Goal: Task Accomplishment & Management: Use online tool/utility

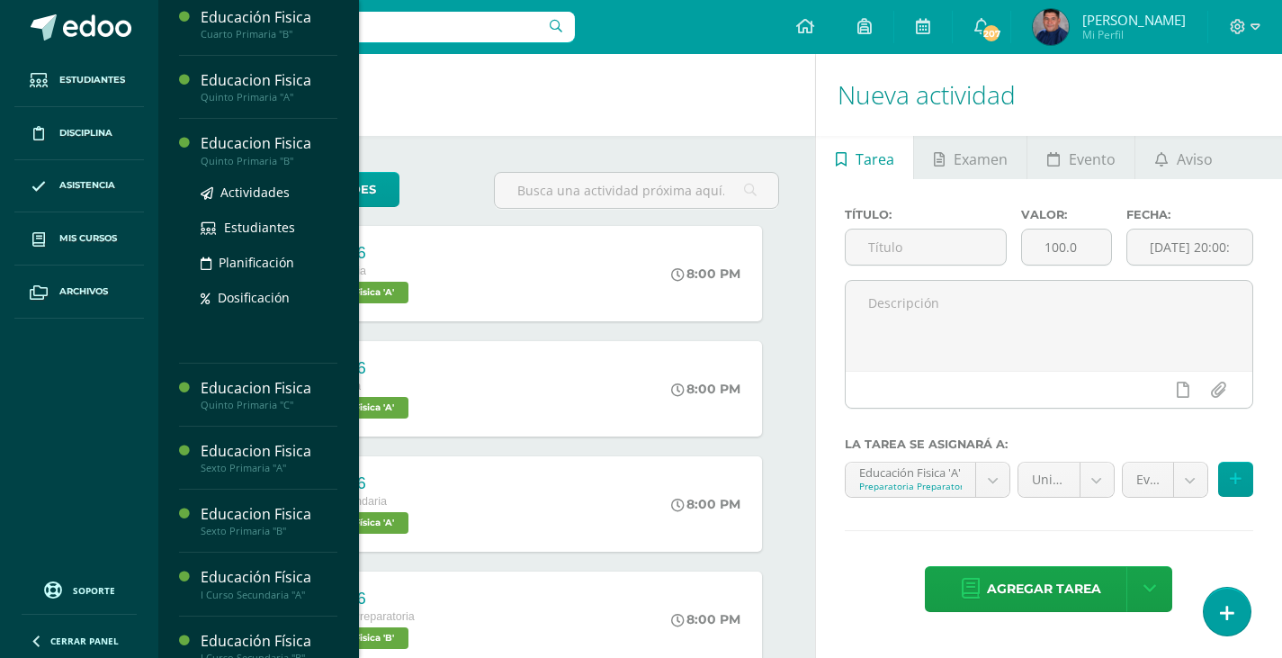
scroll to position [699, 0]
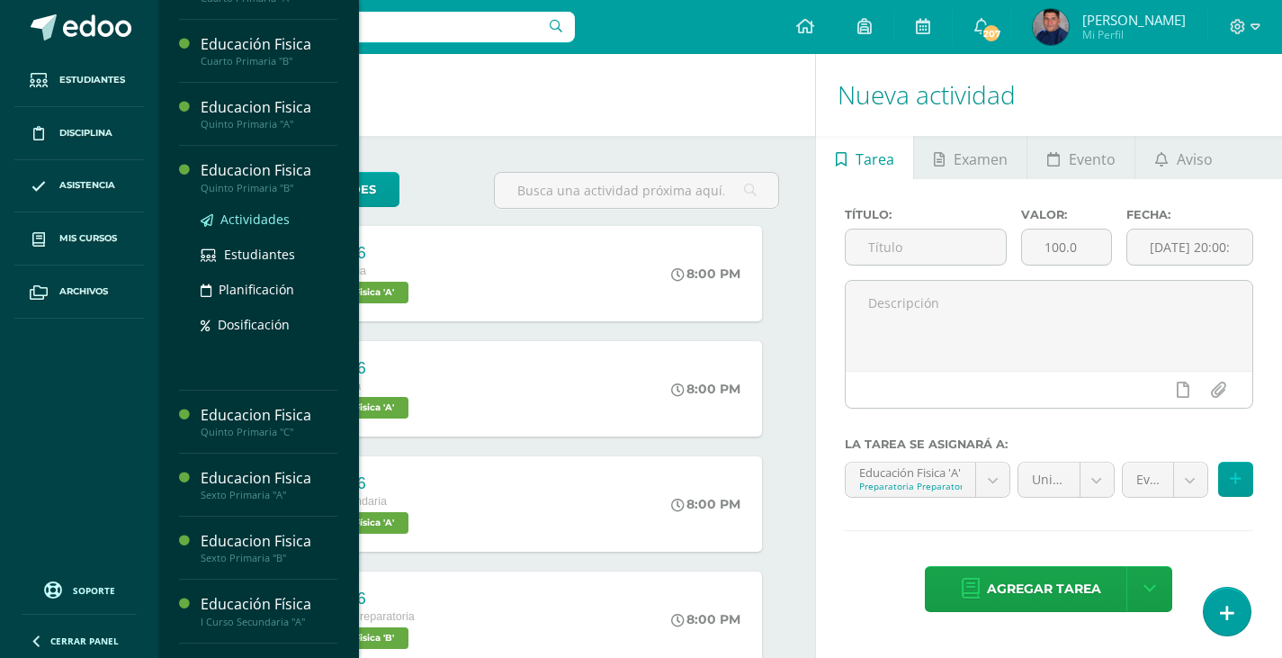
click at [270, 223] on span "Actividades" at bounding box center [254, 218] width 69 height 17
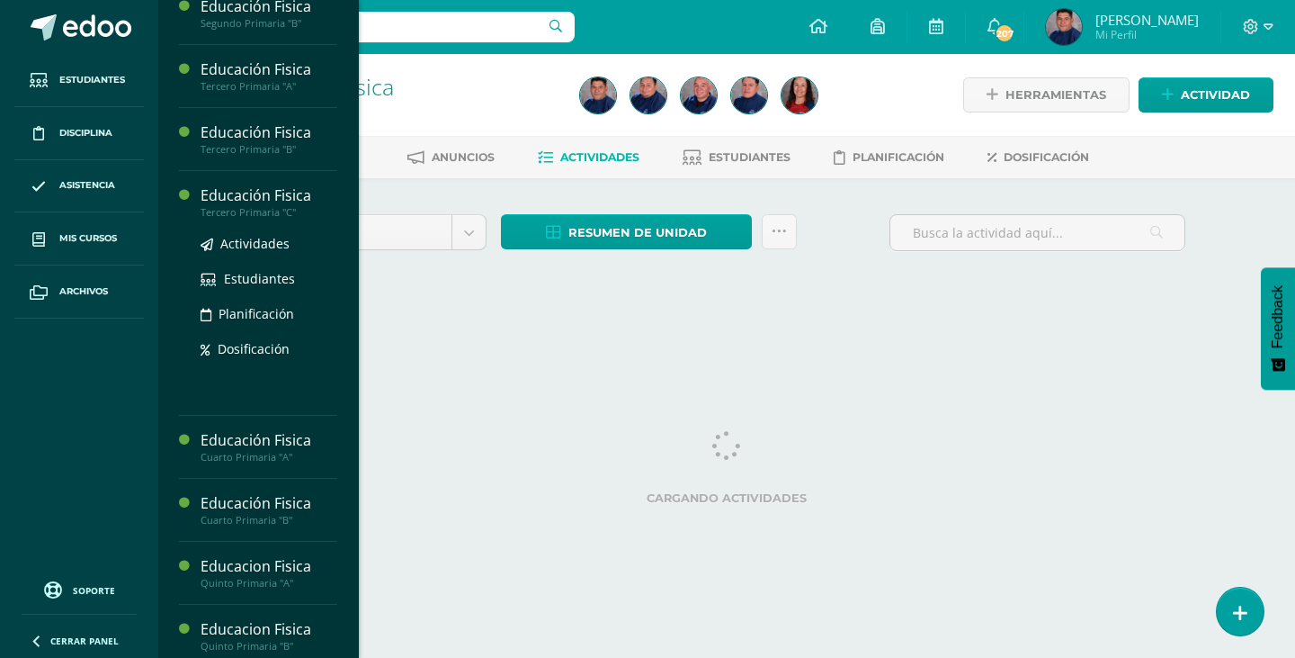
scroll to position [540, 0]
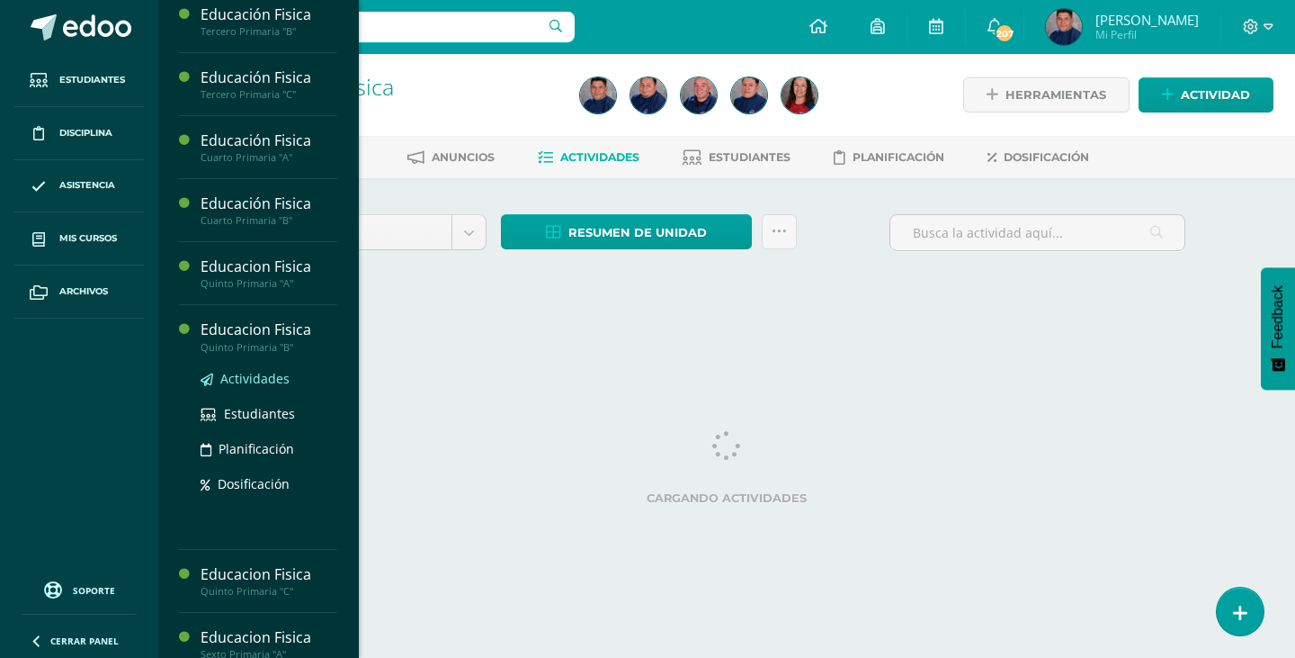
click at [232, 377] on span "Actividades" at bounding box center [254, 378] width 69 height 17
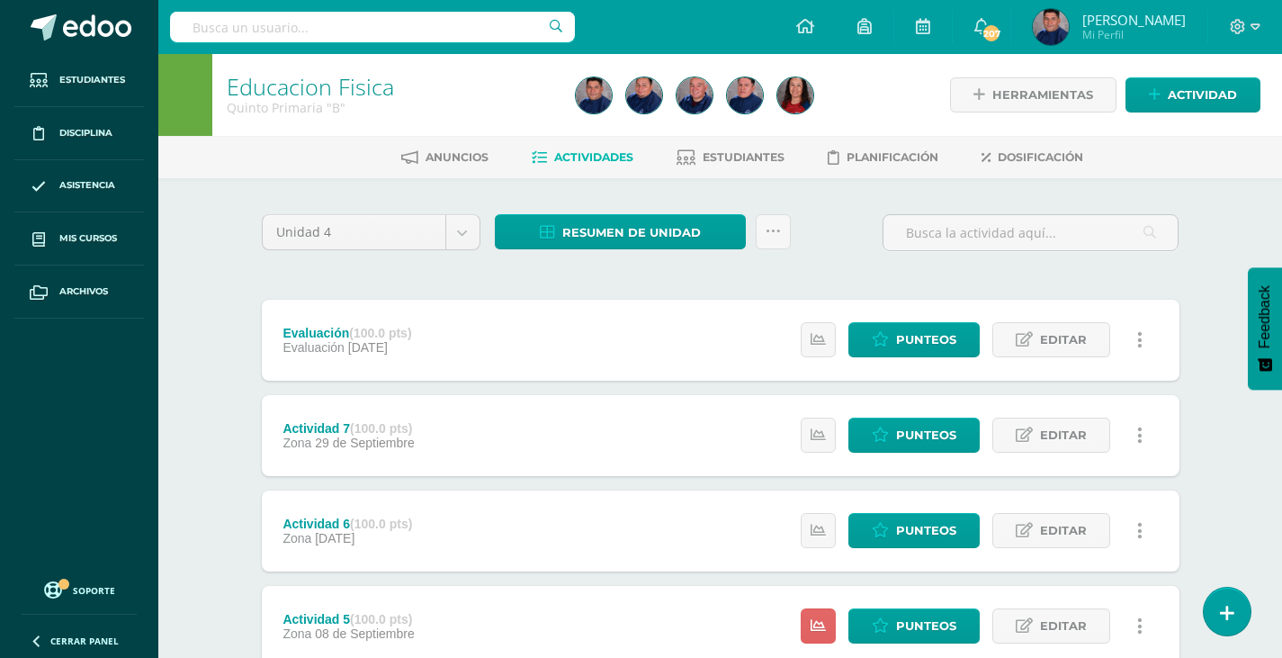
scroll to position [450, 0]
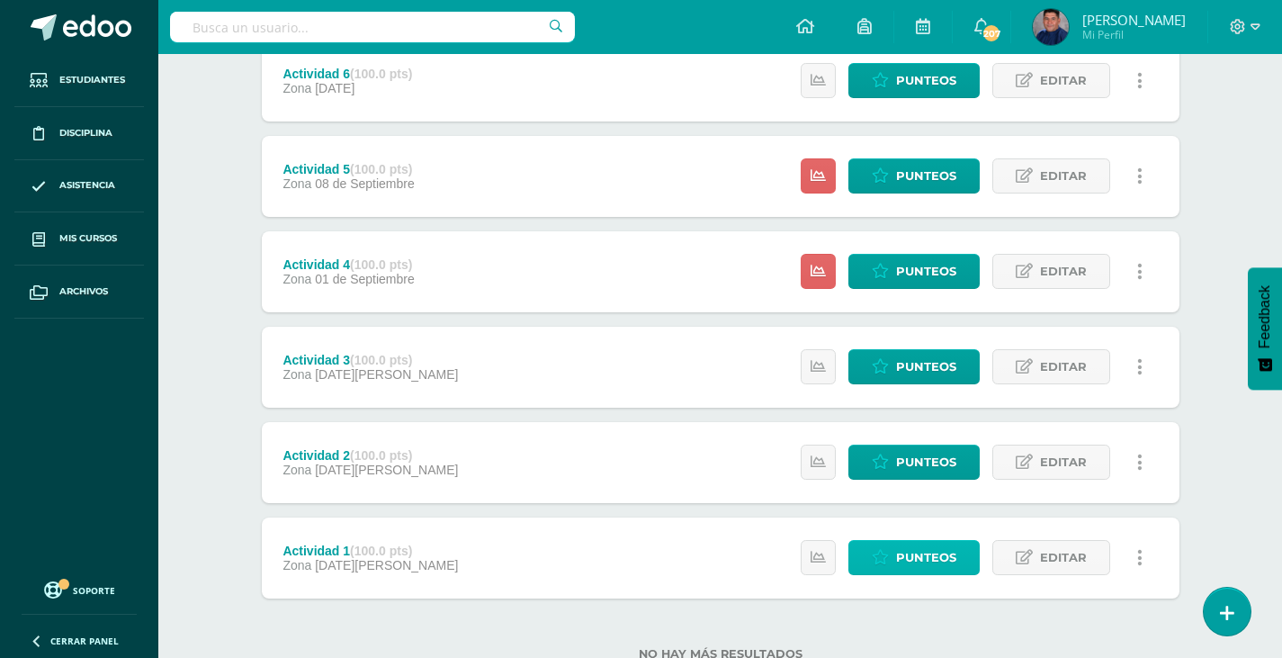
click at [921, 551] on span "Punteos" at bounding box center [926, 557] width 60 height 33
click at [906, 464] on span "Punteos" at bounding box center [926, 461] width 60 height 33
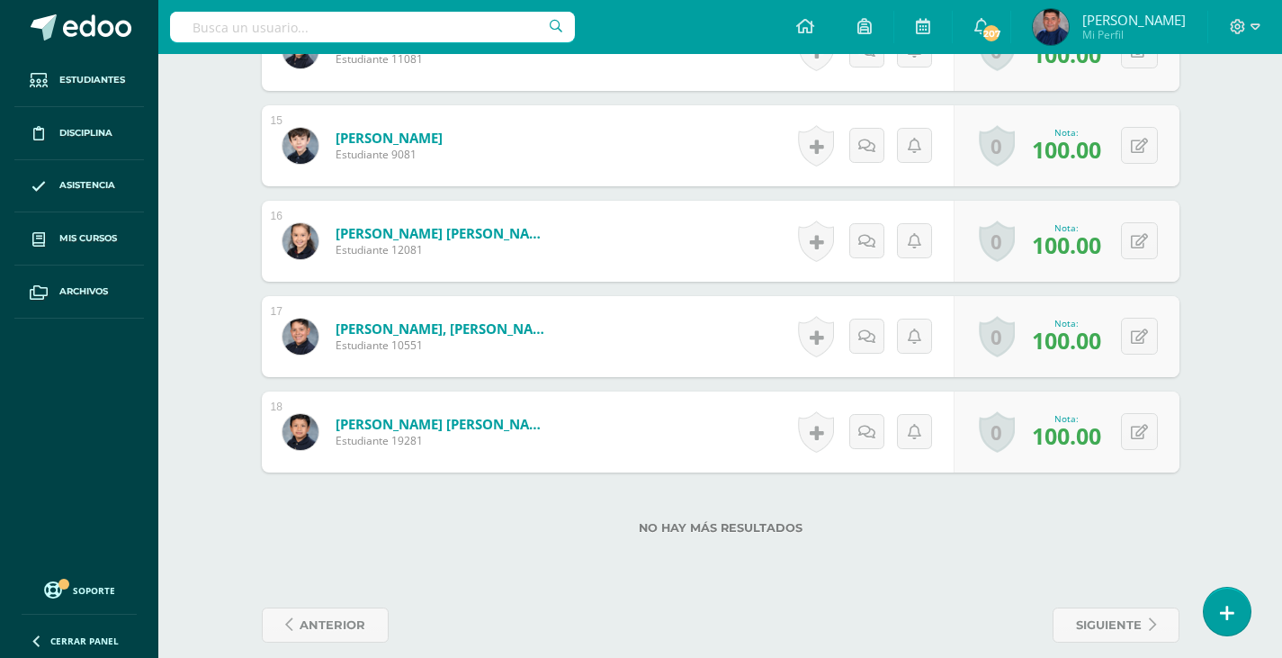
scroll to position [1893, 0]
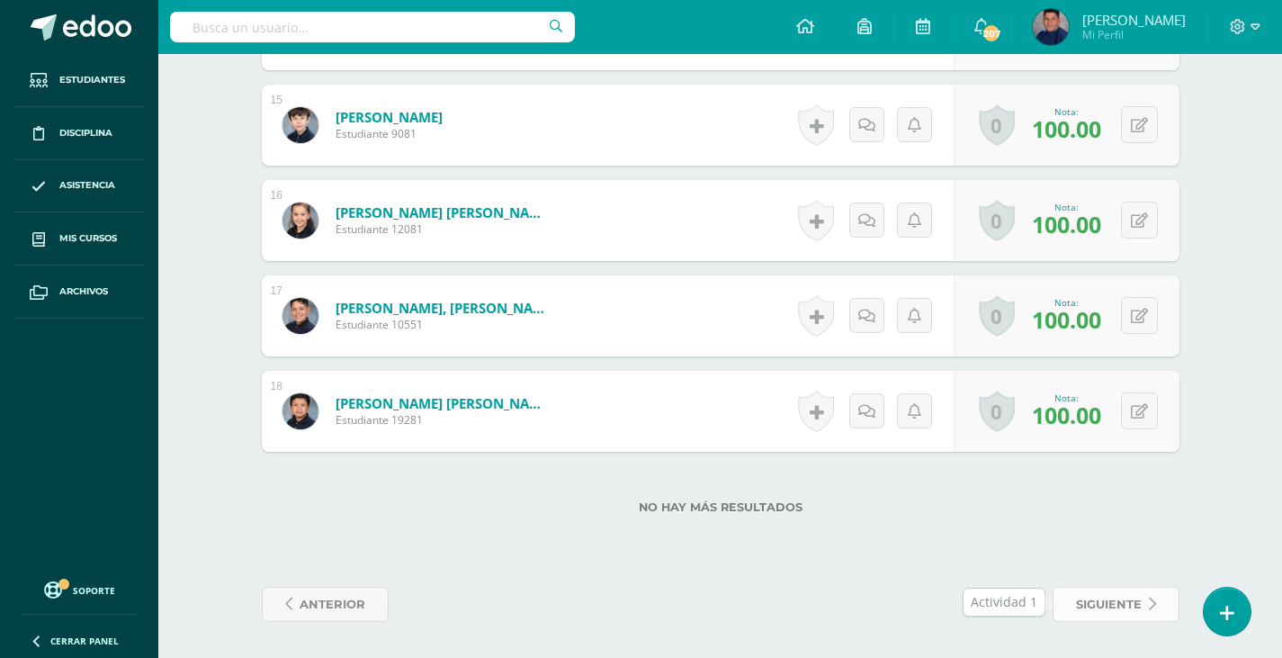
click at [1107, 608] on span "siguiente" at bounding box center [1109, 603] width 66 height 33
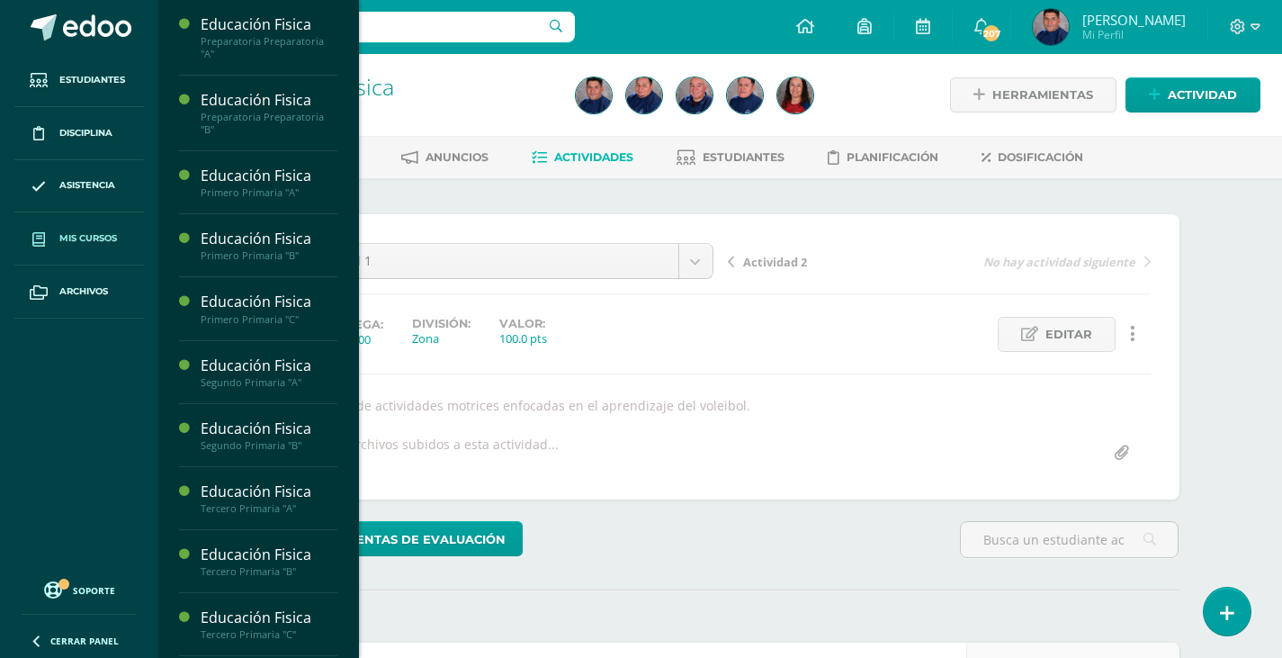
click at [99, 239] on span "Mis cursos" at bounding box center [88, 238] width 58 height 14
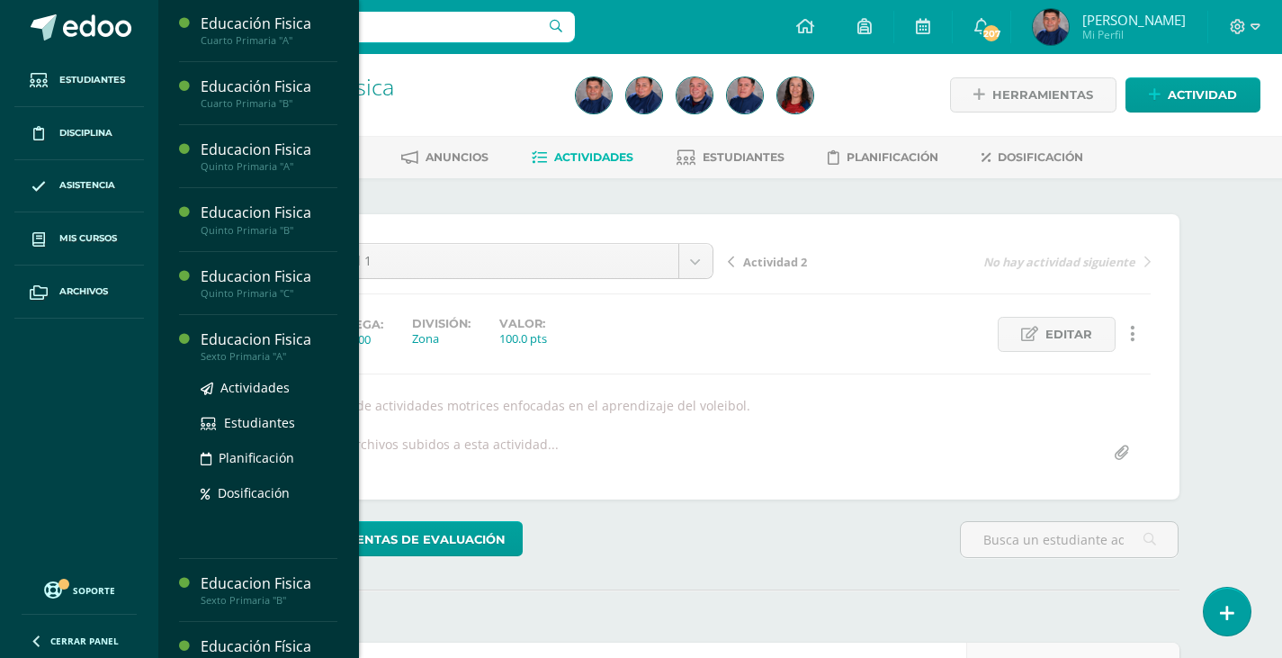
scroll to position [711, 0]
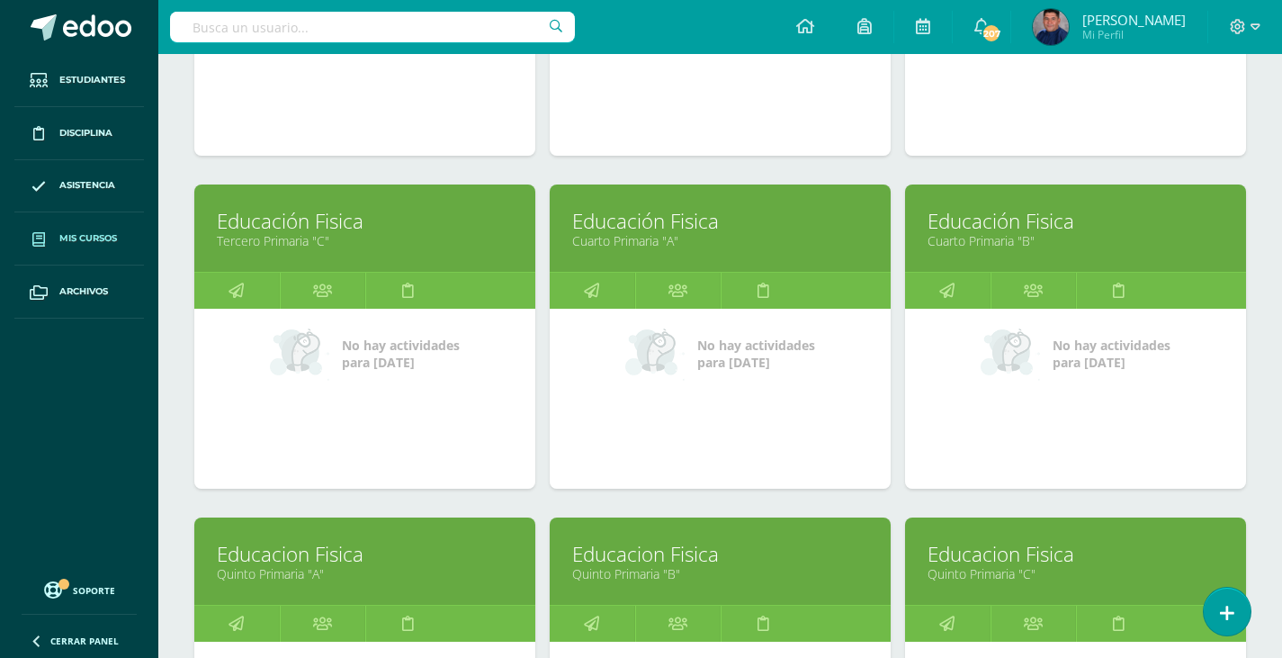
scroll to position [1329, 0]
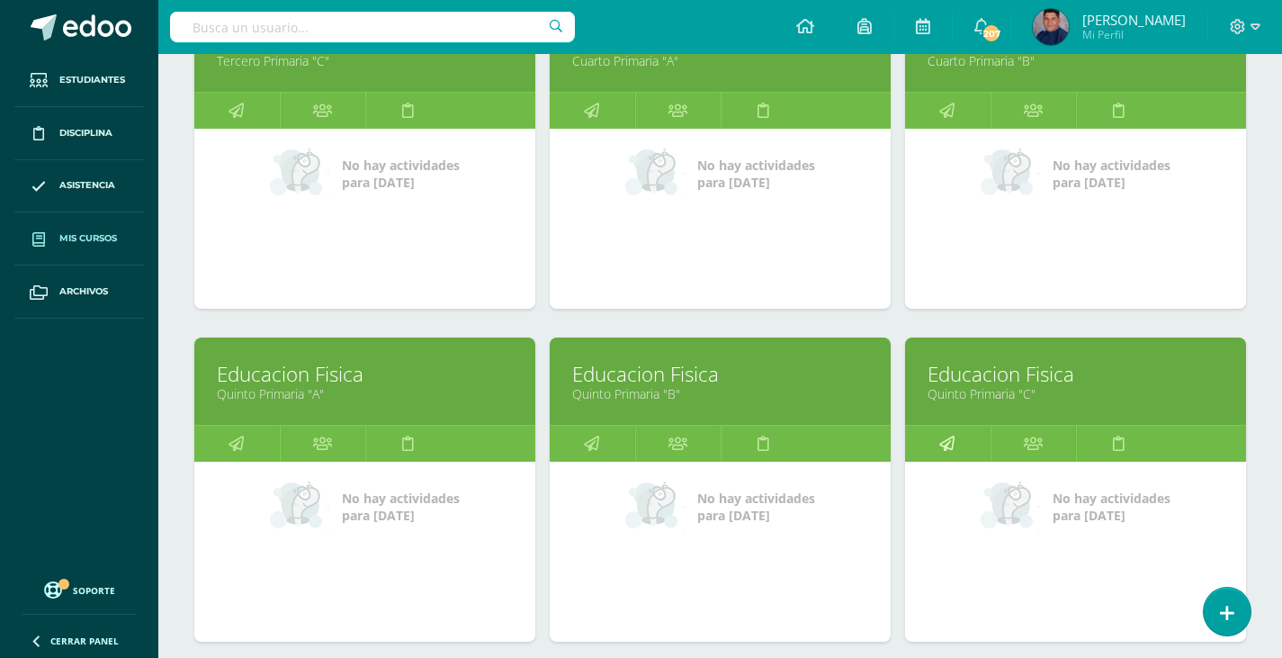
click at [941, 439] on icon at bounding box center [946, 442] width 15 height 35
click at [941, 440] on icon at bounding box center [946, 442] width 15 height 35
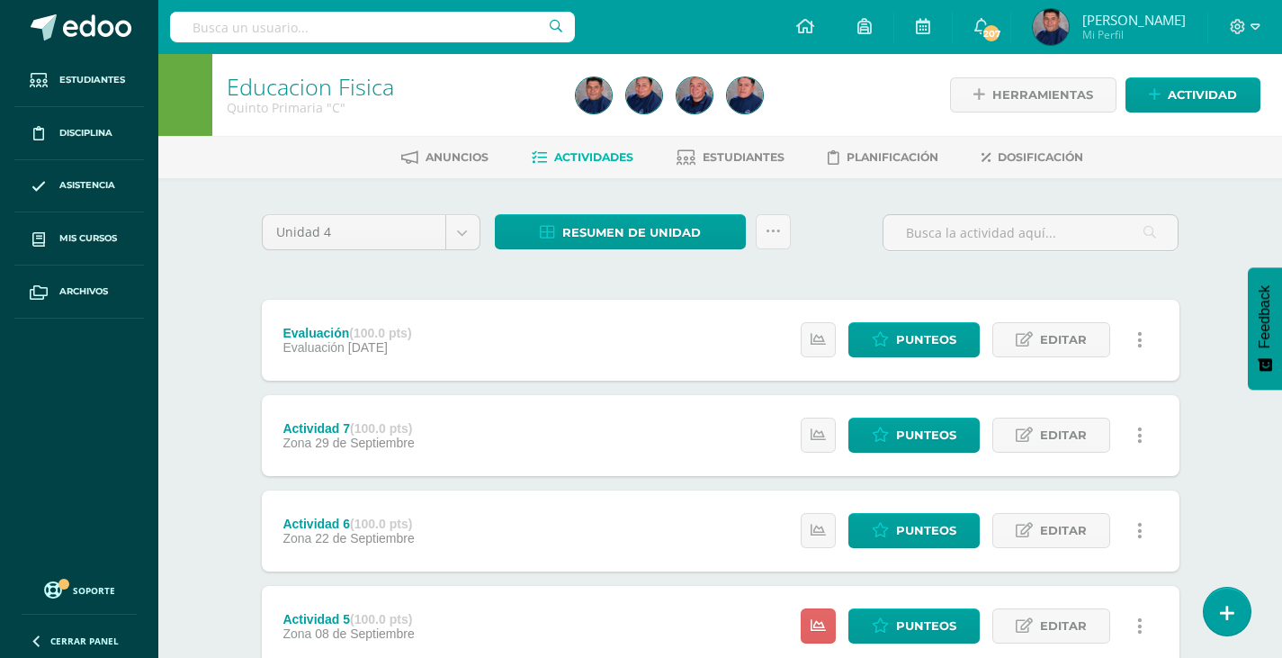
scroll to position [510, 0]
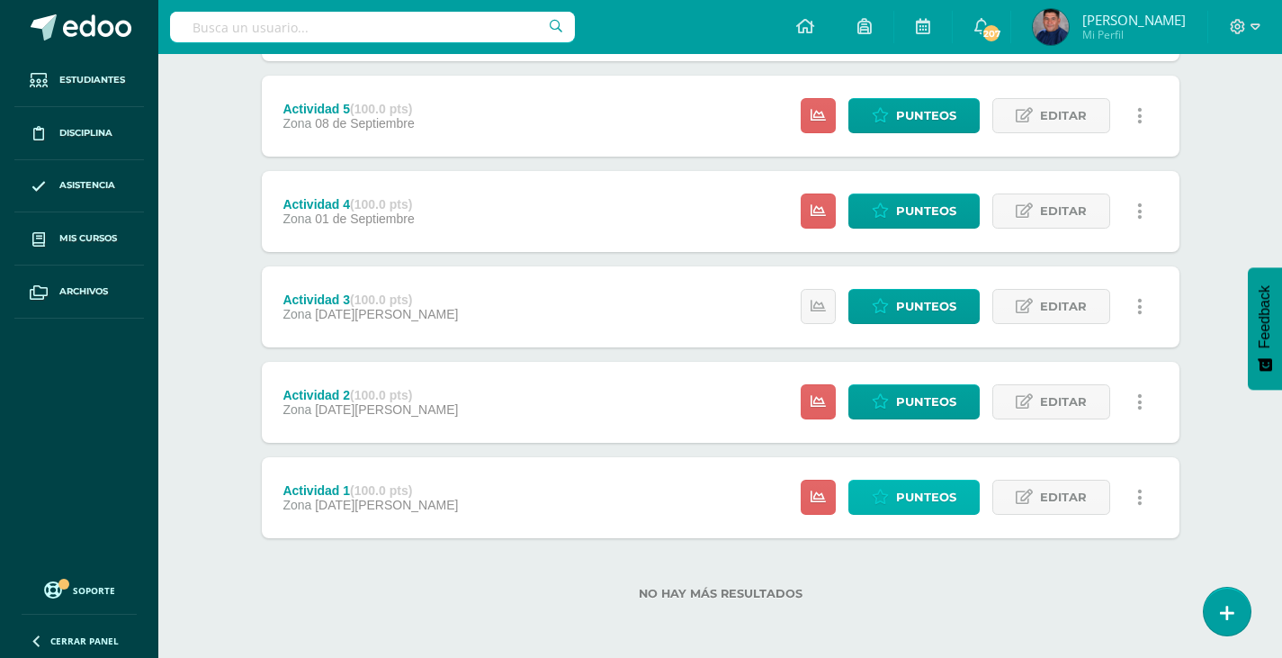
click at [927, 496] on span "Punteos" at bounding box center [926, 496] width 60 height 33
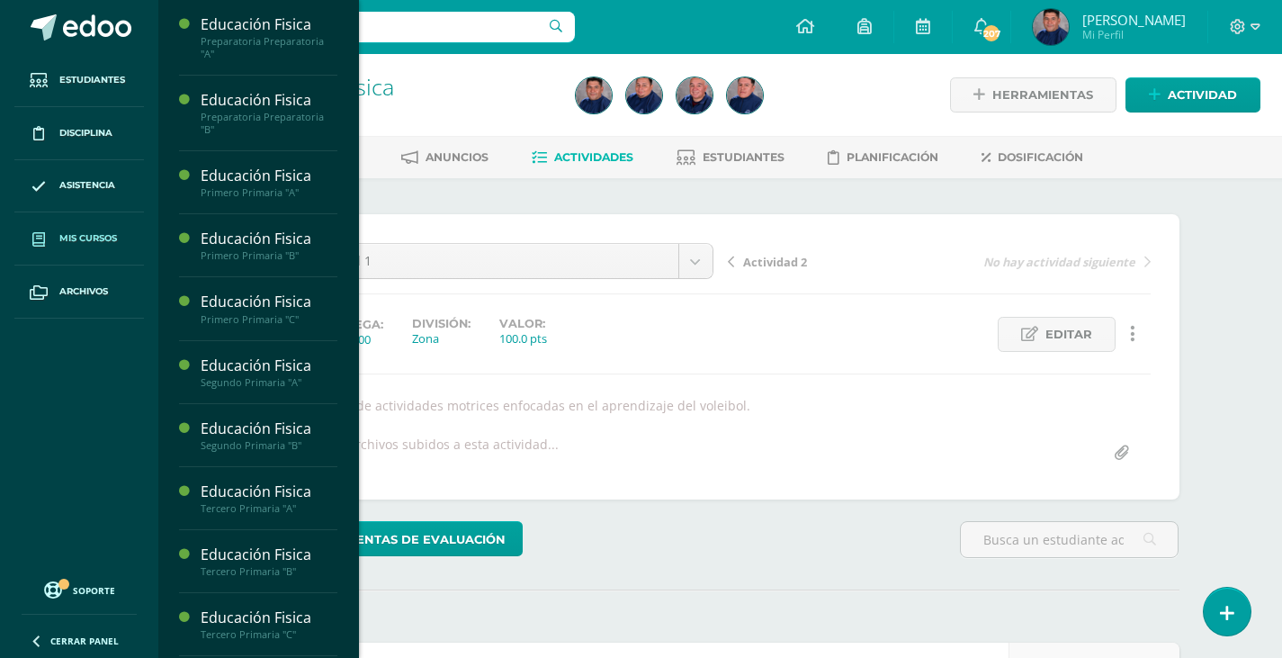
click at [74, 237] on span "Mis cursos" at bounding box center [88, 238] width 58 height 14
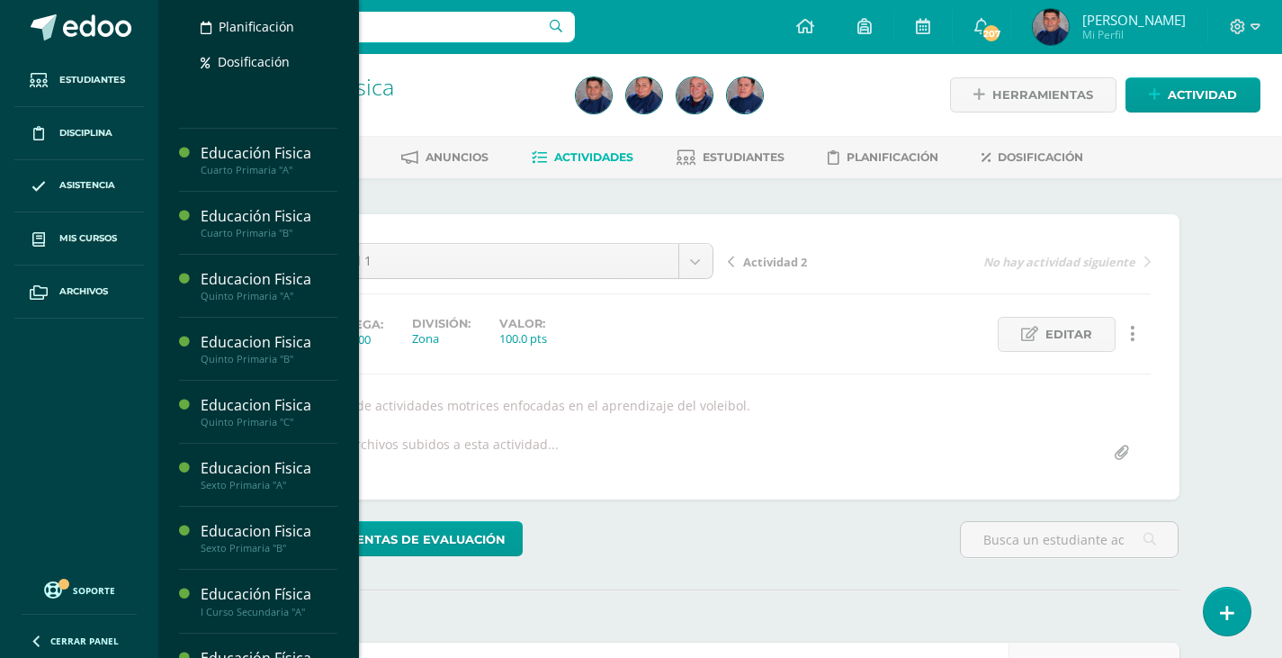
scroll to position [720, 0]
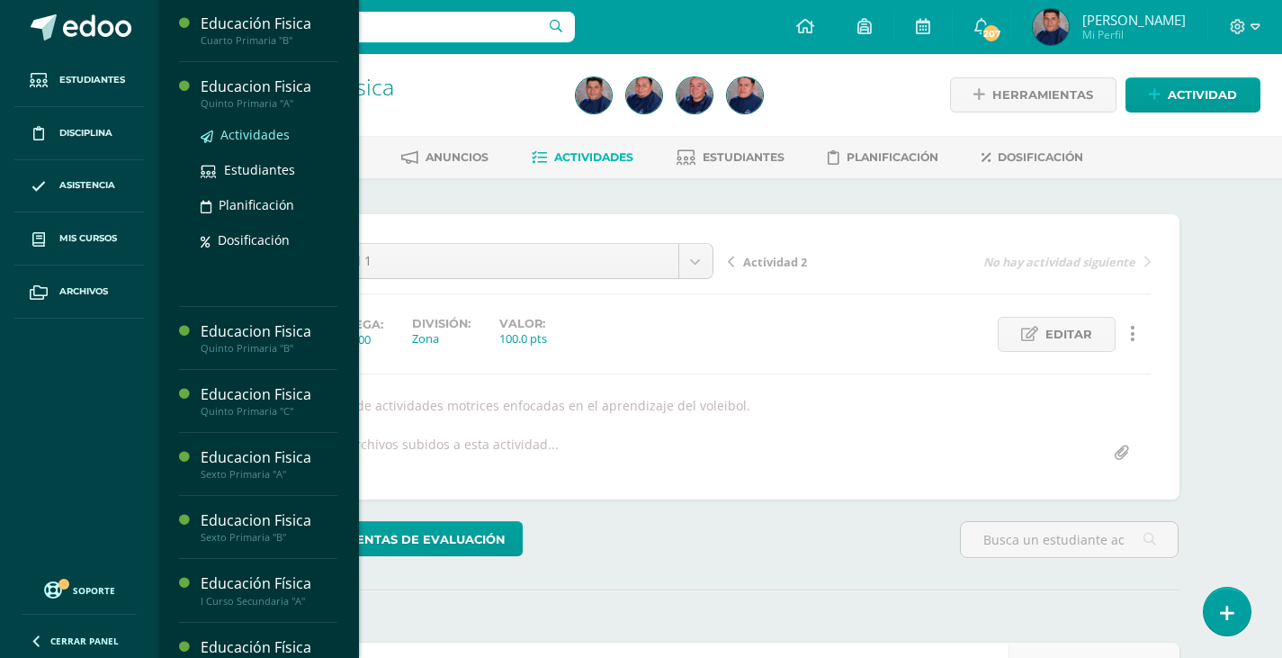
click at [256, 139] on span "Actividades" at bounding box center [254, 134] width 69 height 17
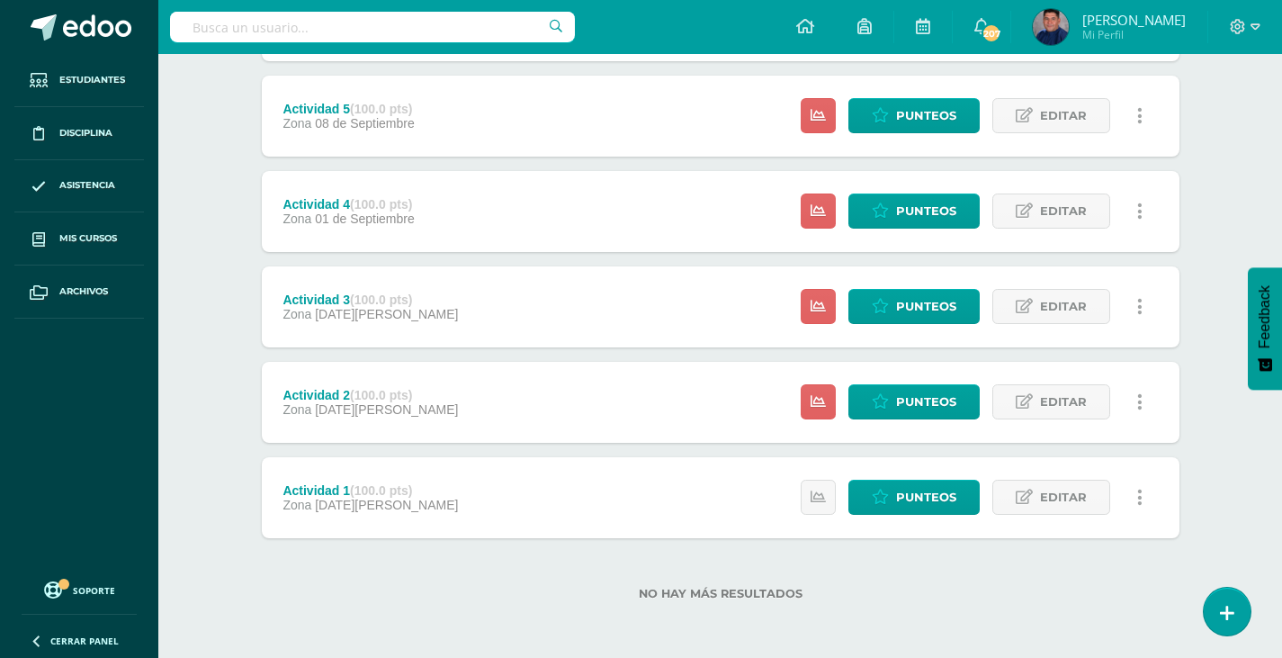
scroll to position [420, 0]
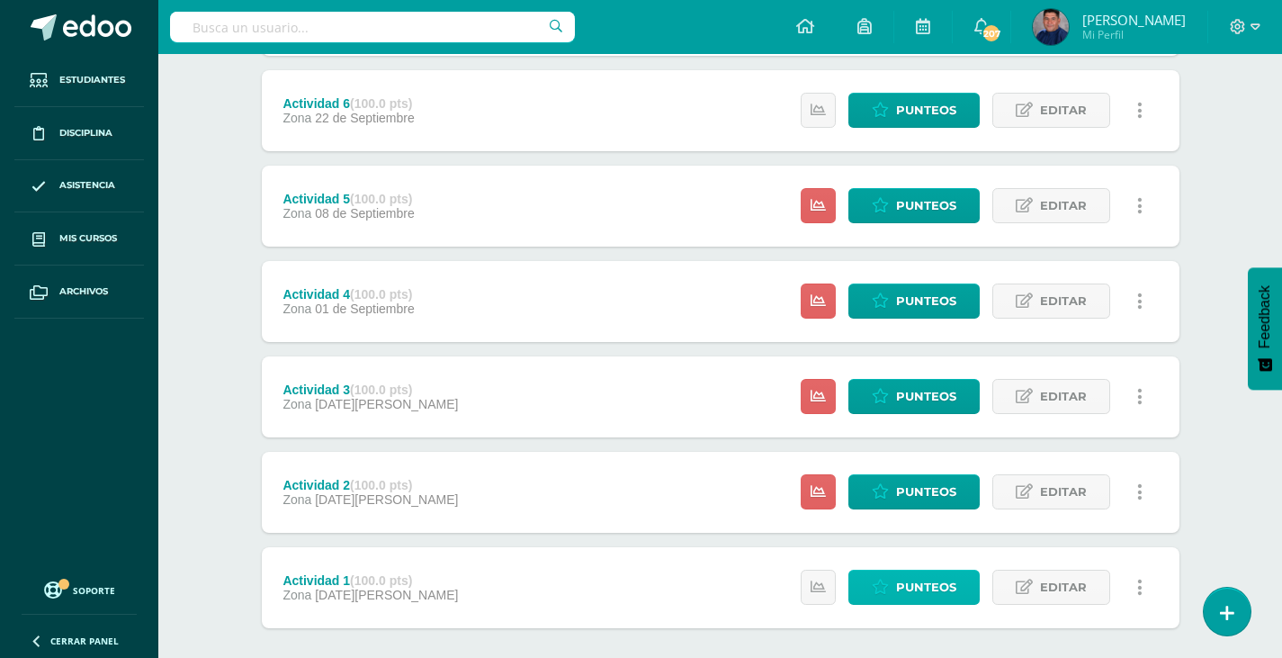
click at [912, 591] on span "Punteos" at bounding box center [926, 586] width 60 height 33
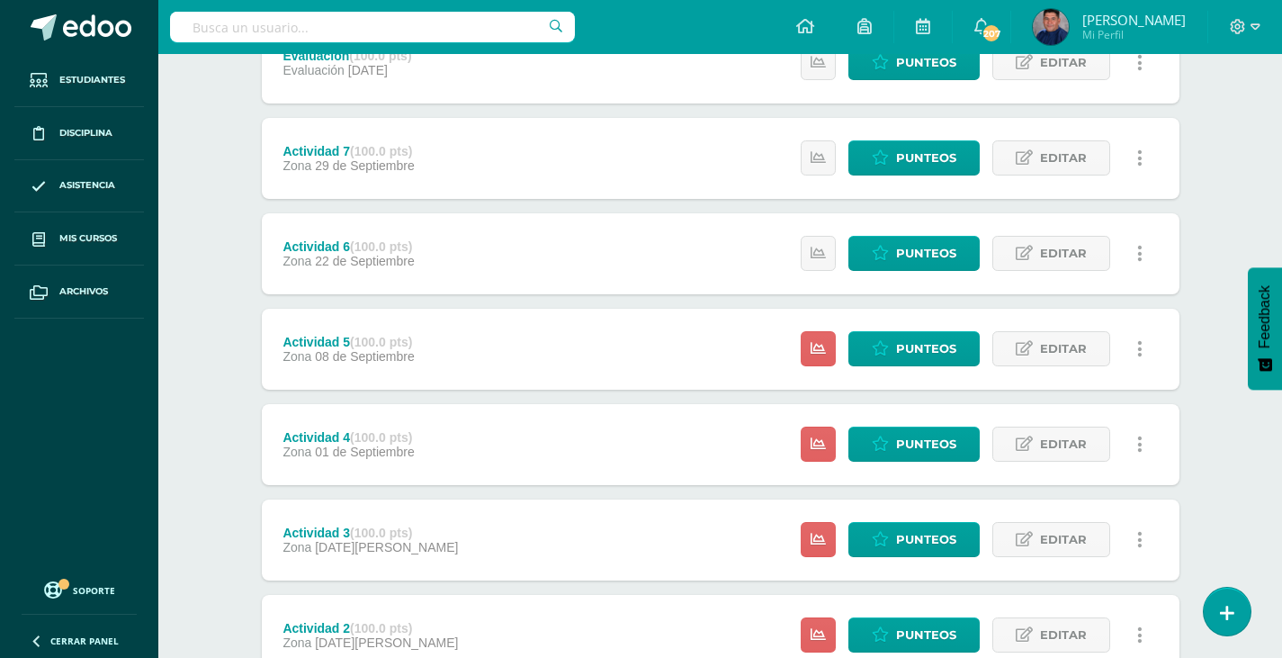
scroll to position [60, 0]
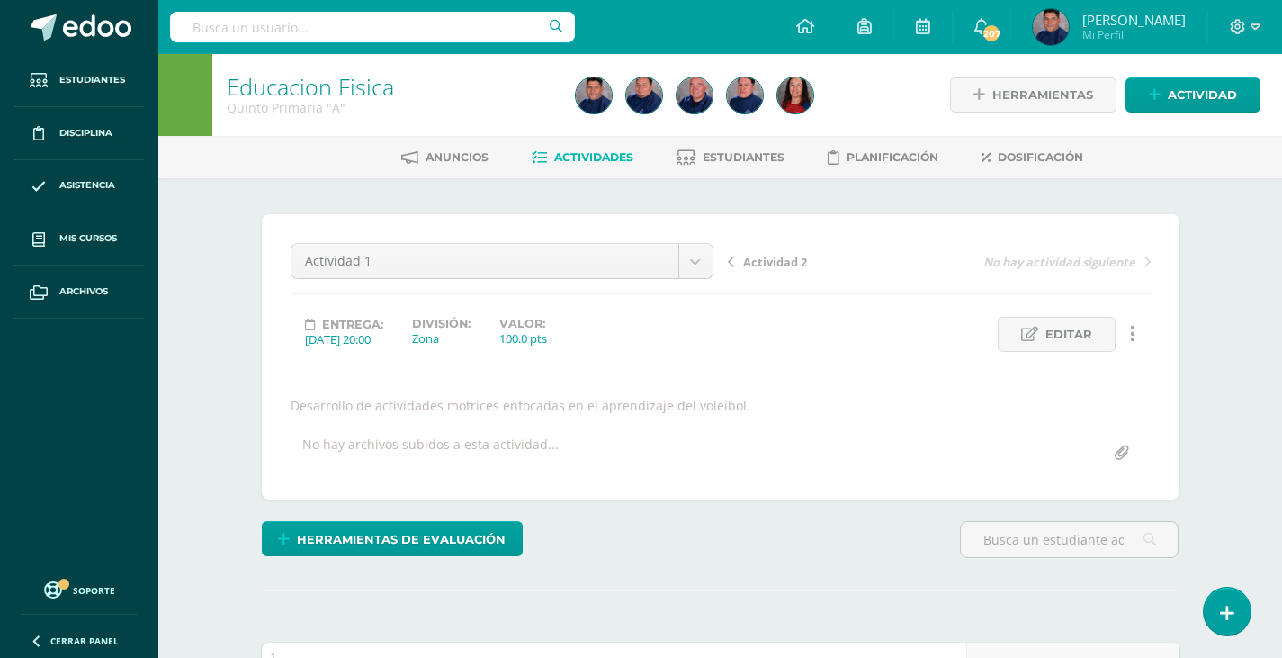
click at [755, 260] on span "Actividad 2" at bounding box center [775, 262] width 64 height 16
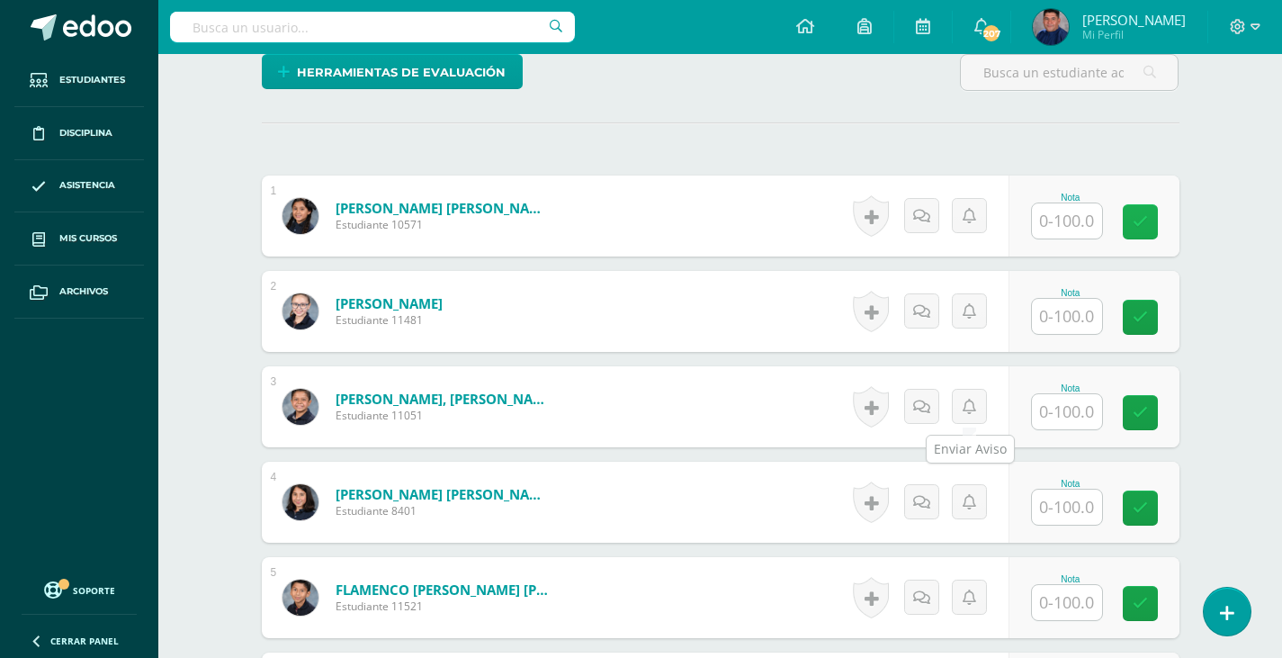
scroll to position [468, 0]
click at [1051, 226] on input "text" at bounding box center [1067, 219] width 70 height 35
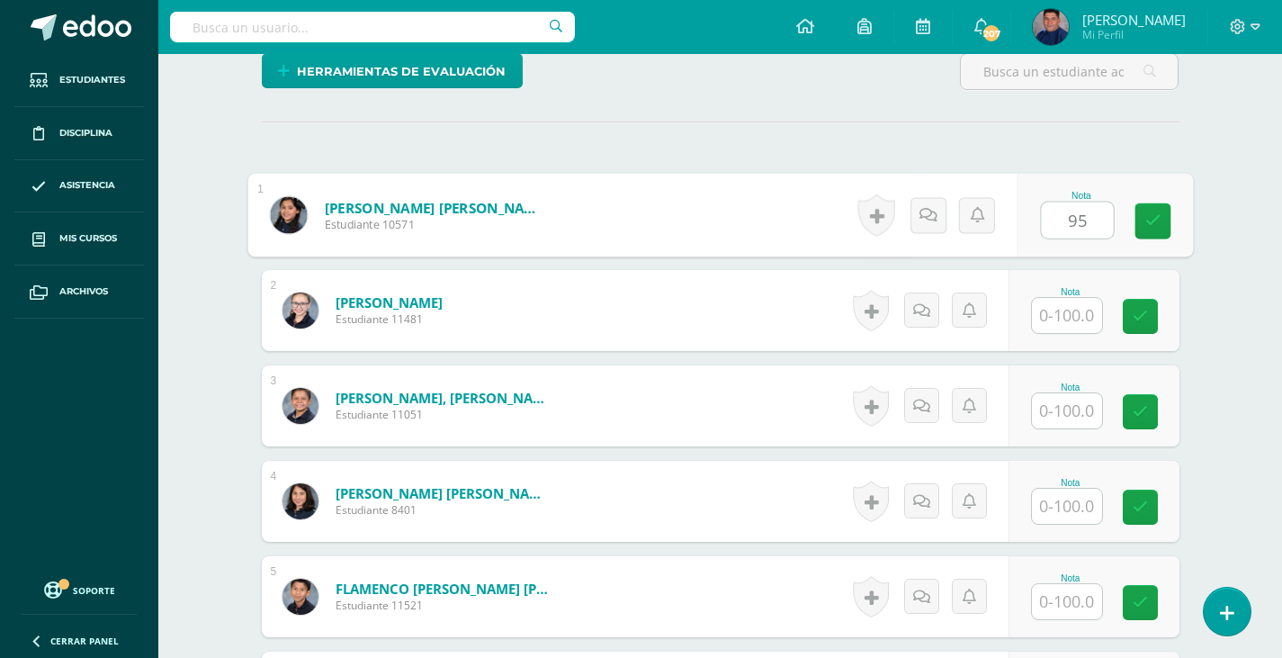
type input "95"
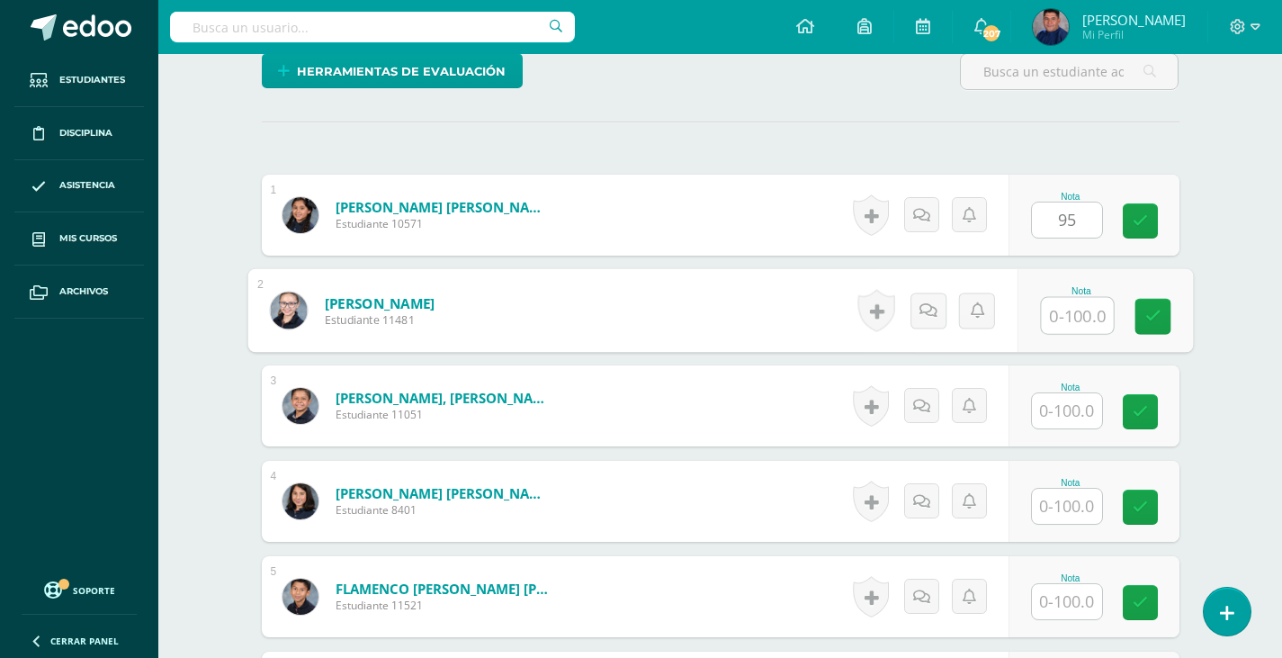
scroll to position [469, 0]
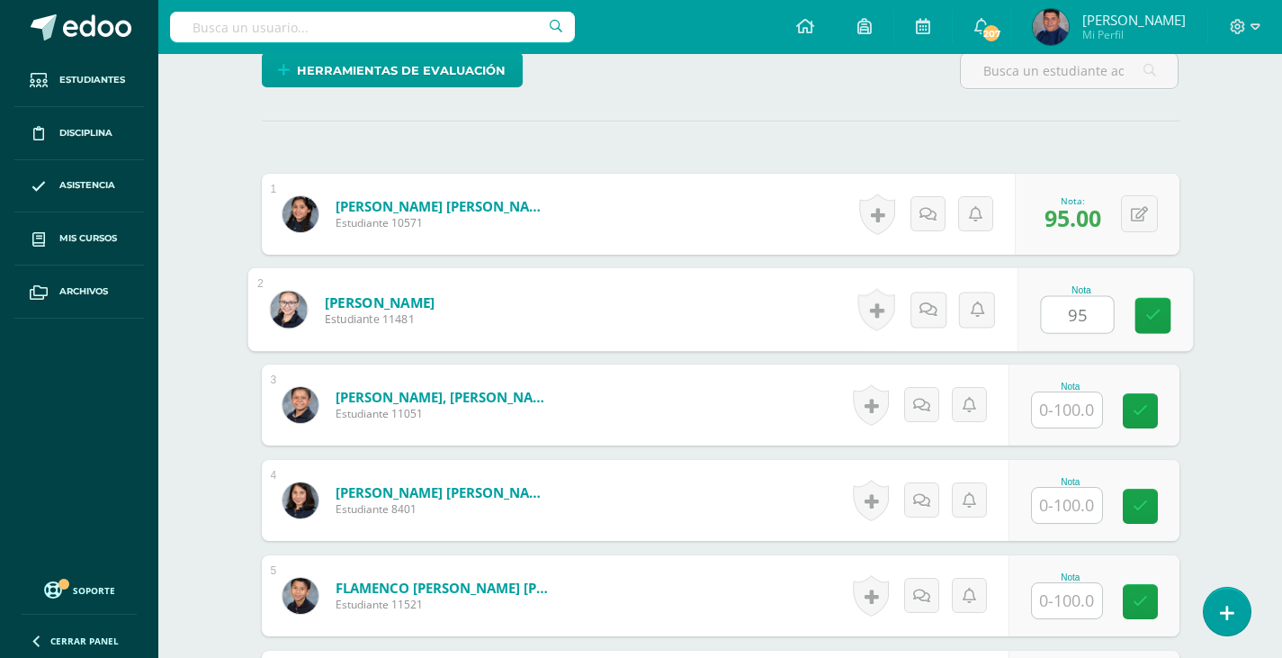
type input "95"
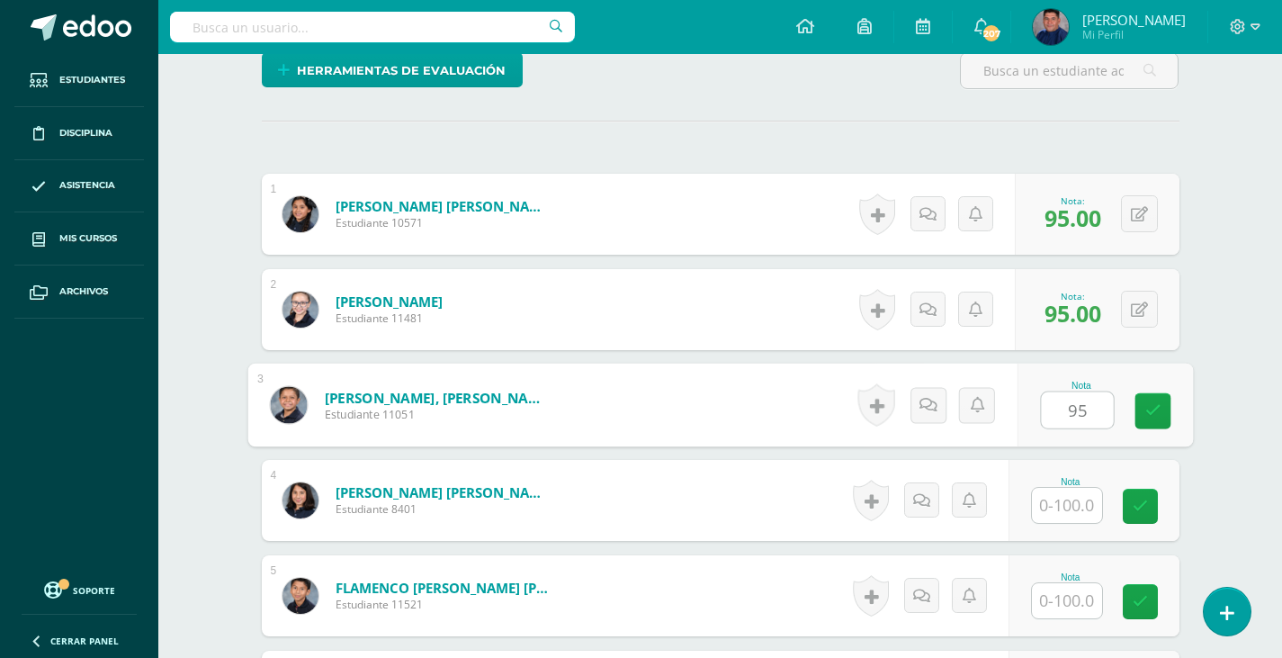
type input "95"
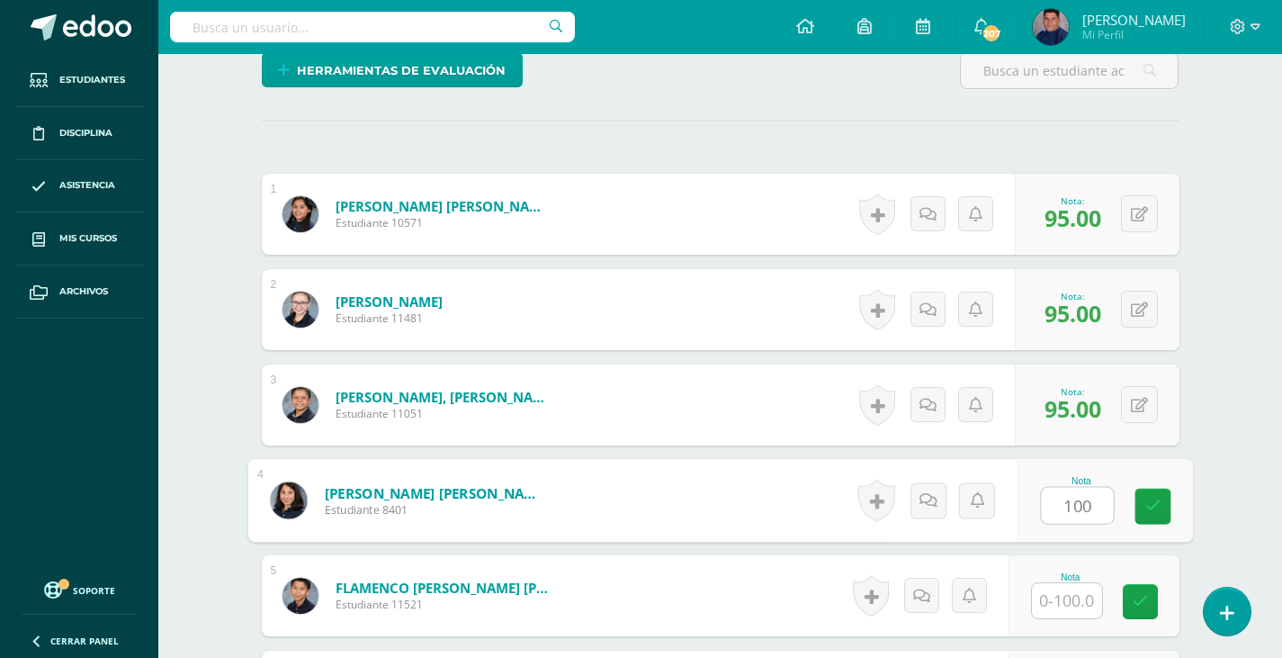
type input "100"
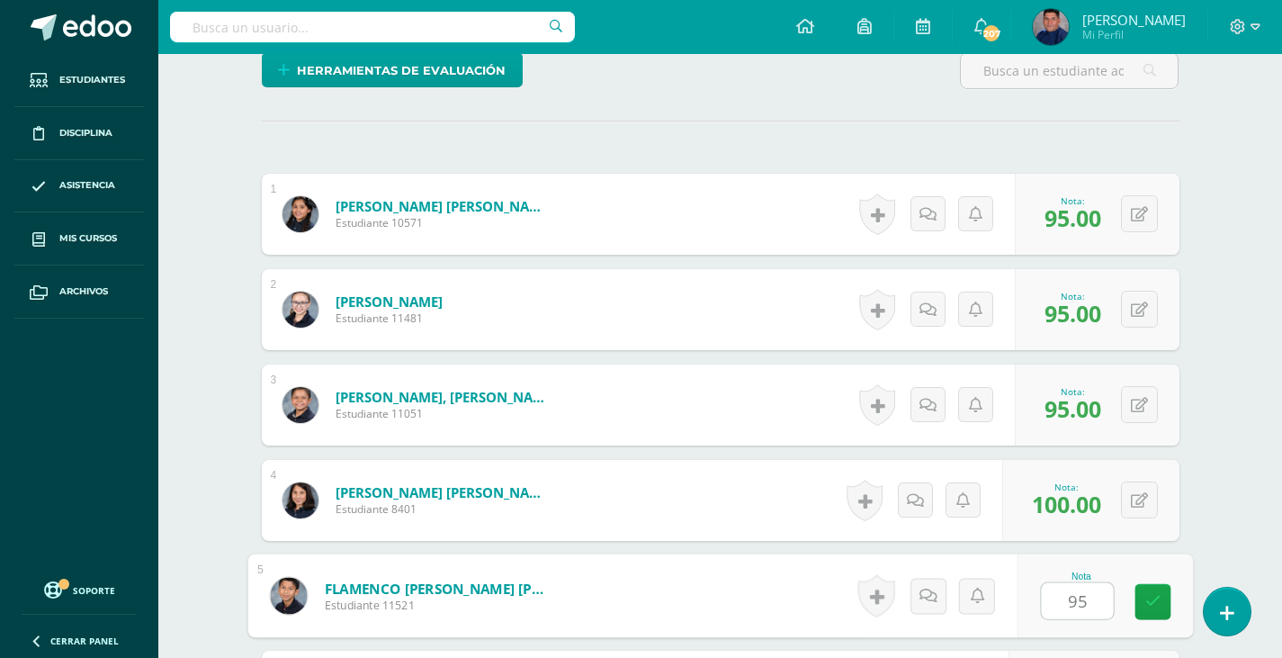
type input "95"
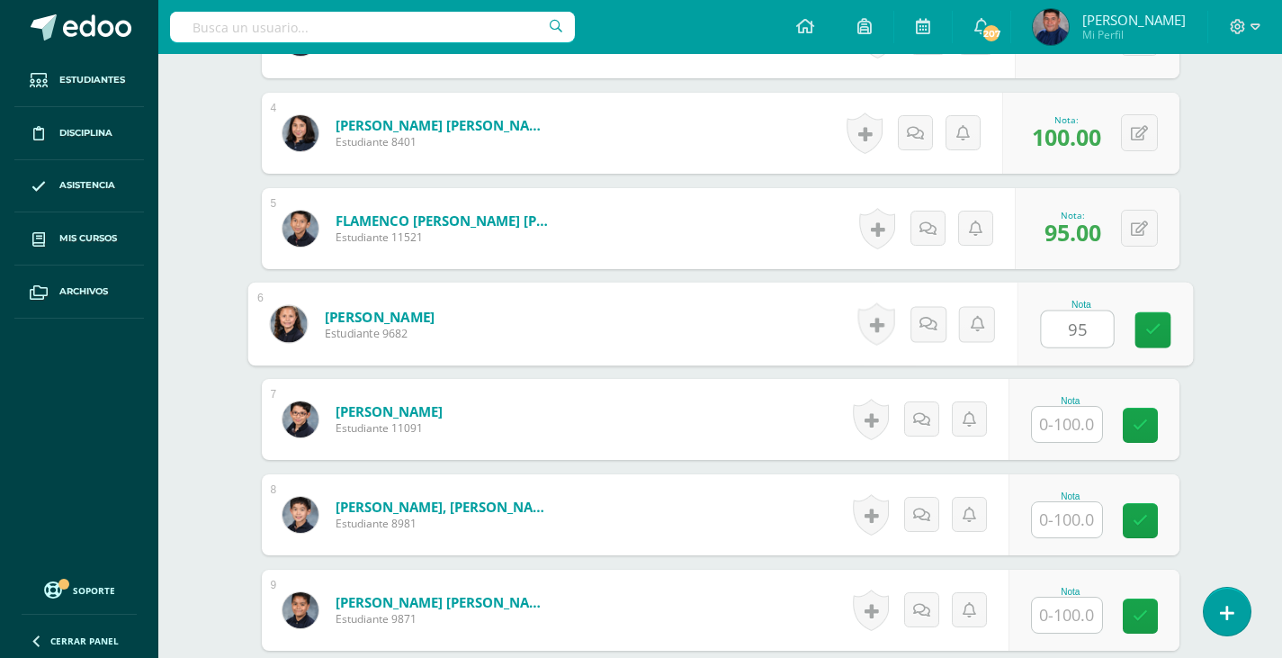
type input "95"
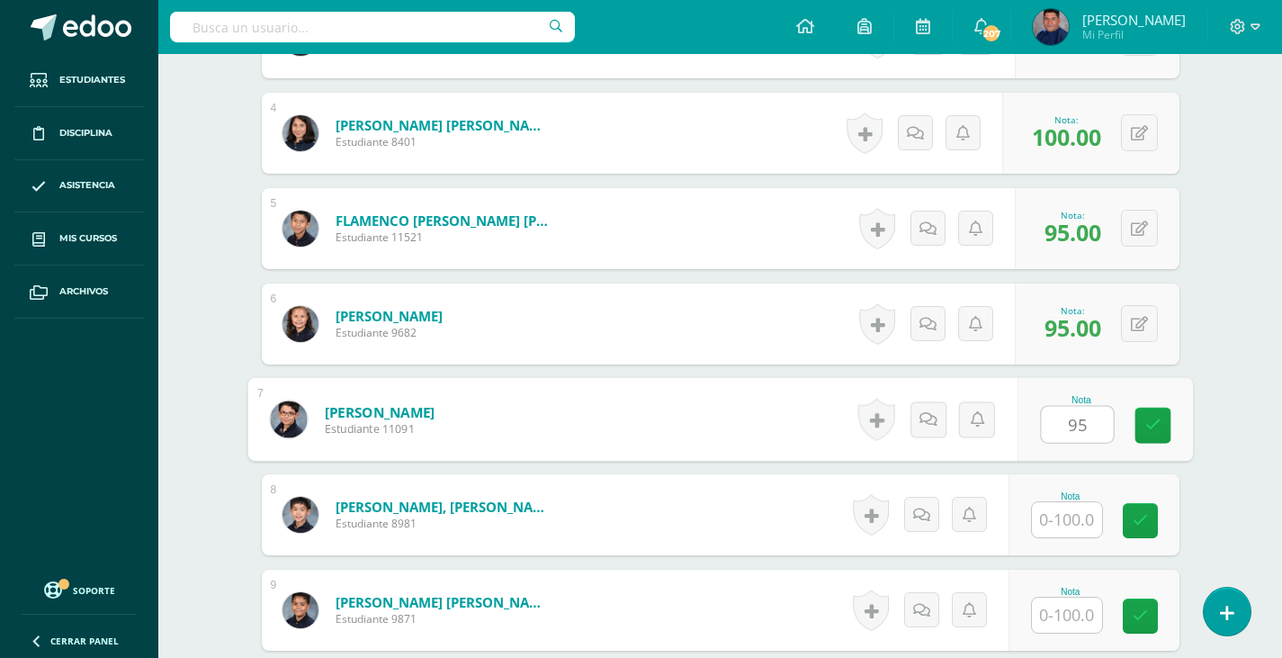
type input "95"
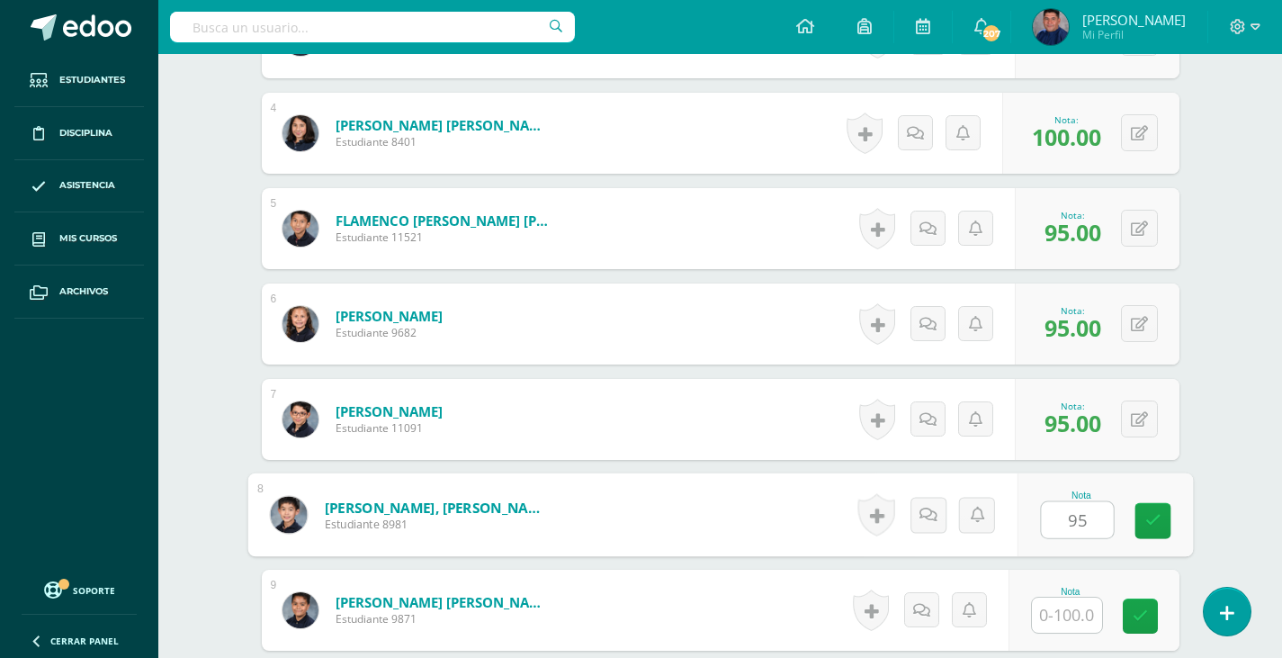
type input "95"
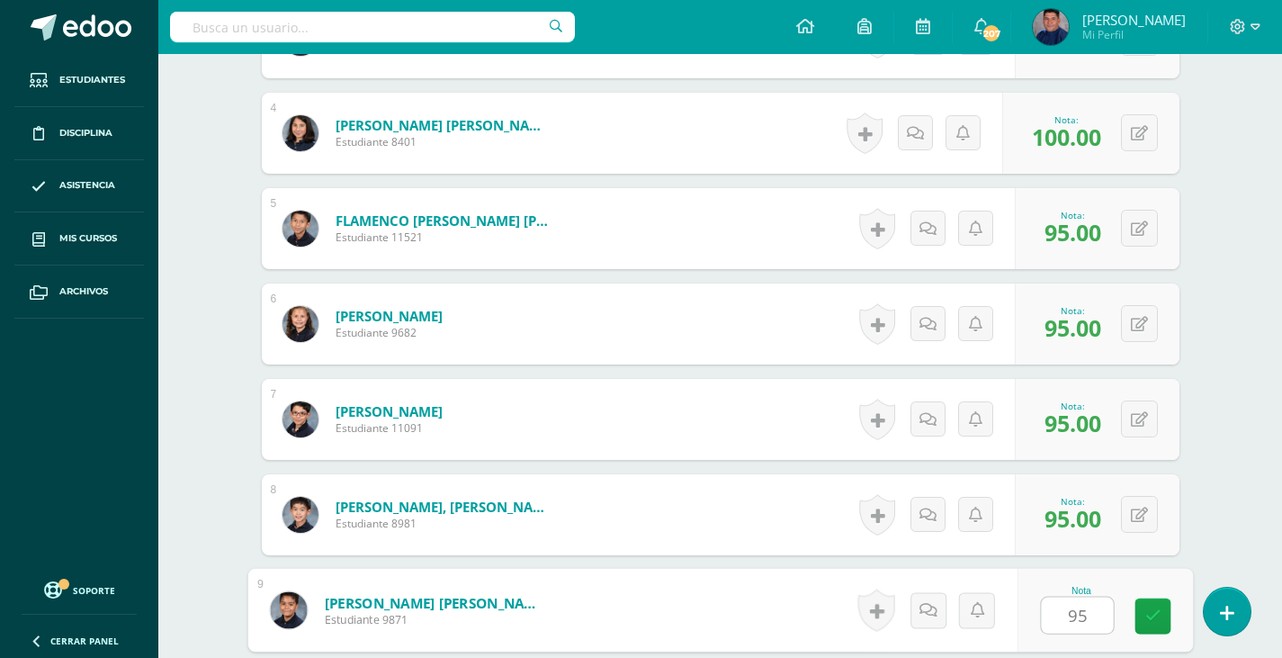
type input "95"
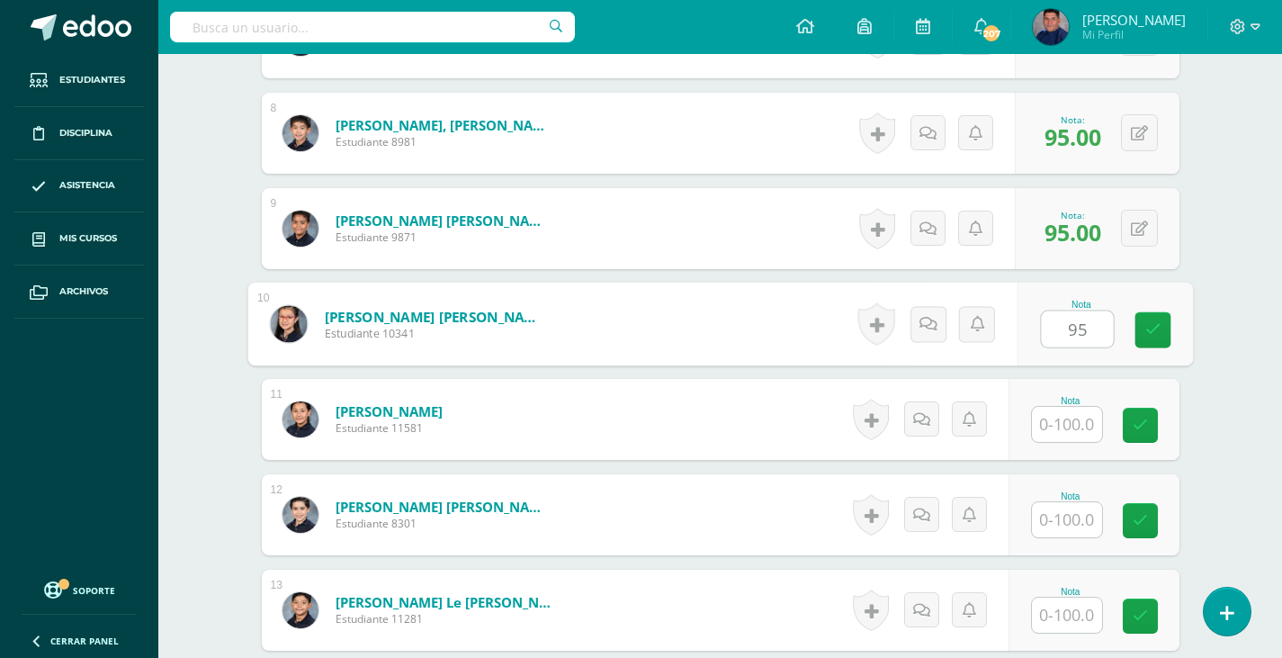
type input "95"
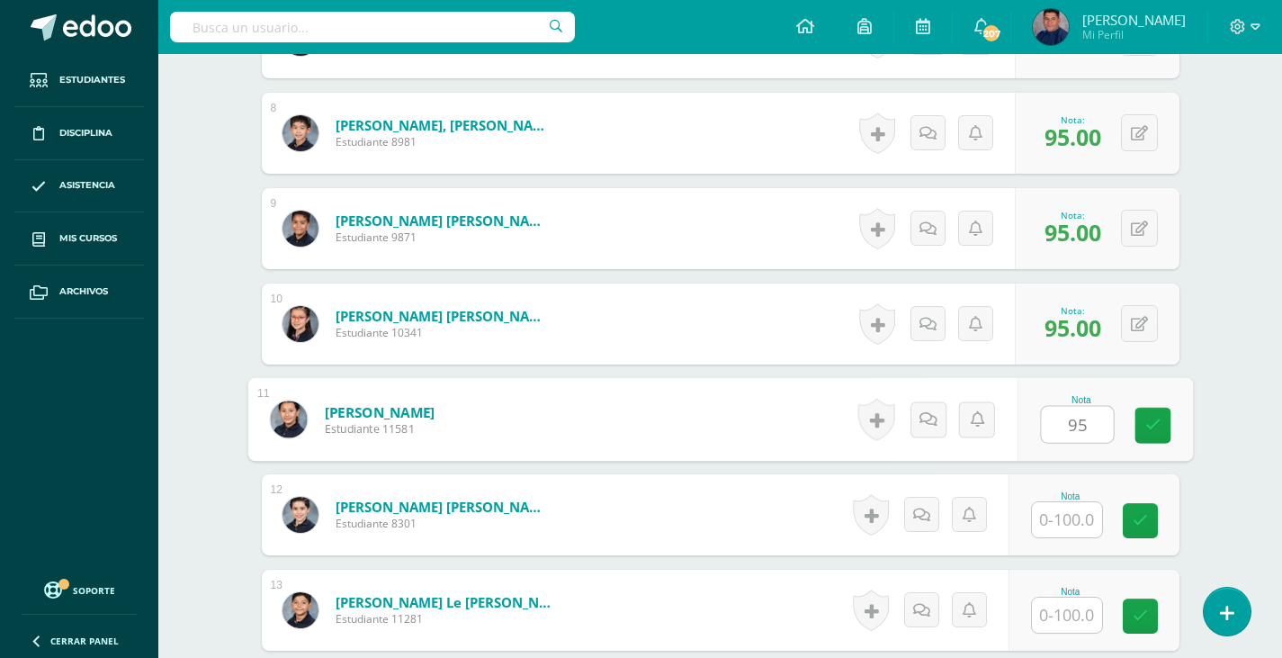
type input "95"
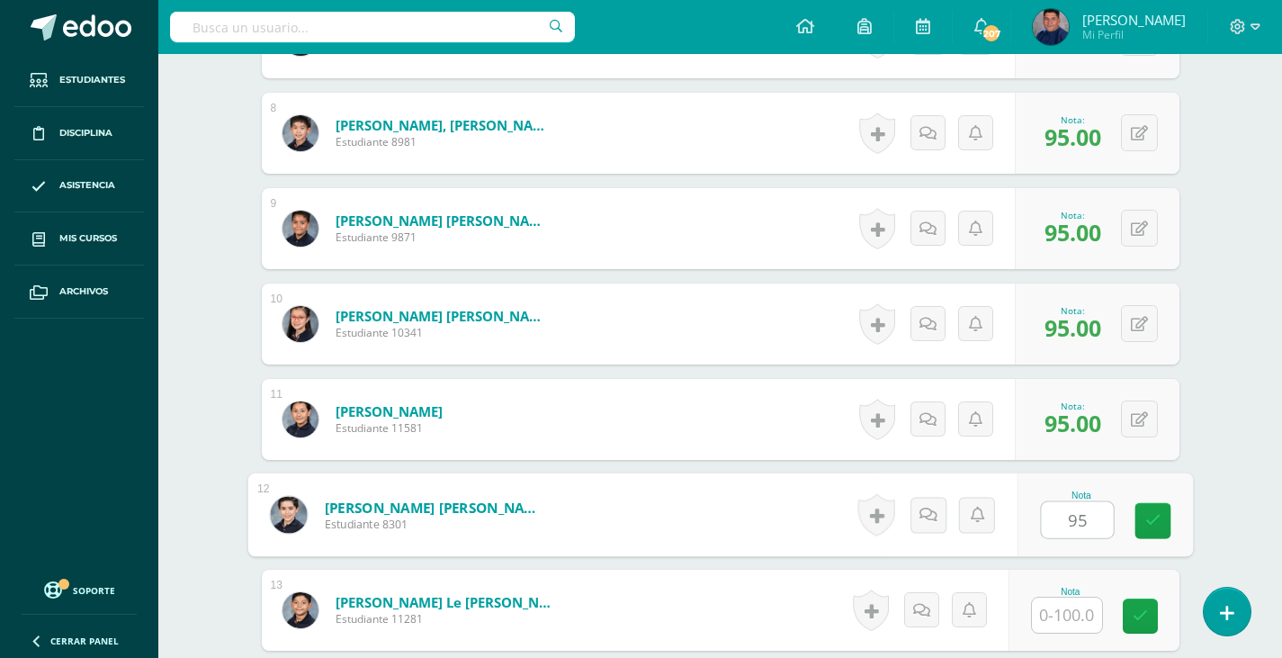
type input "95"
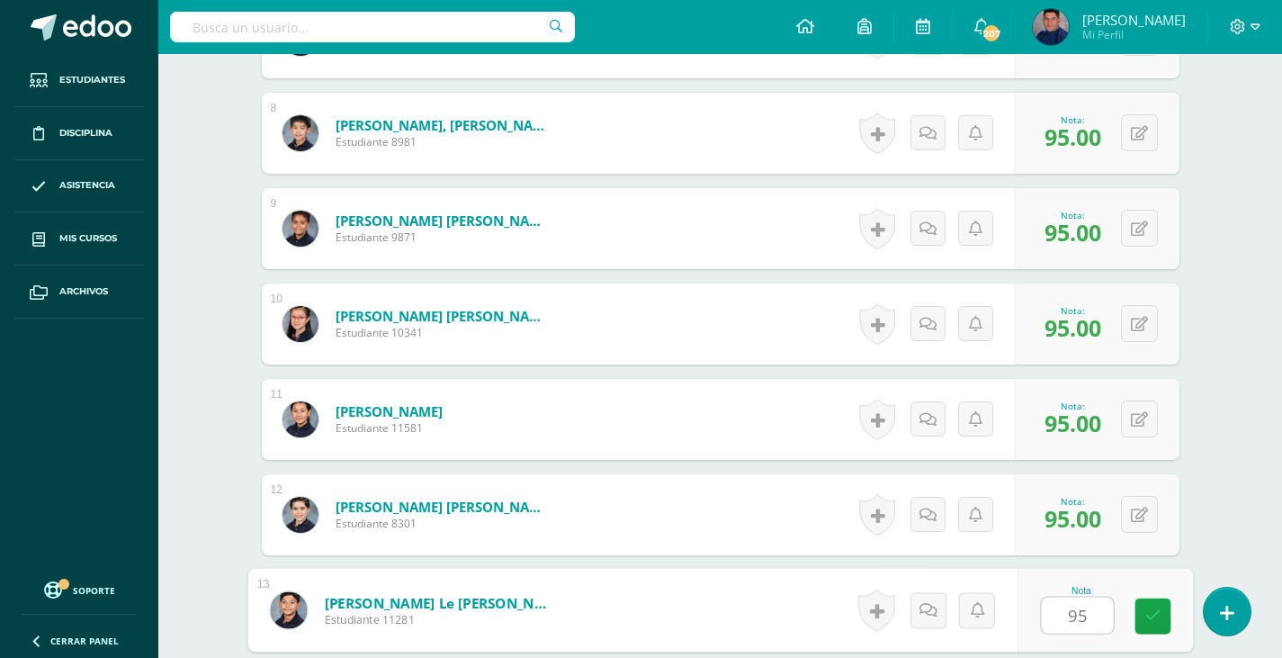
type input "95"
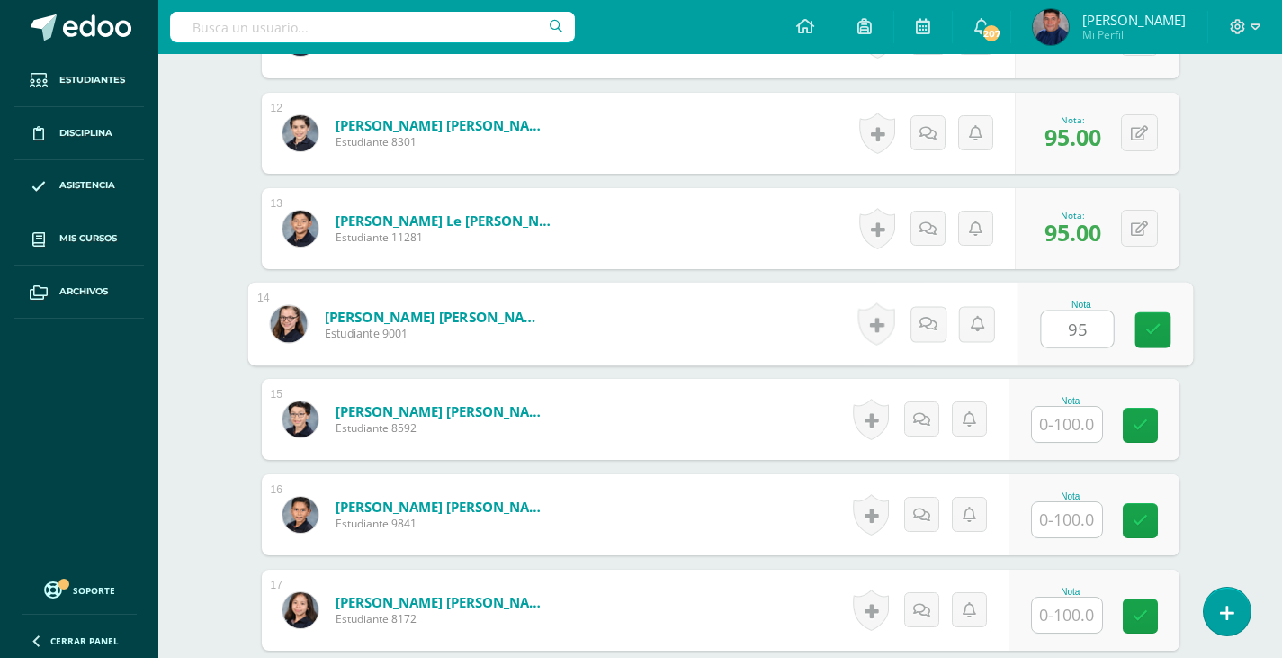
type input "95"
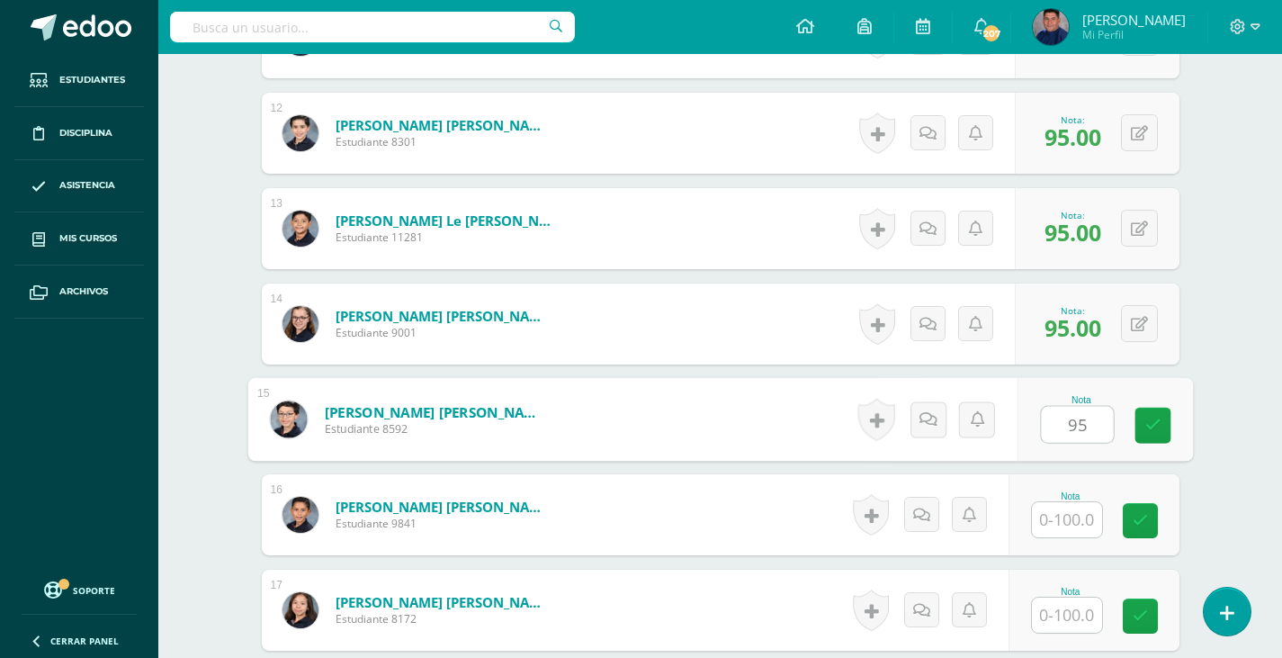
type input "95"
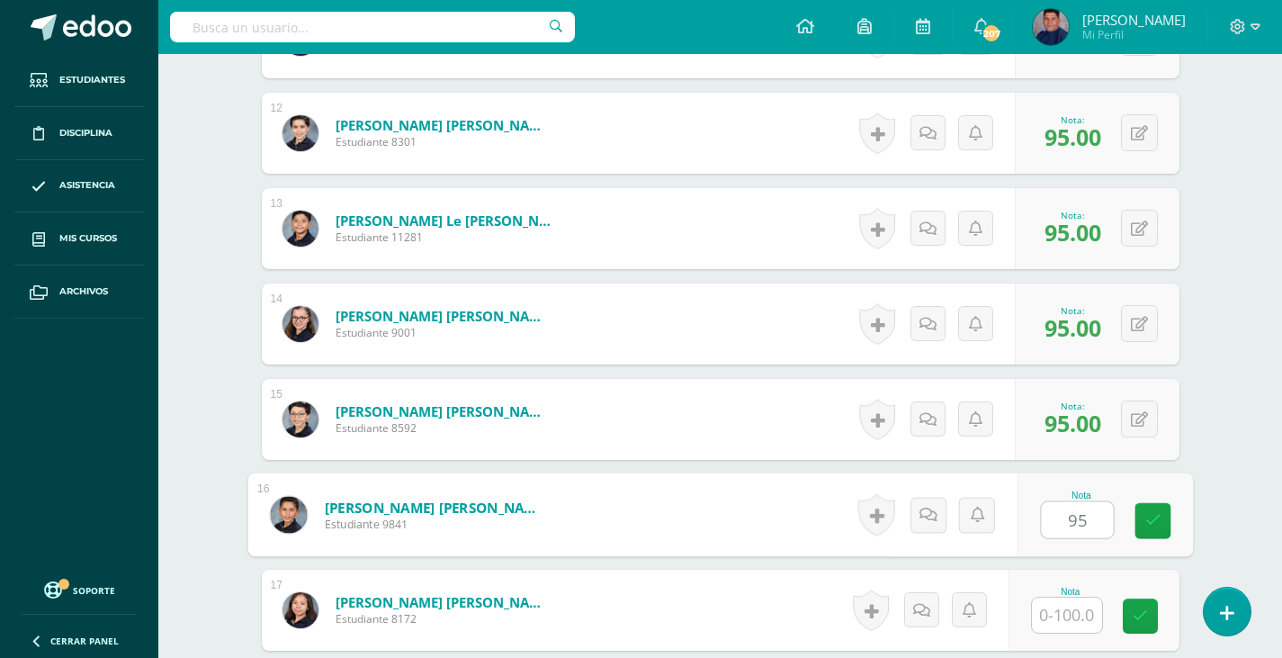
type input "95"
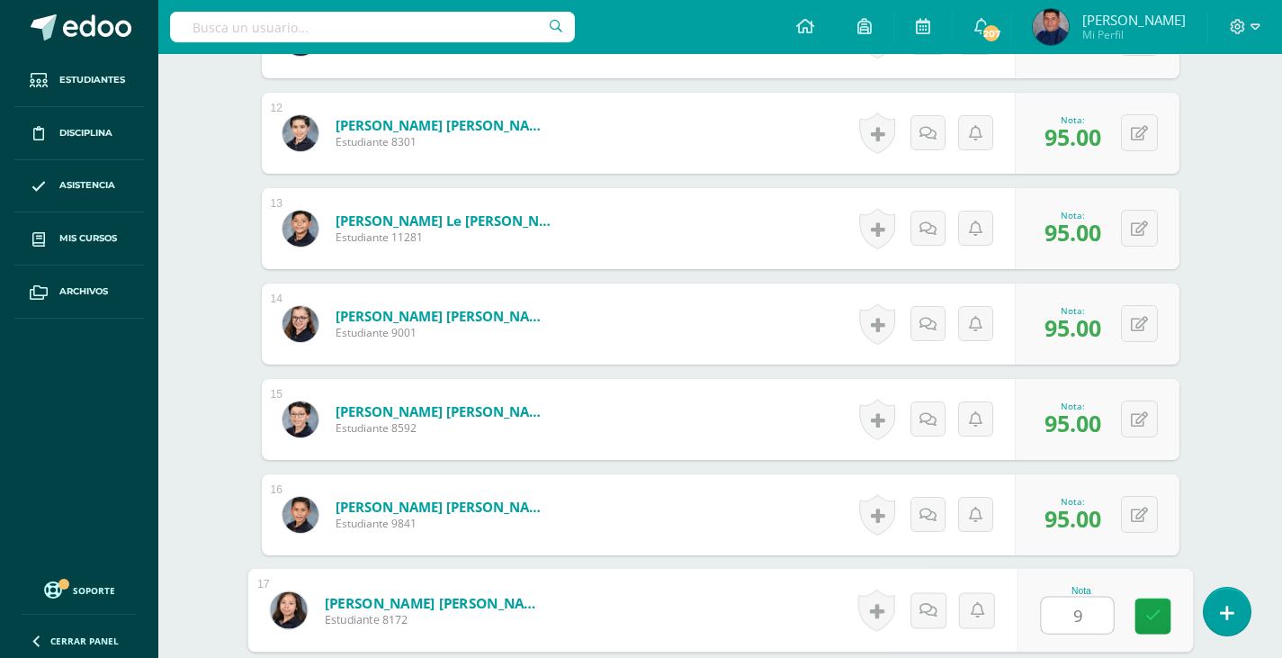
type input "95"
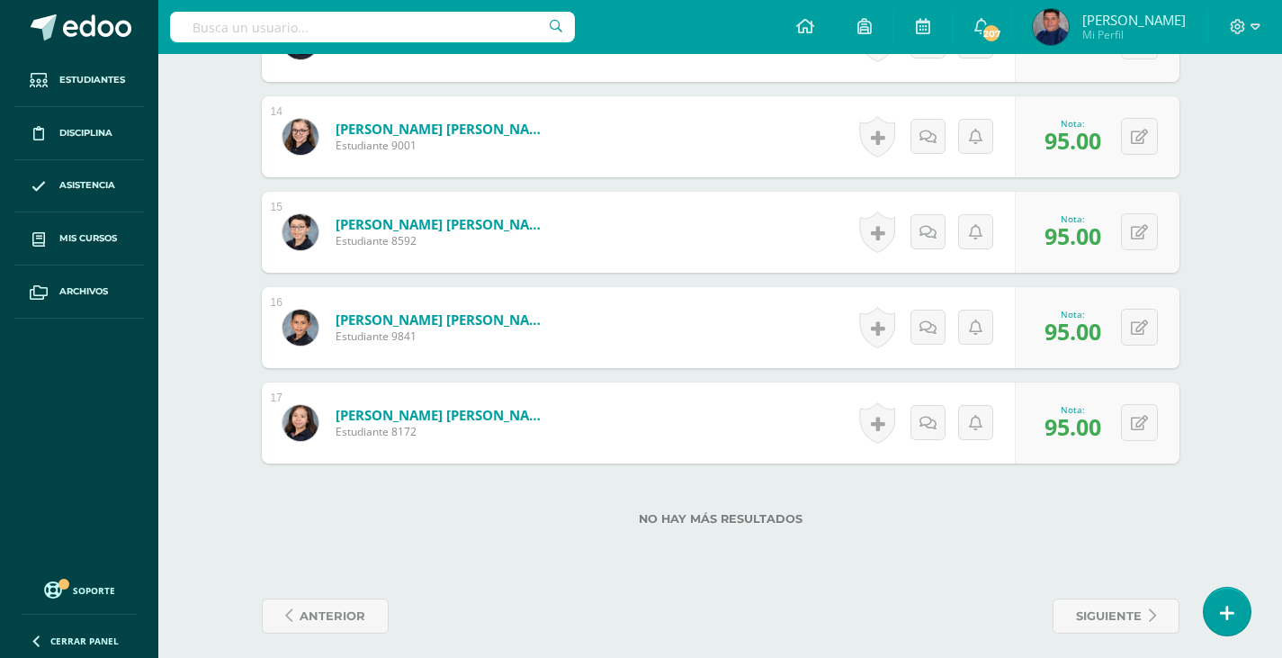
scroll to position [1797, 0]
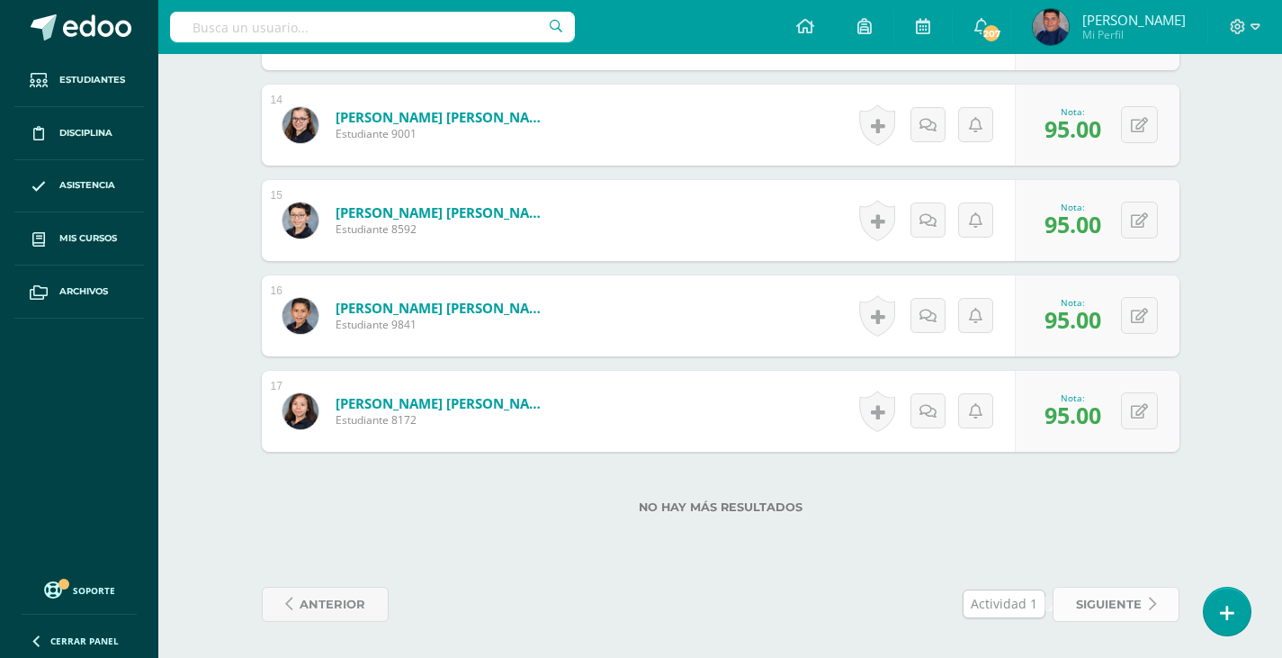
click at [1129, 609] on span "siguiente" at bounding box center [1109, 603] width 66 height 33
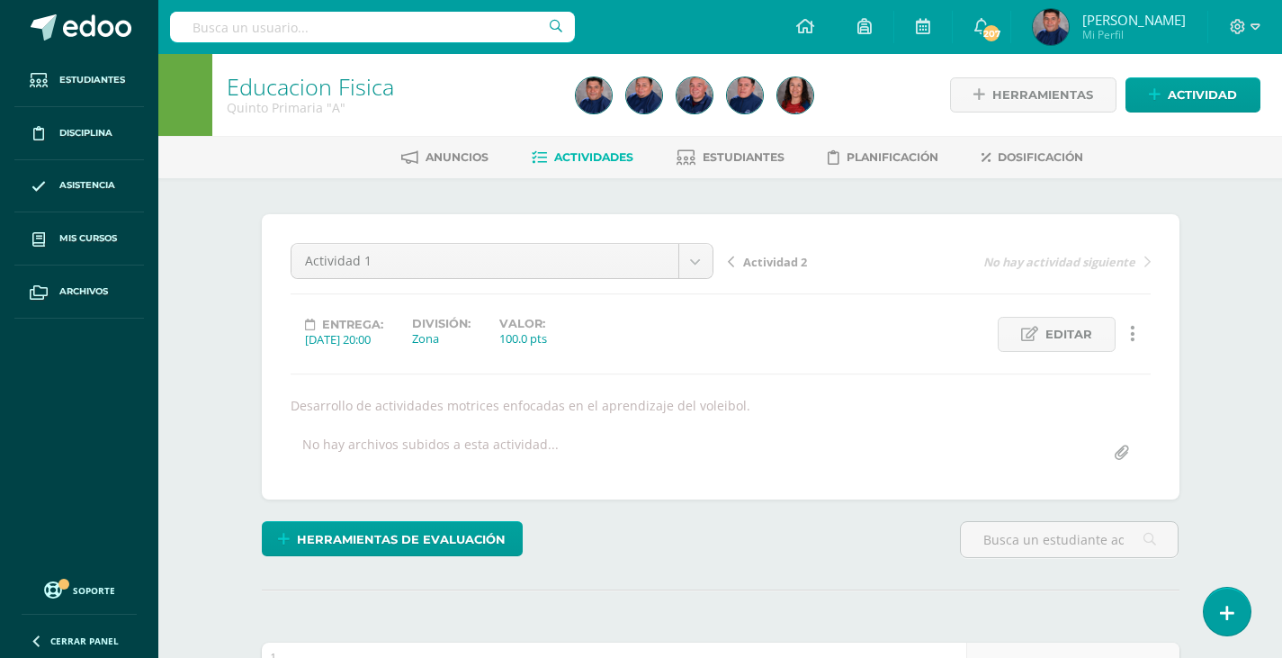
click at [736, 261] on link "Actividad 2" at bounding box center [833, 261] width 211 height 18
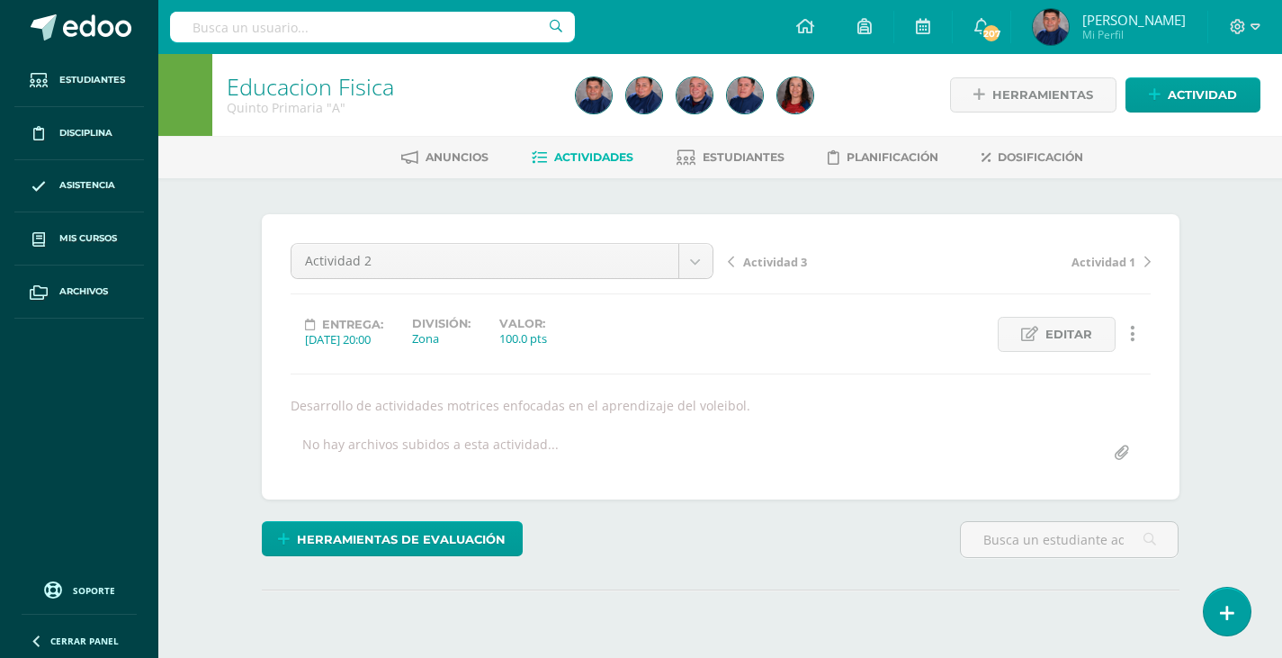
click at [761, 261] on span "Actividad 3" at bounding box center [775, 262] width 64 height 16
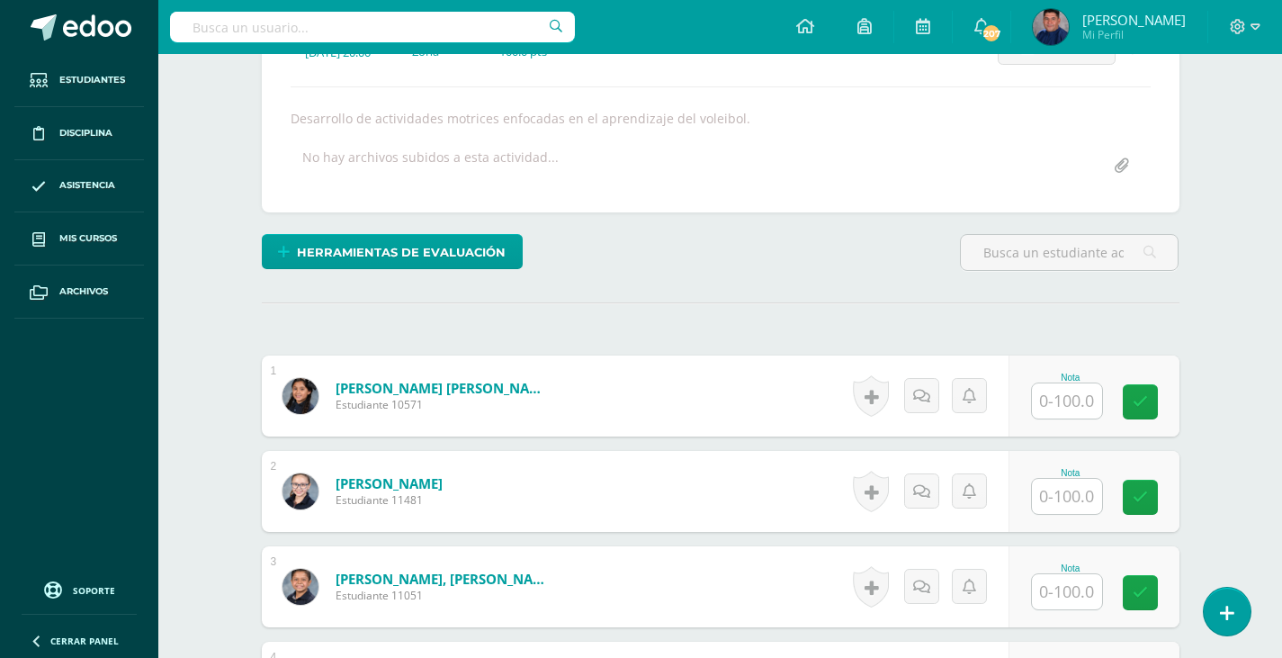
scroll to position [288, 0]
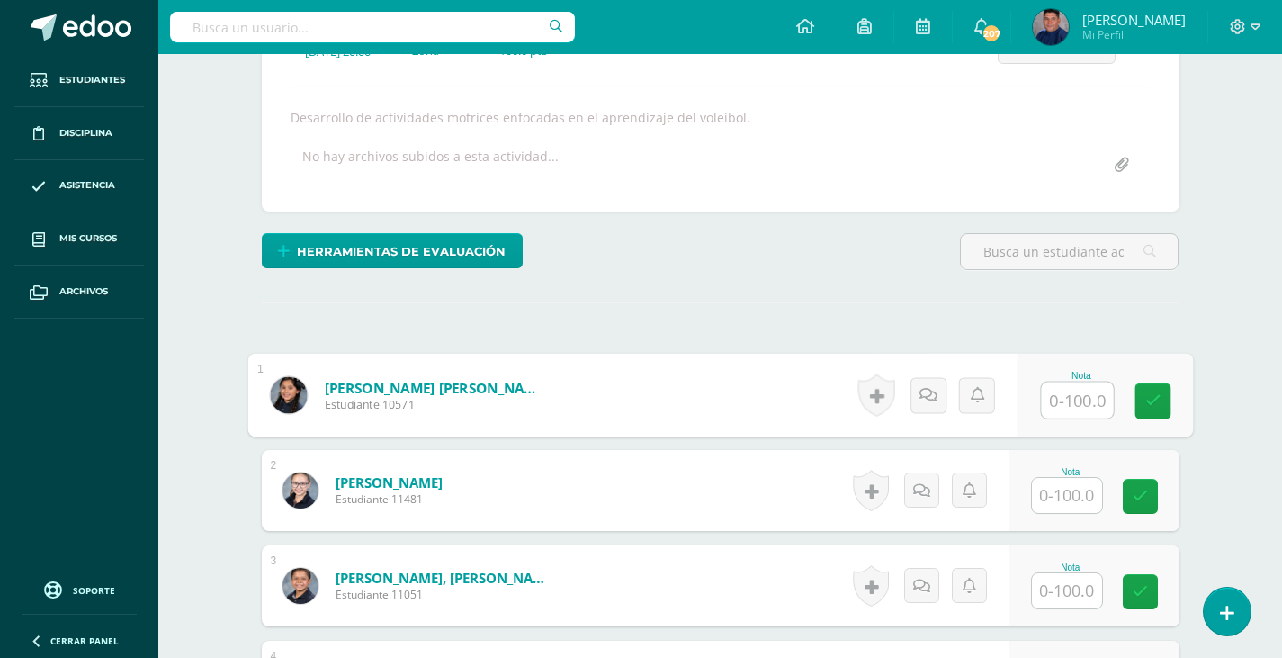
click at [1067, 401] on input "text" at bounding box center [1077, 400] width 72 height 36
type input "95"
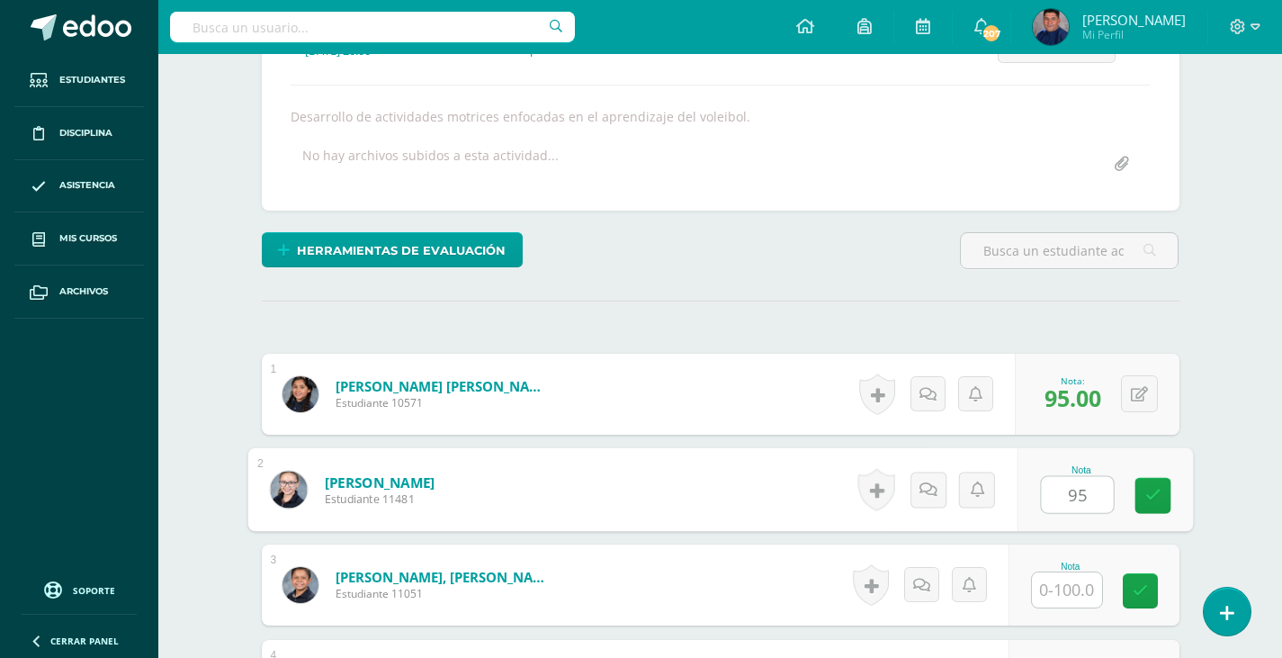
type input "95"
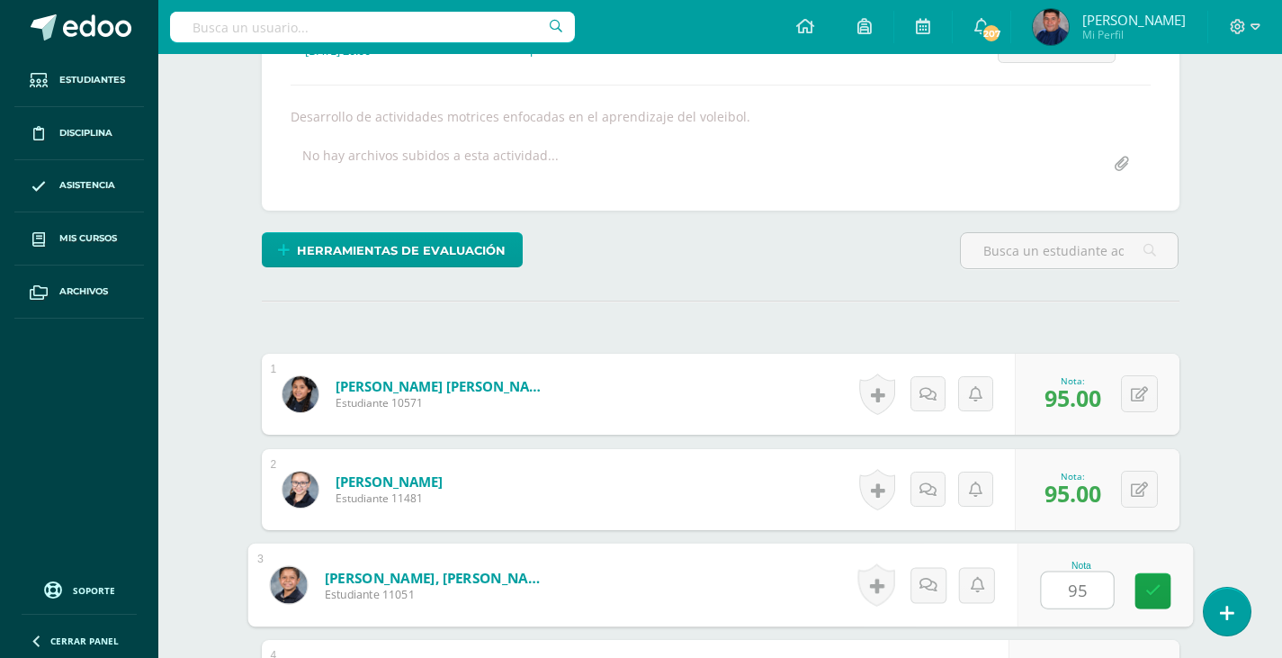
type input "95"
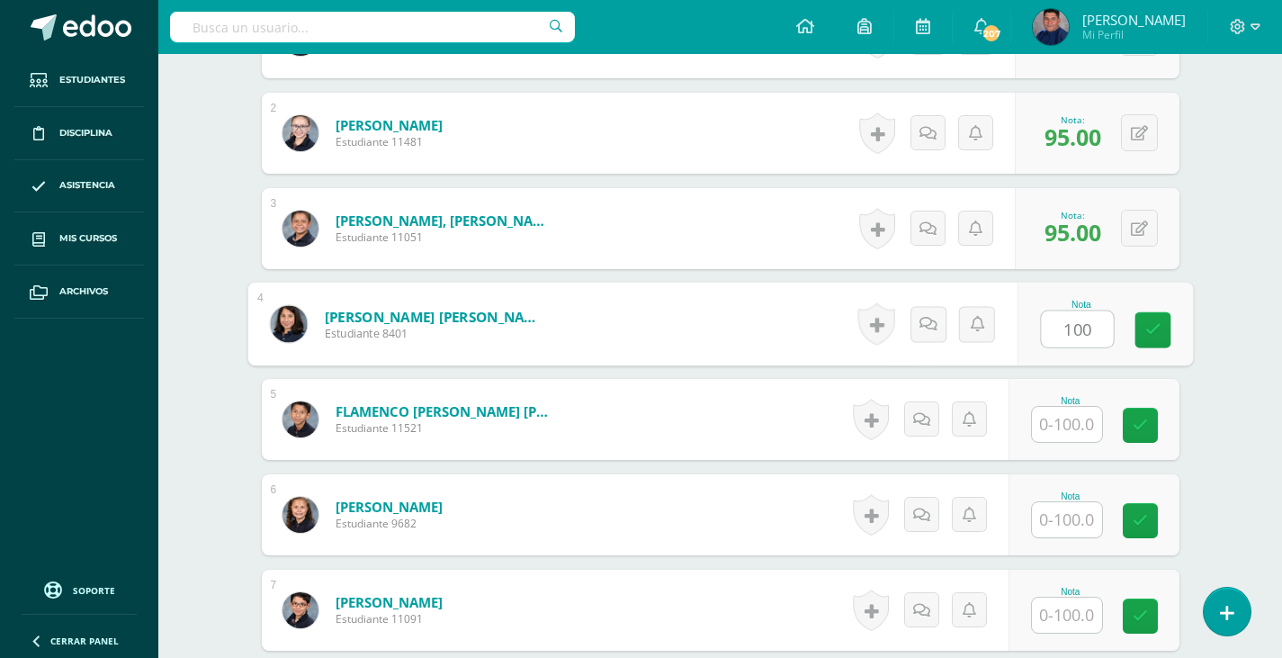
type input "100"
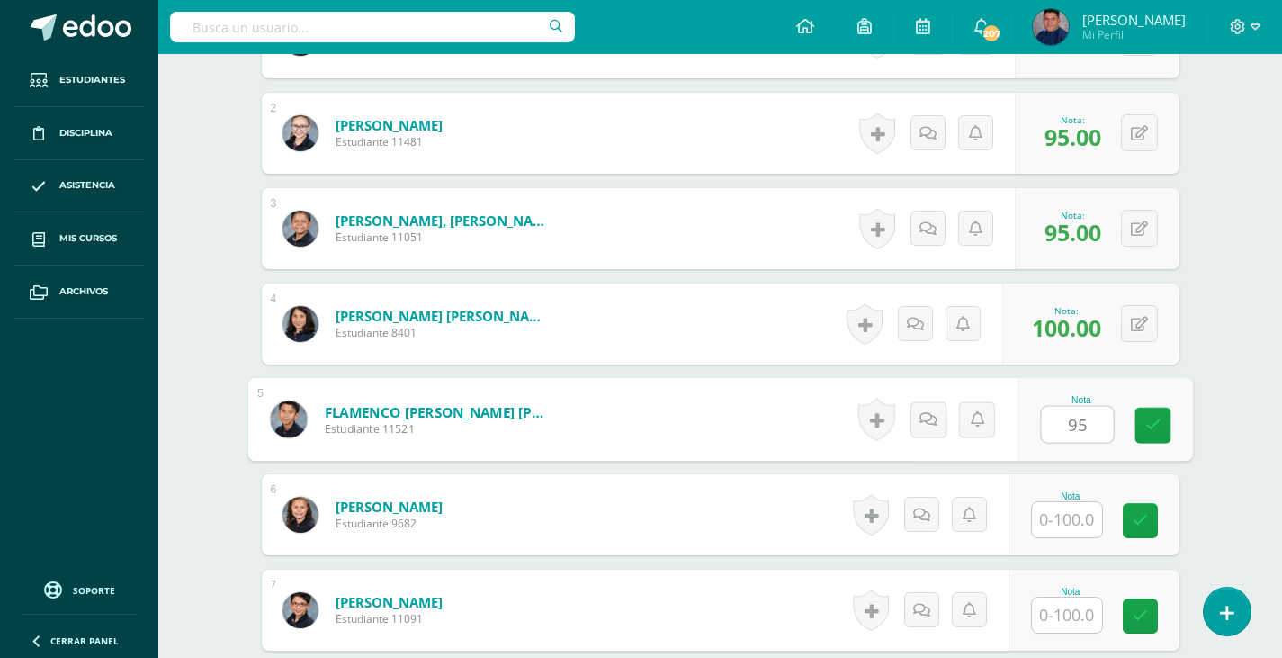
type input "95"
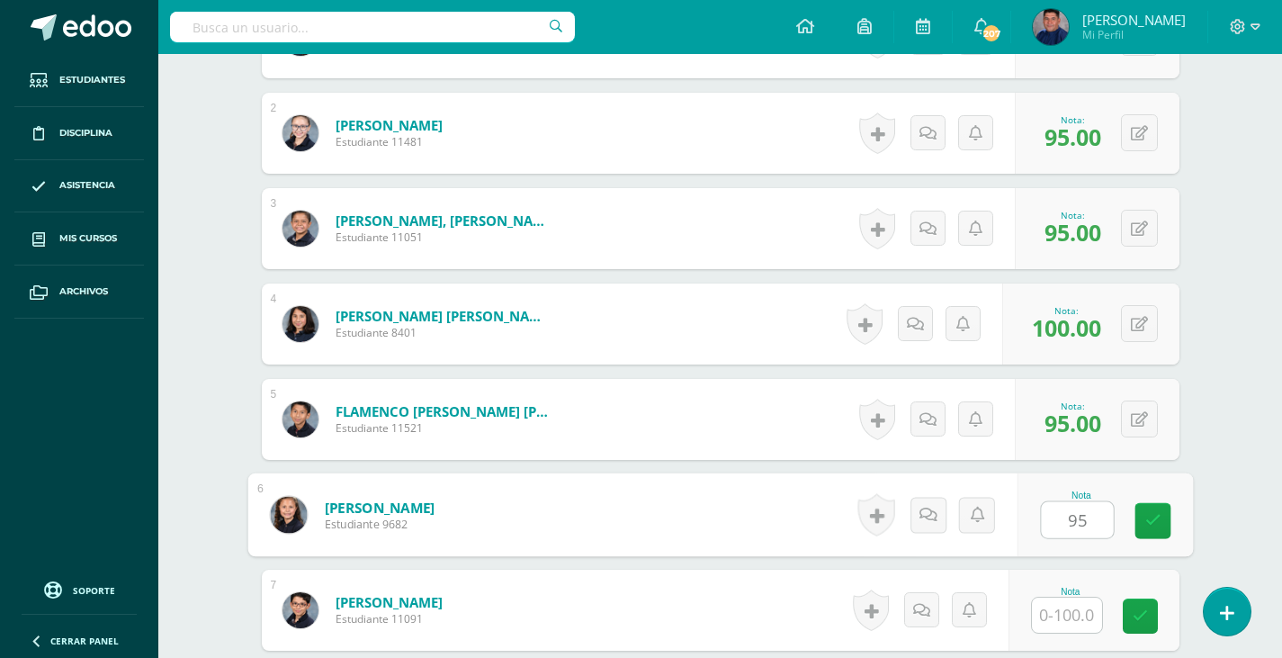
type input "95"
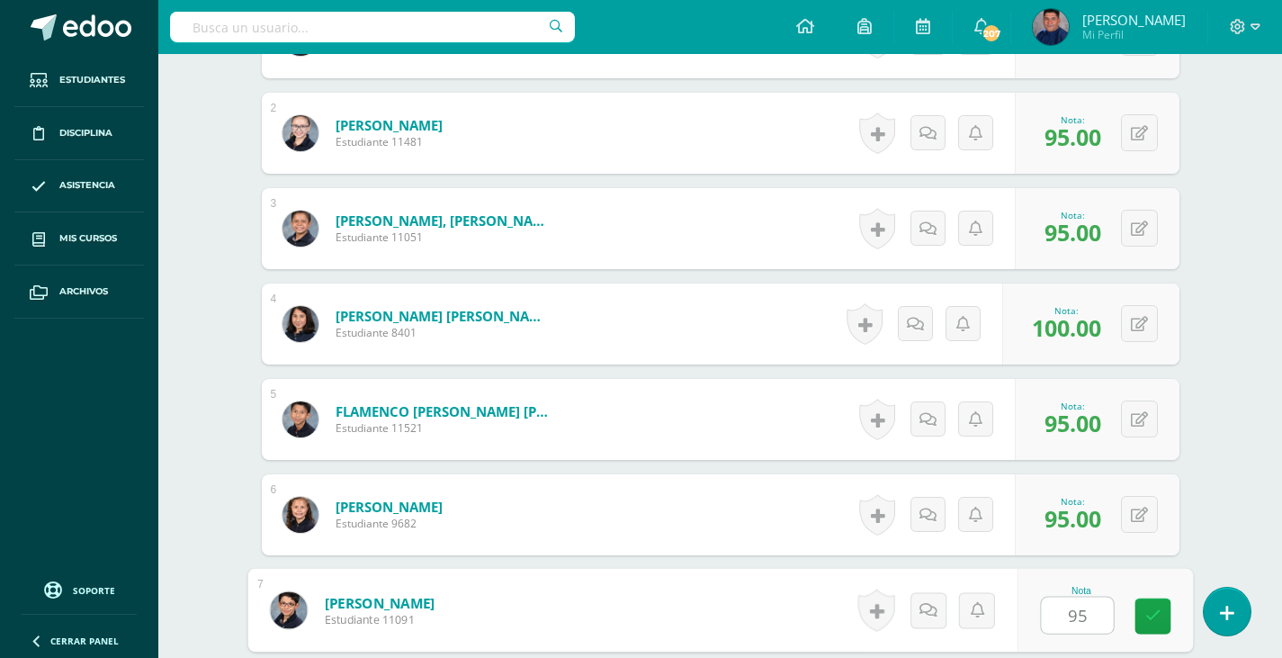
type input "95"
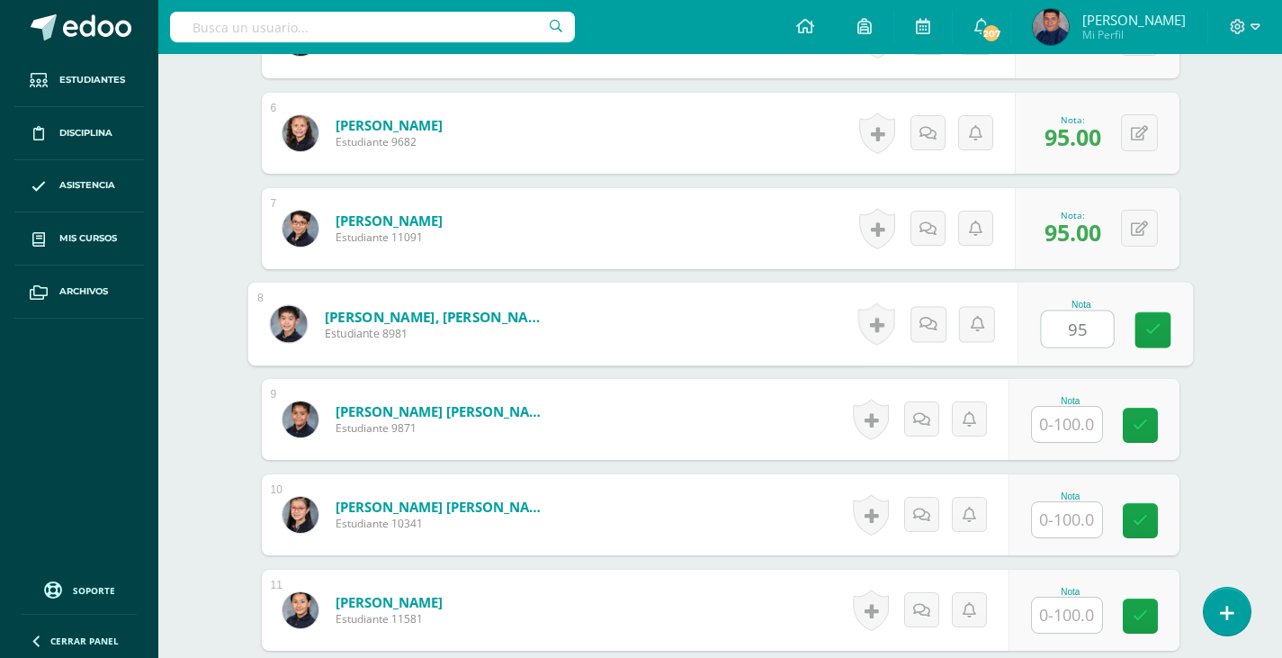
type input "95"
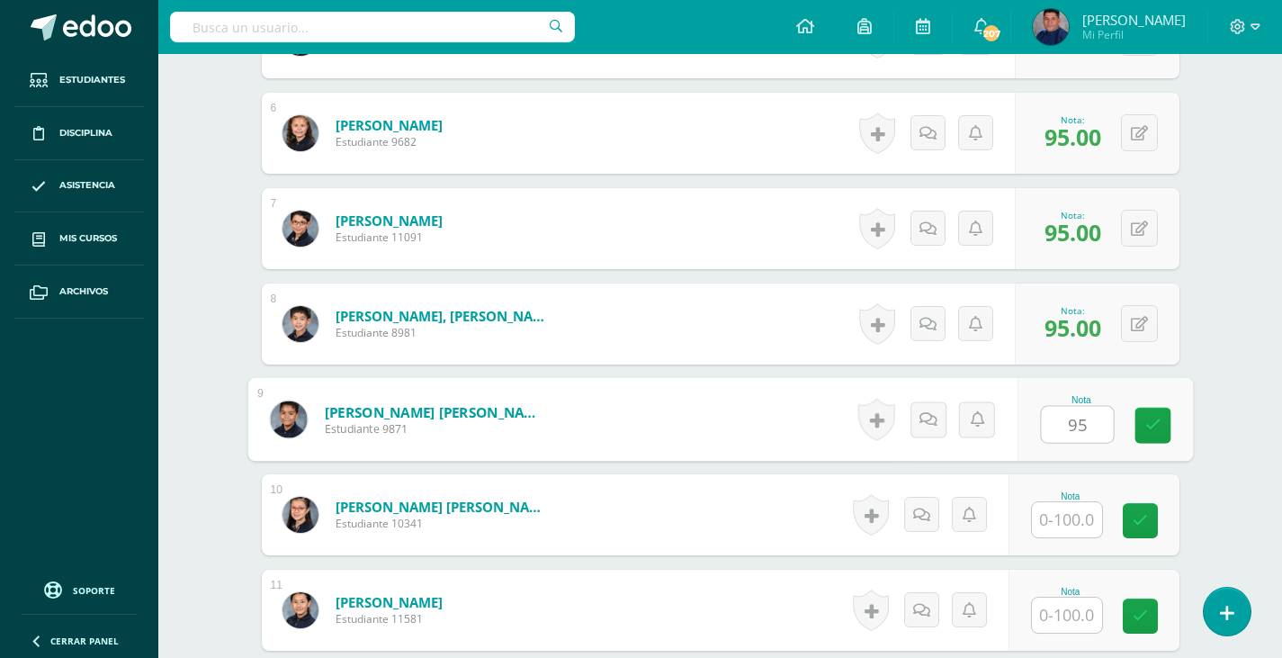
type input "95"
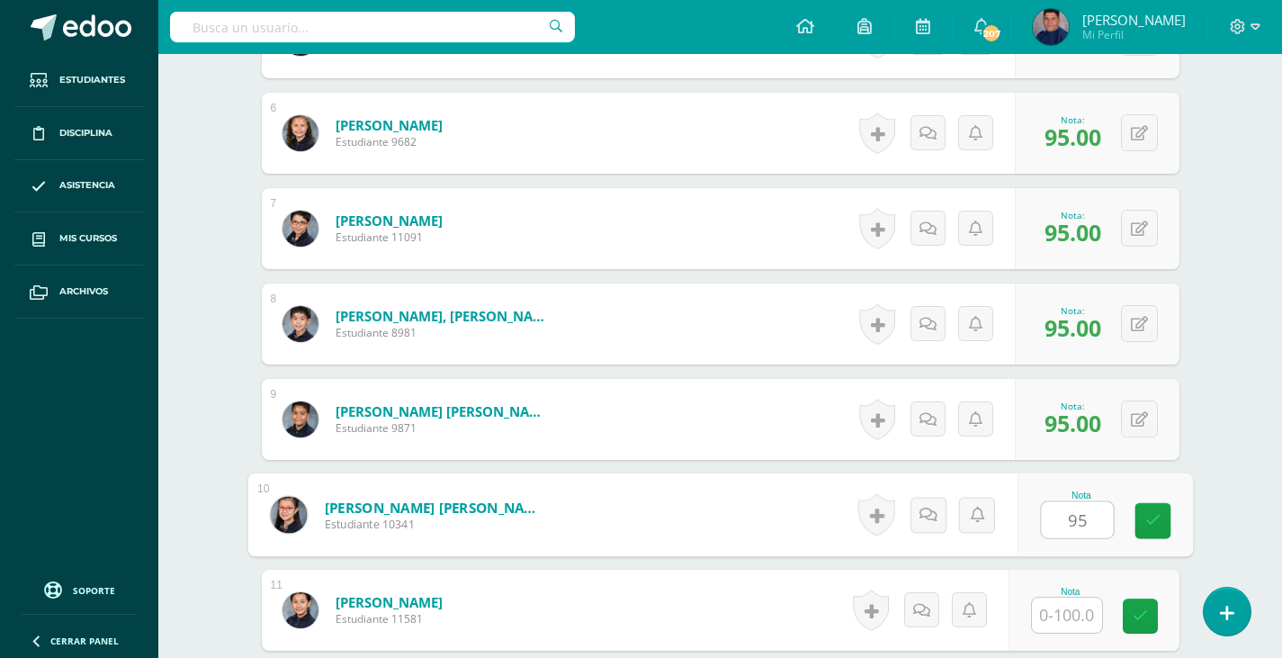
type input "95"
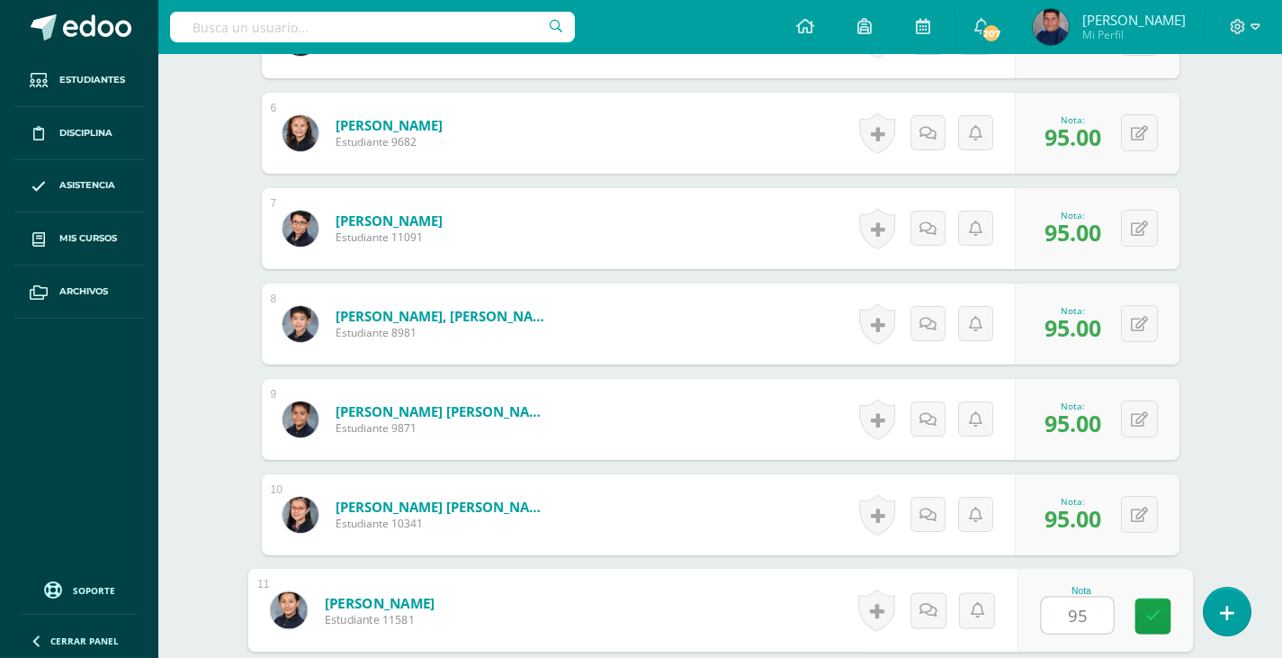
type input "95"
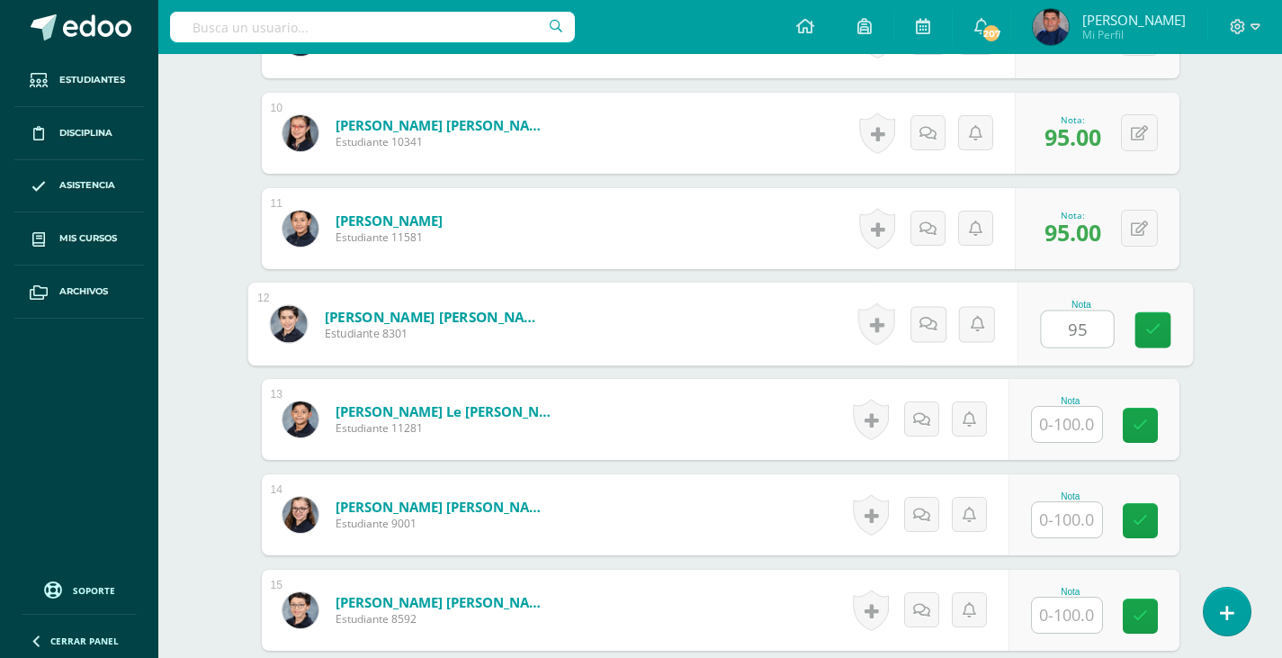
type input "95"
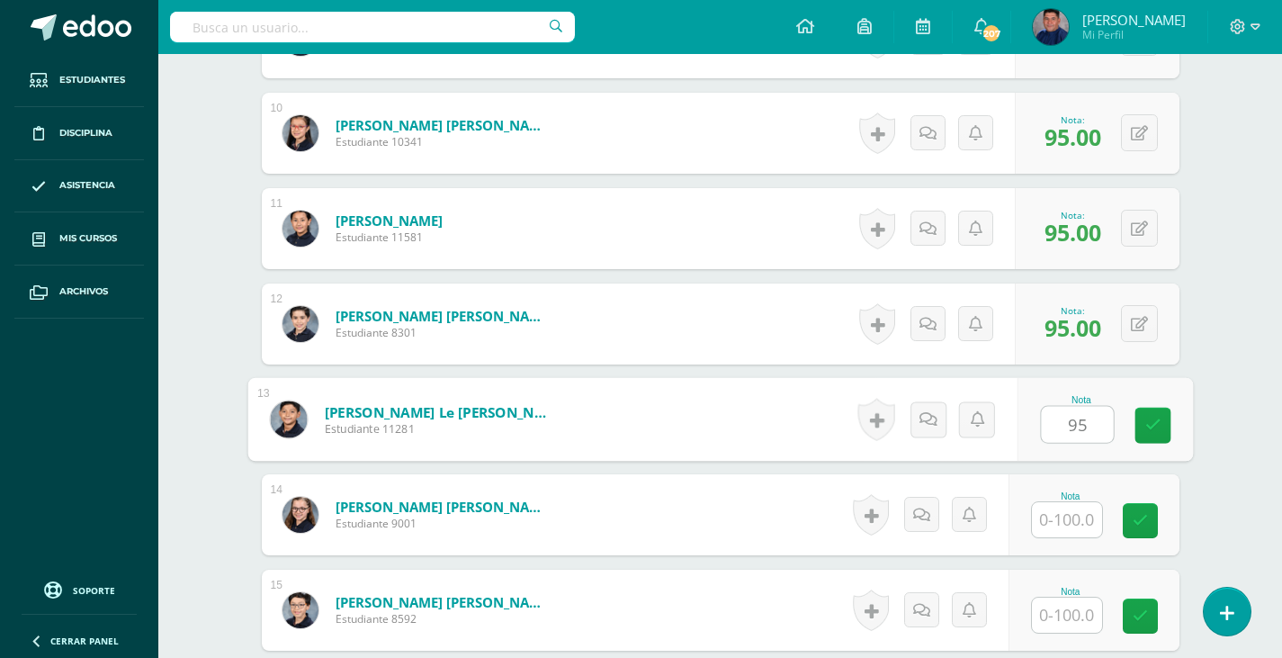
type input "95"
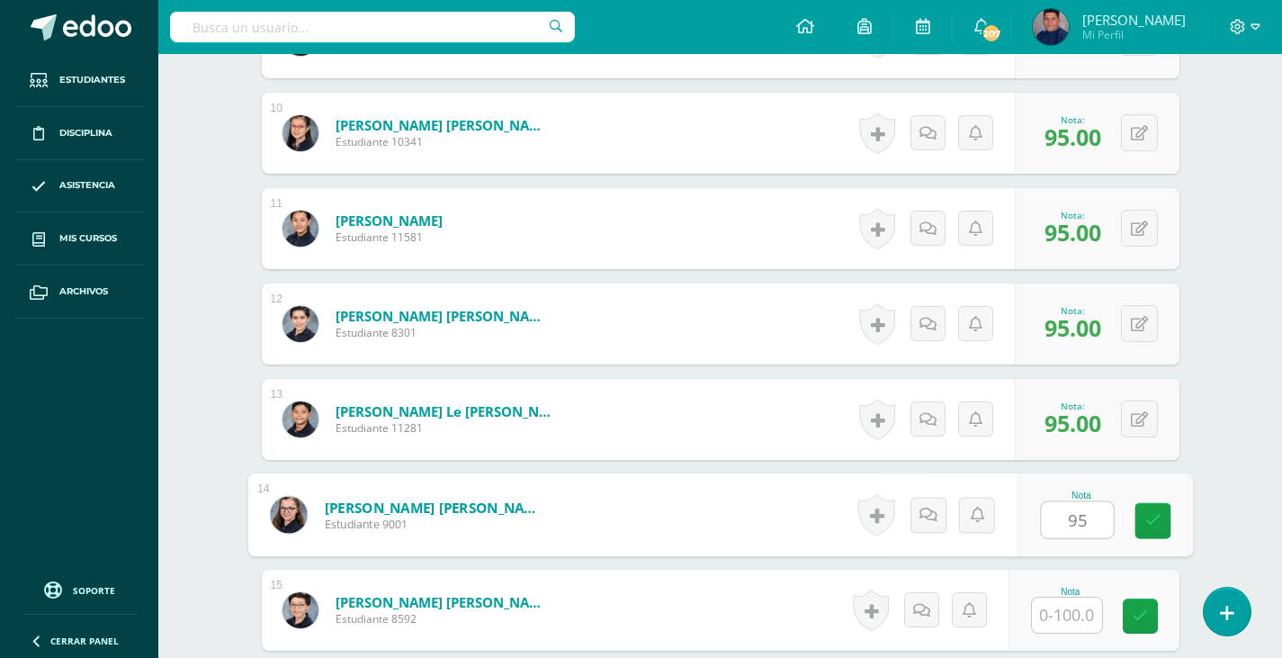
type input "95"
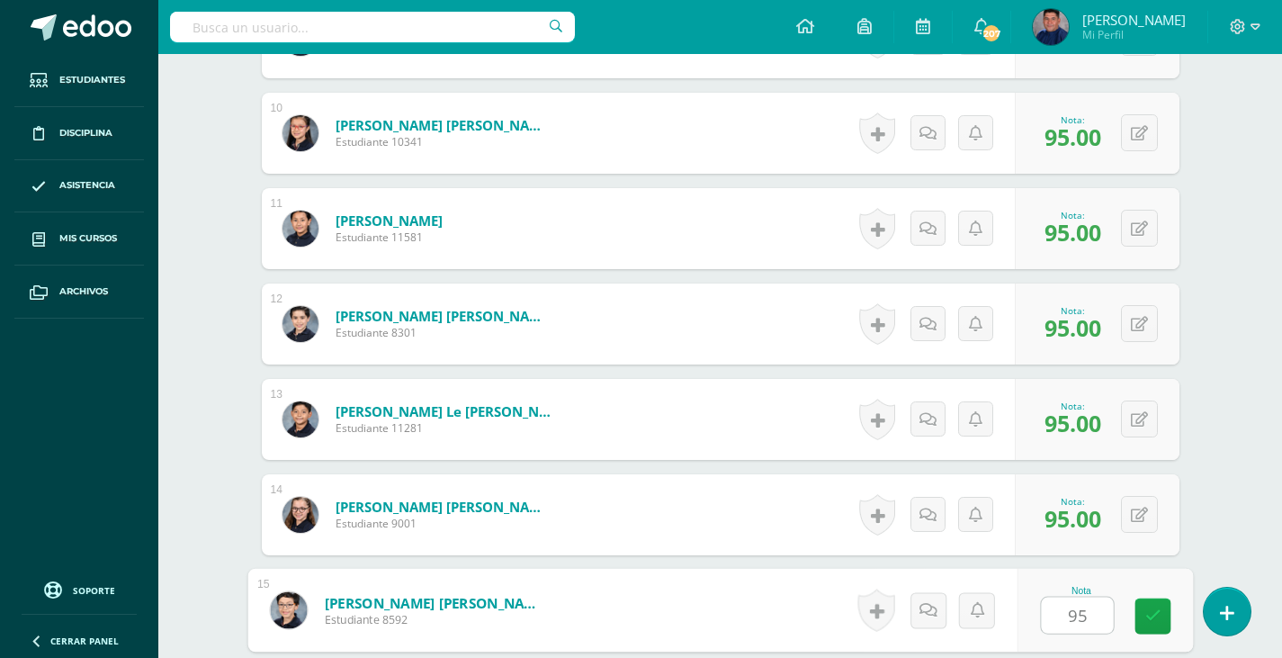
type input "95"
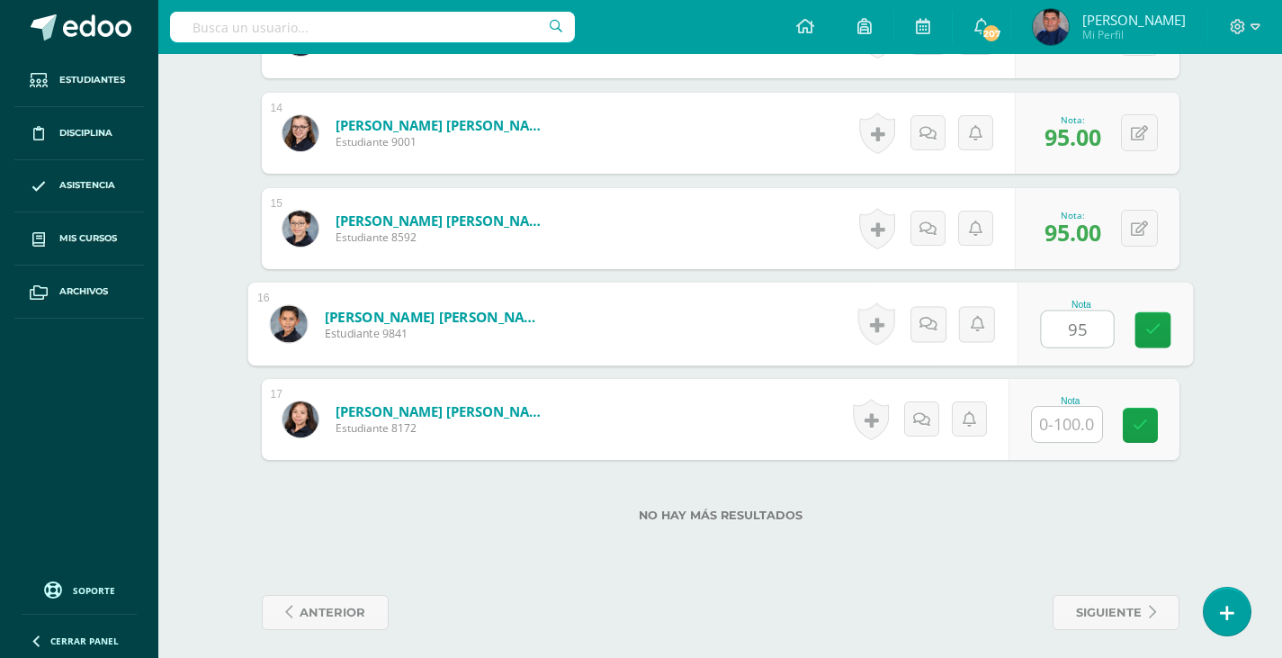
type input "95"
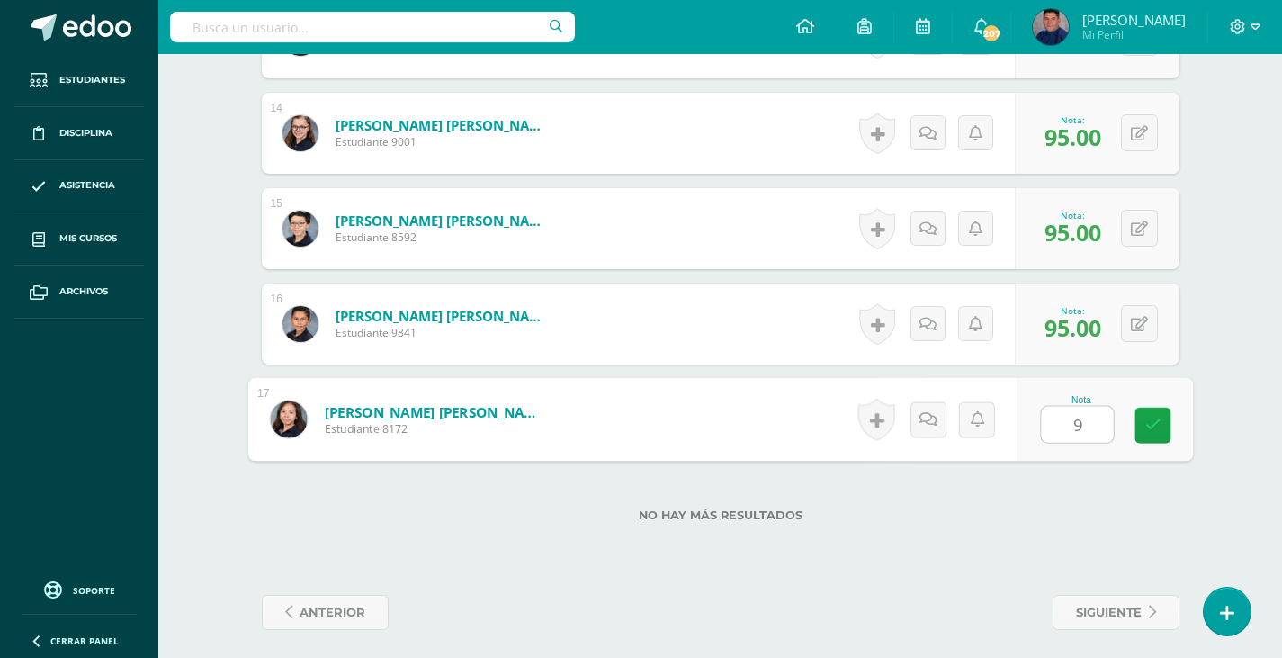
type input "95"
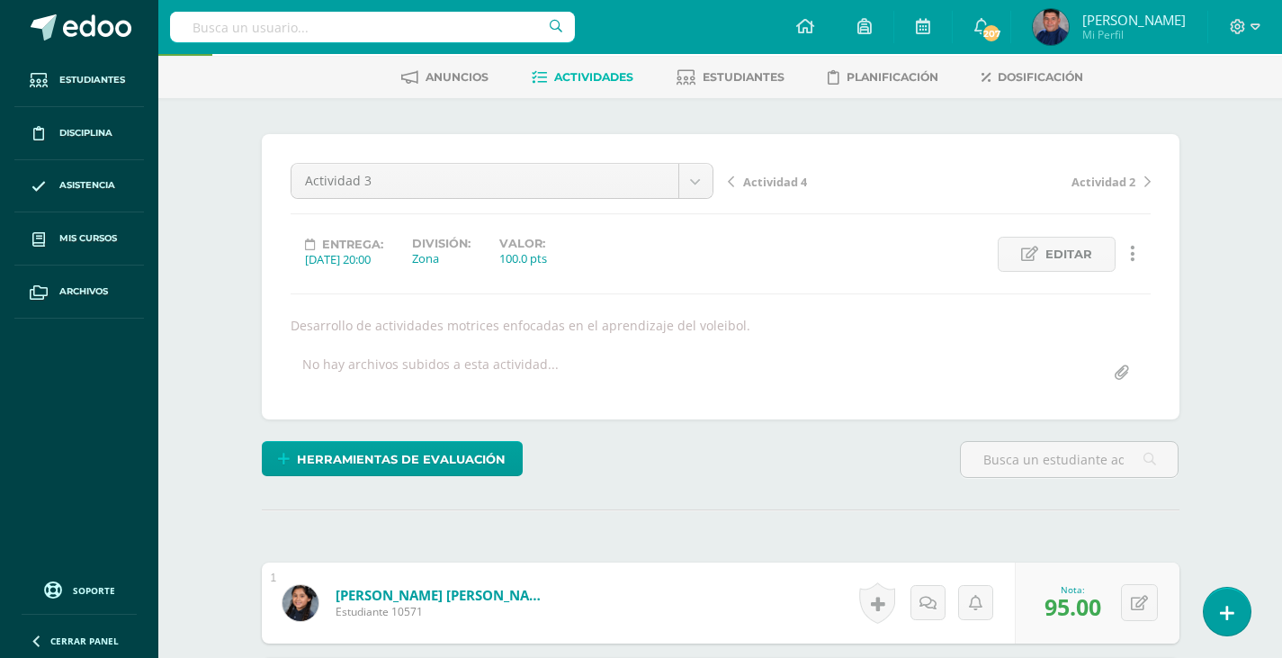
scroll to position [0, 0]
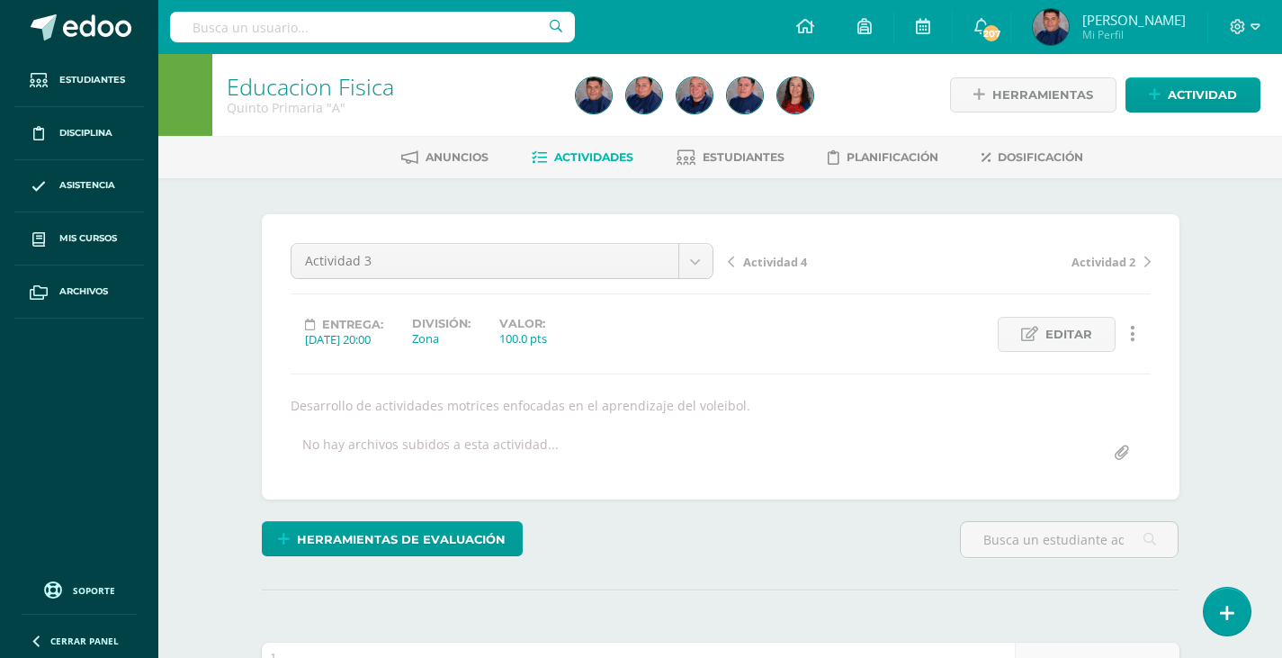
click at [764, 259] on span "Actividad 4" at bounding box center [775, 262] width 64 height 16
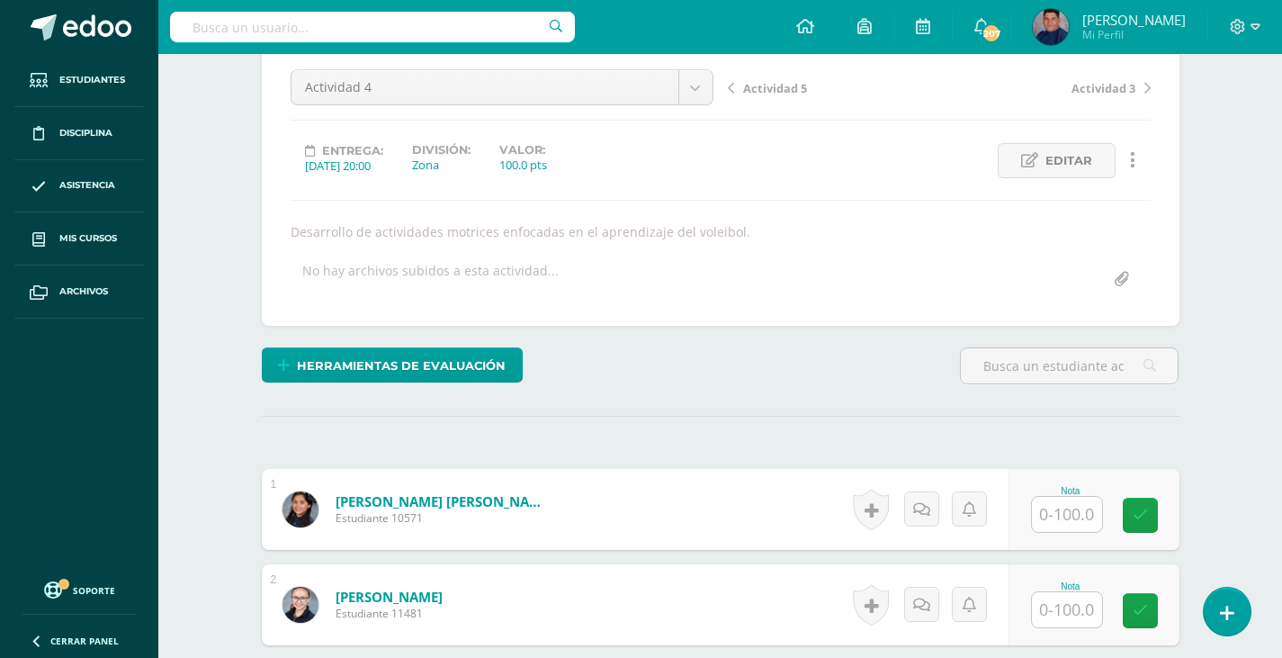
scroll to position [272, 0]
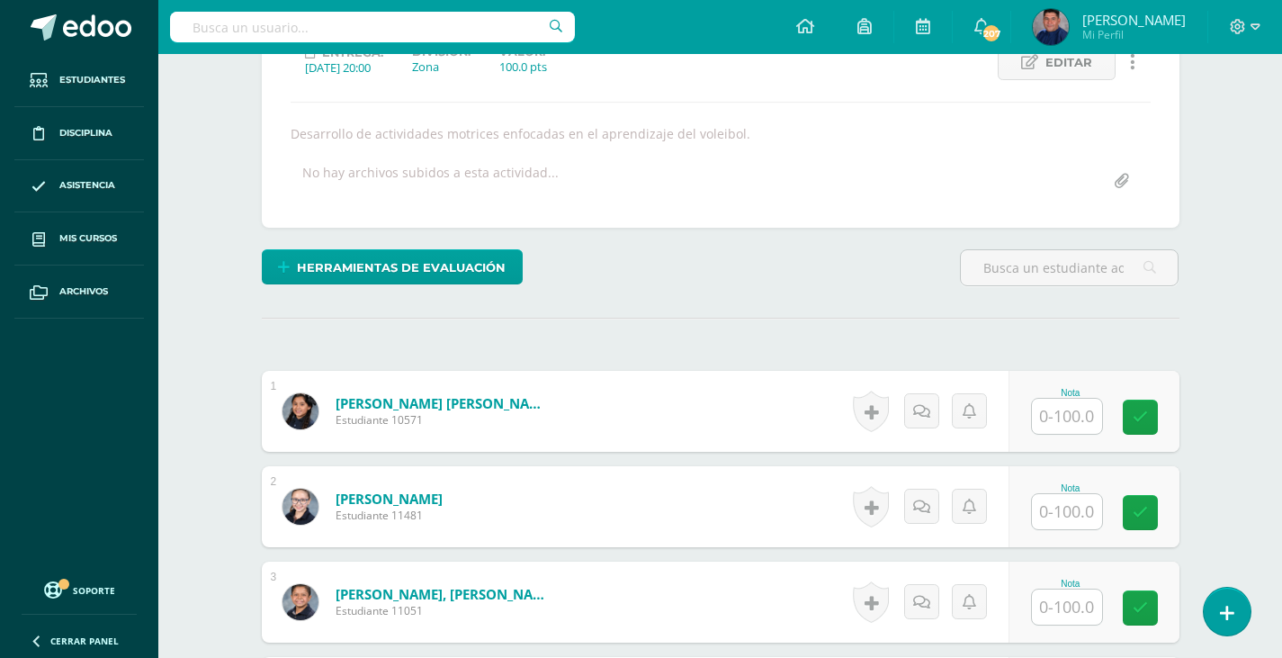
click at [1081, 411] on input "text" at bounding box center [1067, 415] width 70 height 35
type input "100"
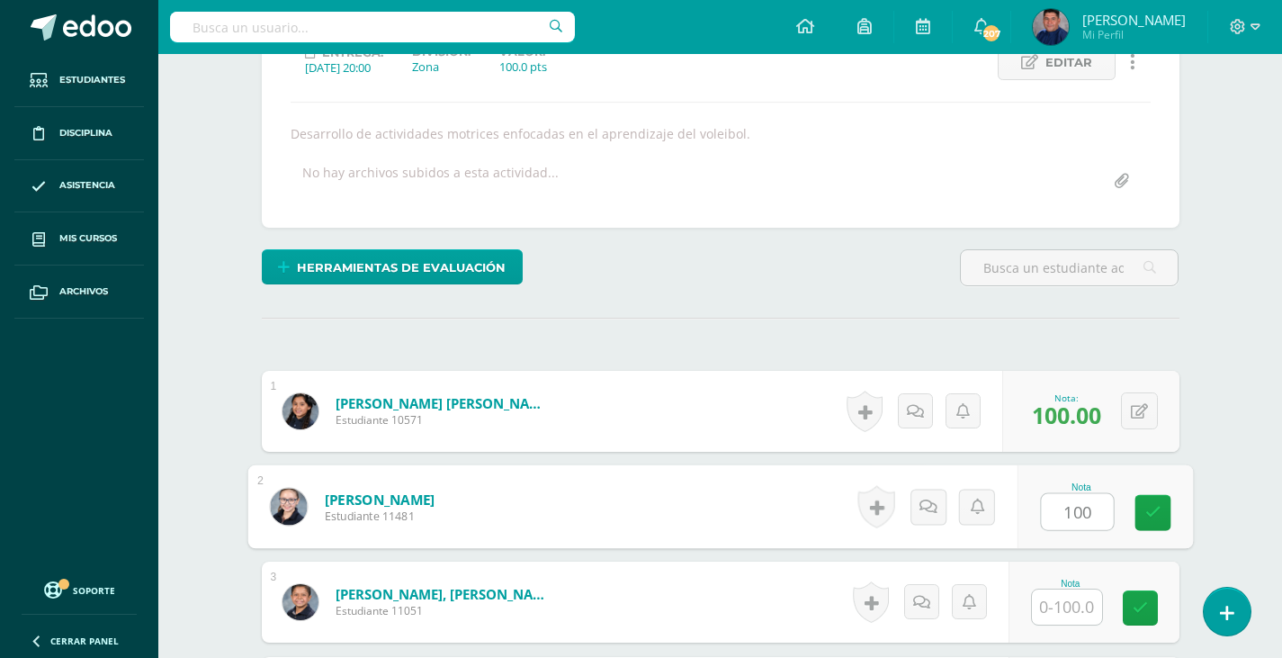
type input "100"
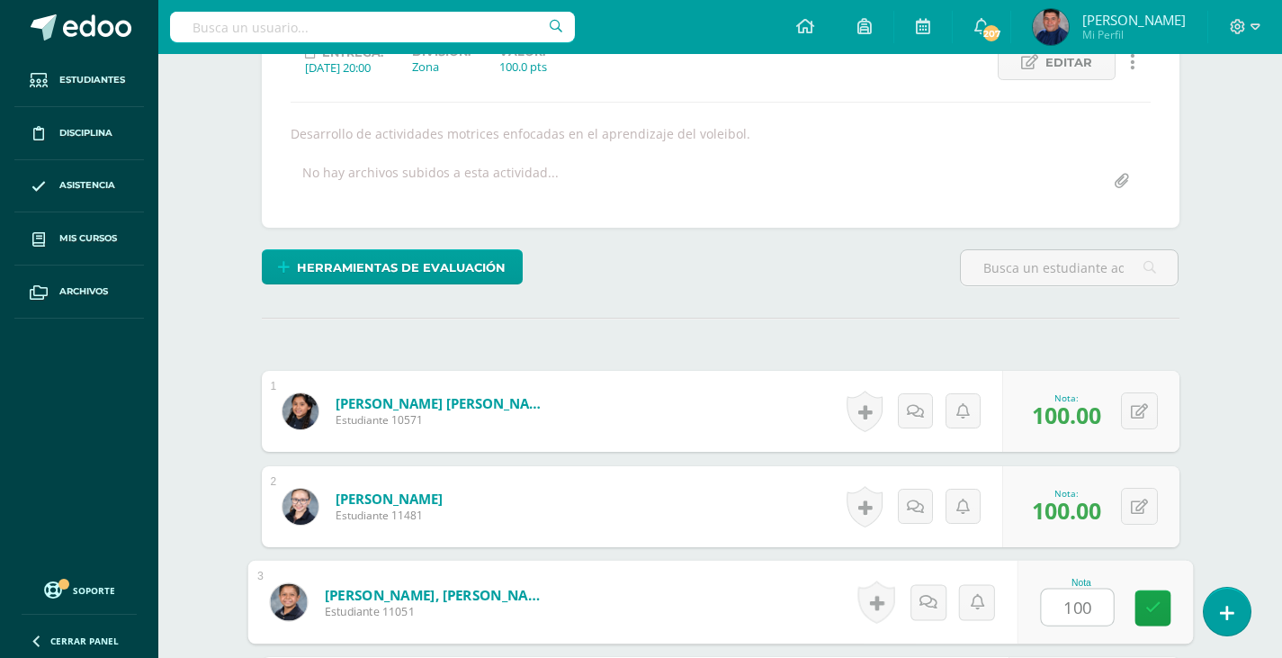
type input "100"
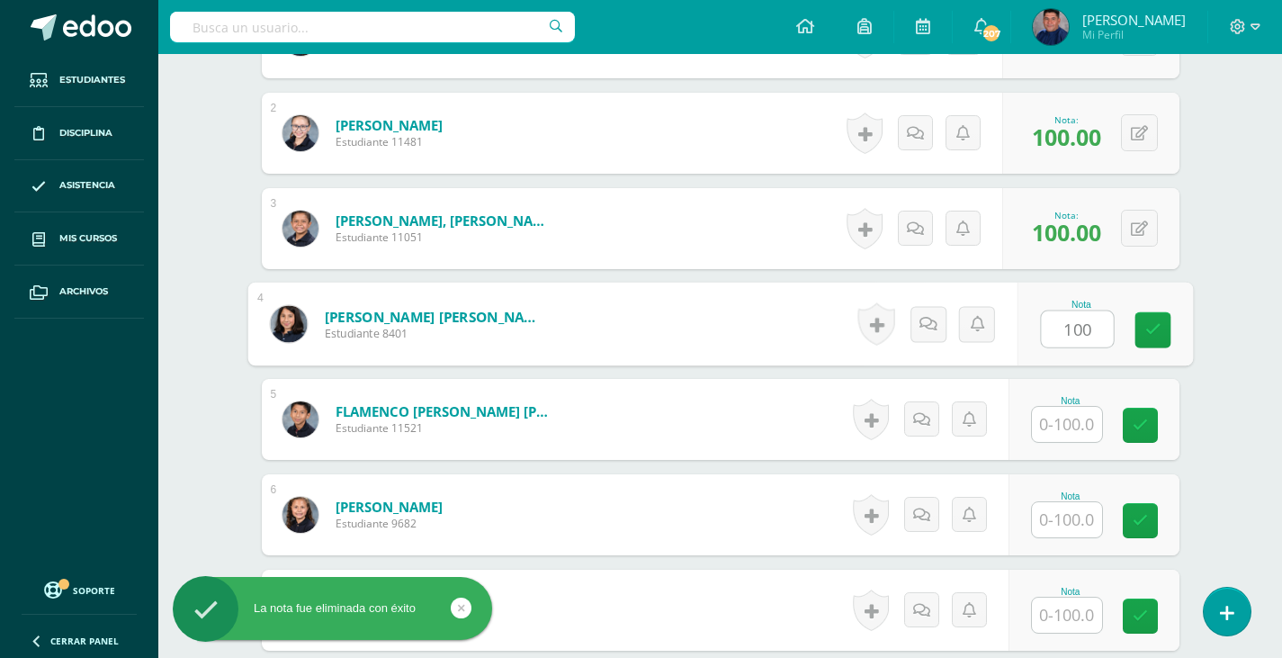
type input "100"
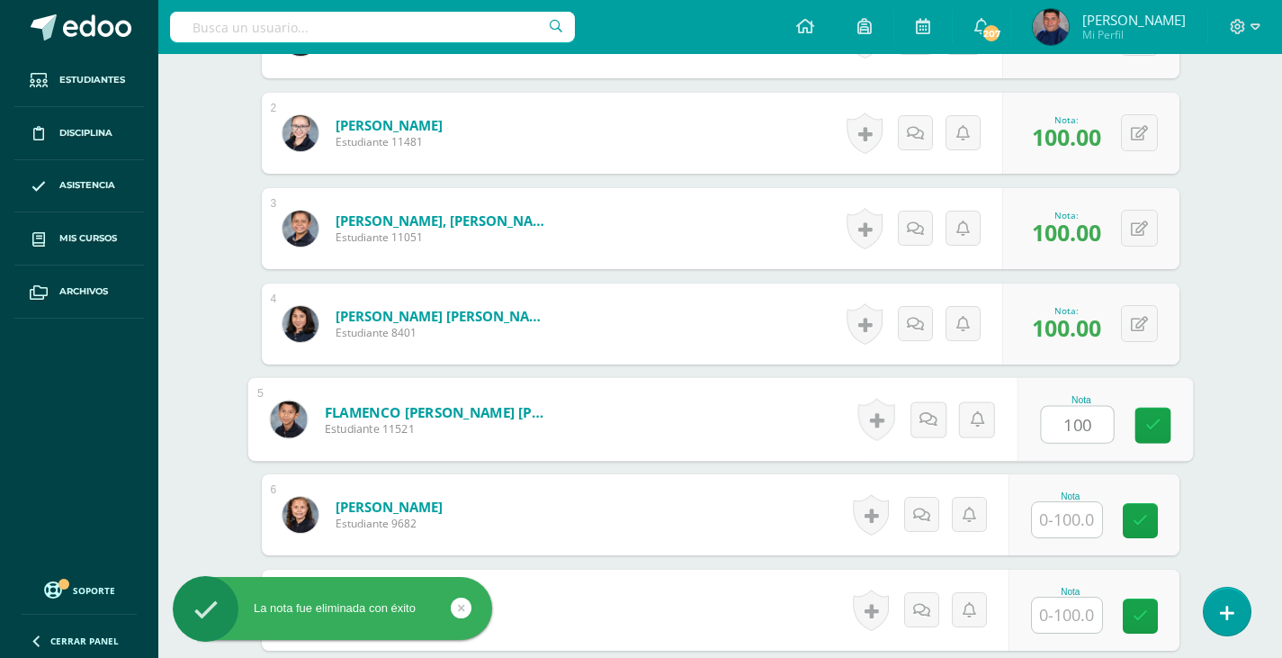
type input "100"
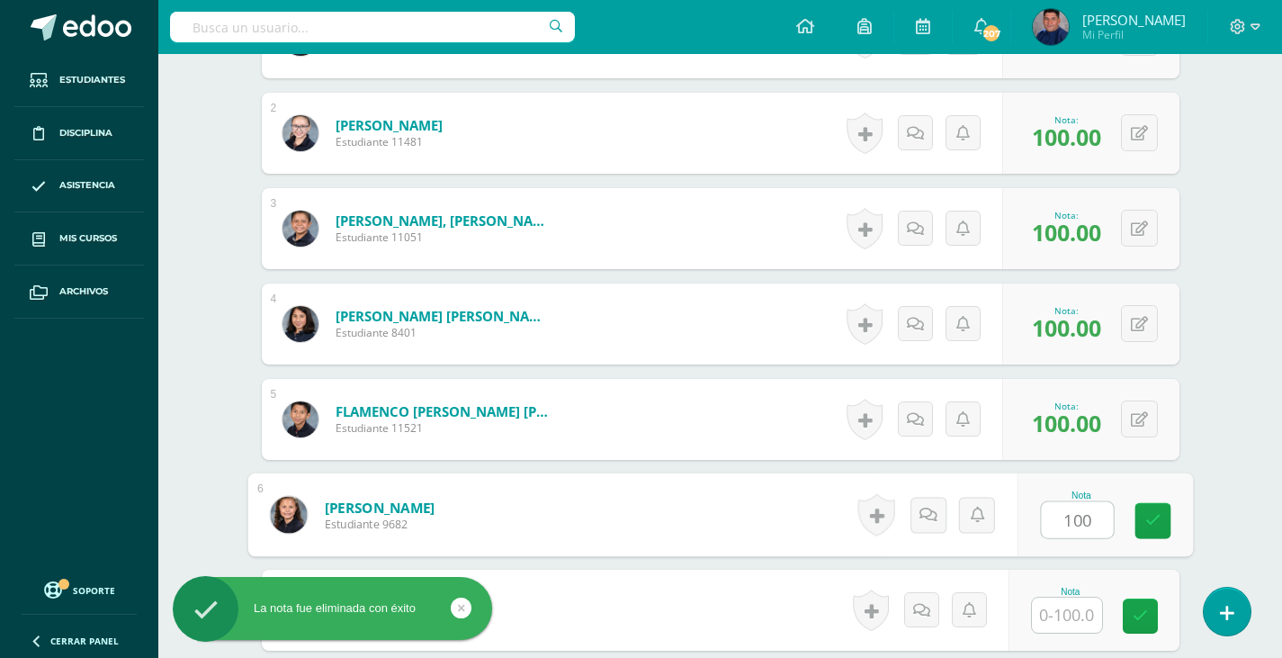
type input "100"
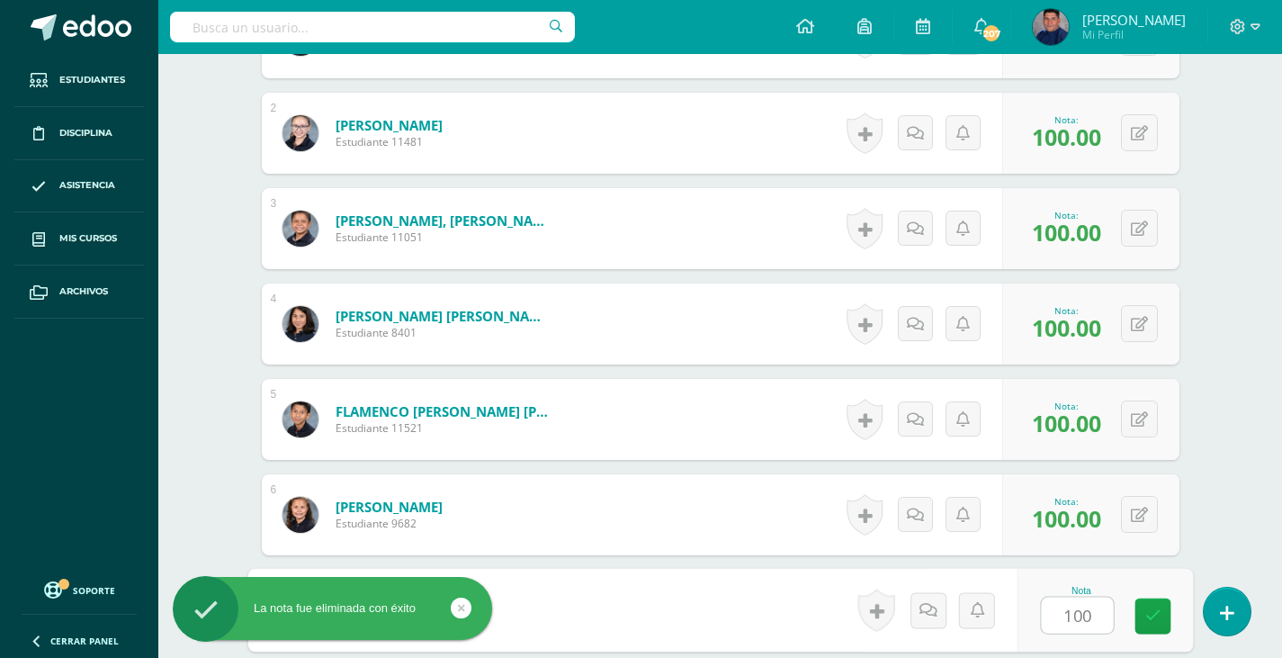
type input "100"
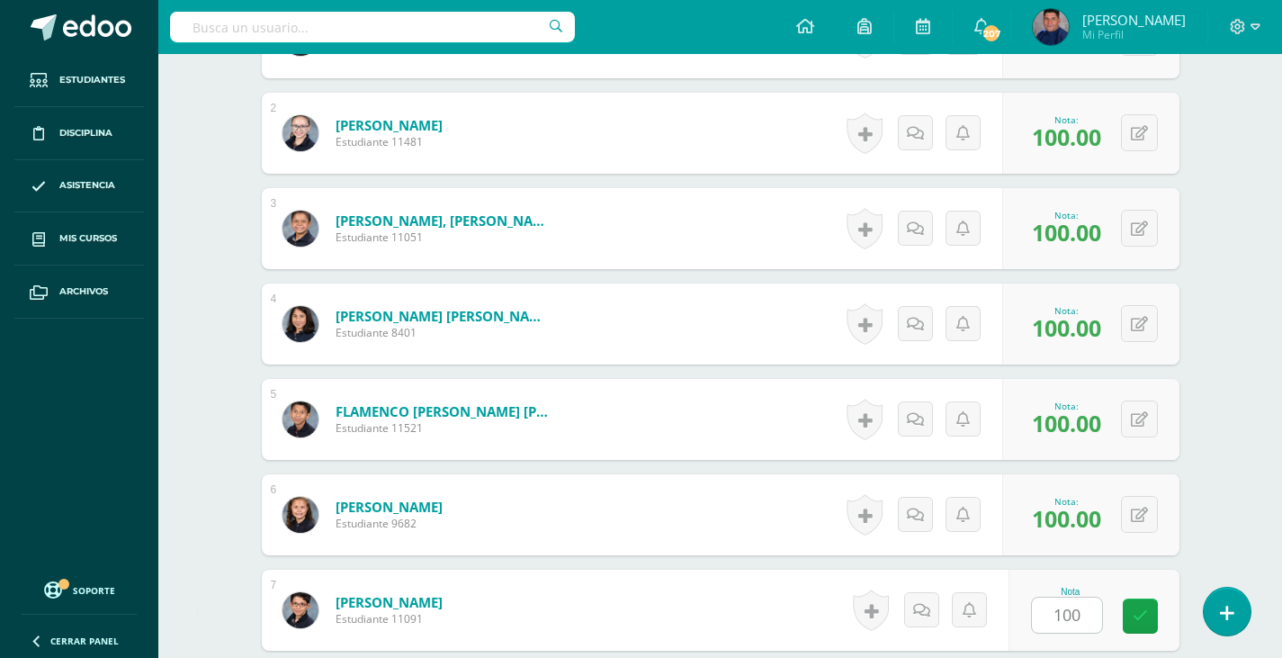
scroll to position [1026, 0]
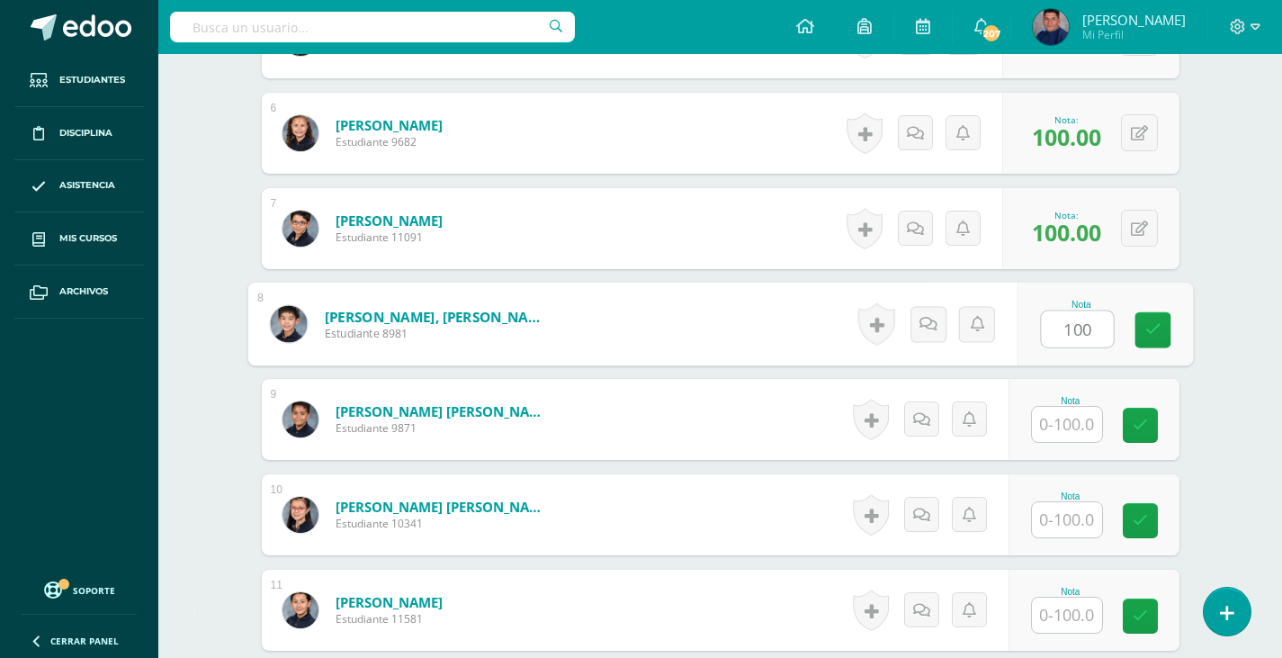
type input "100"
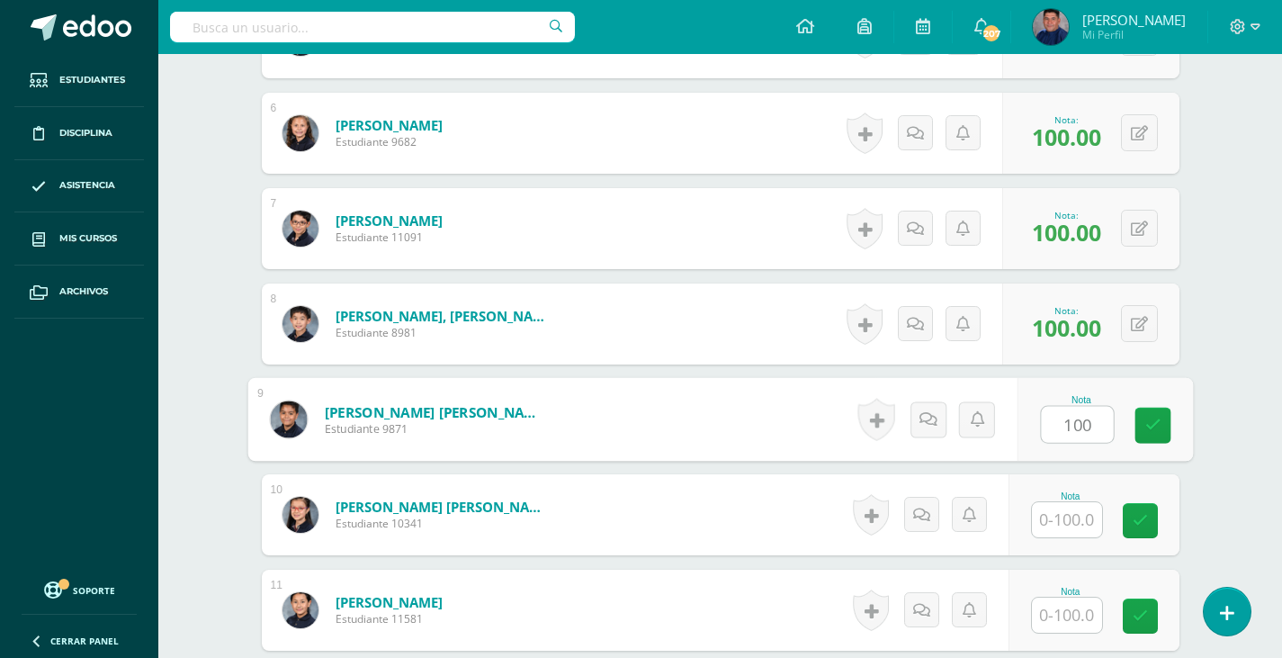
type input "100"
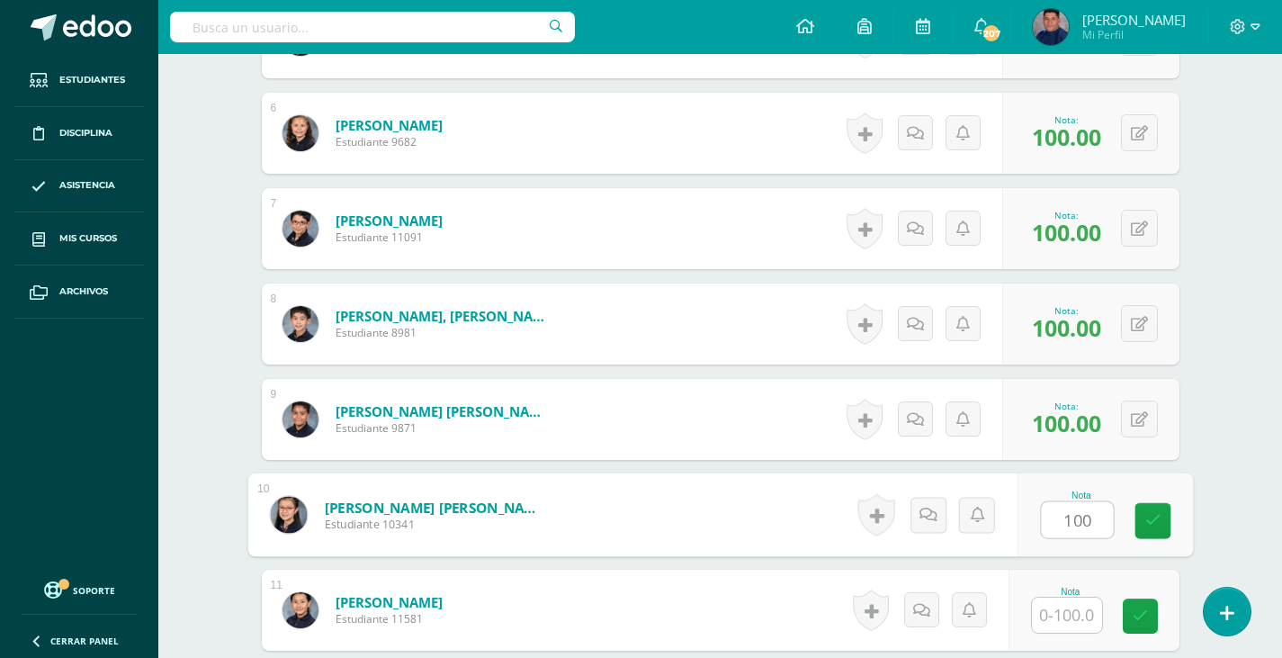
type input "100"
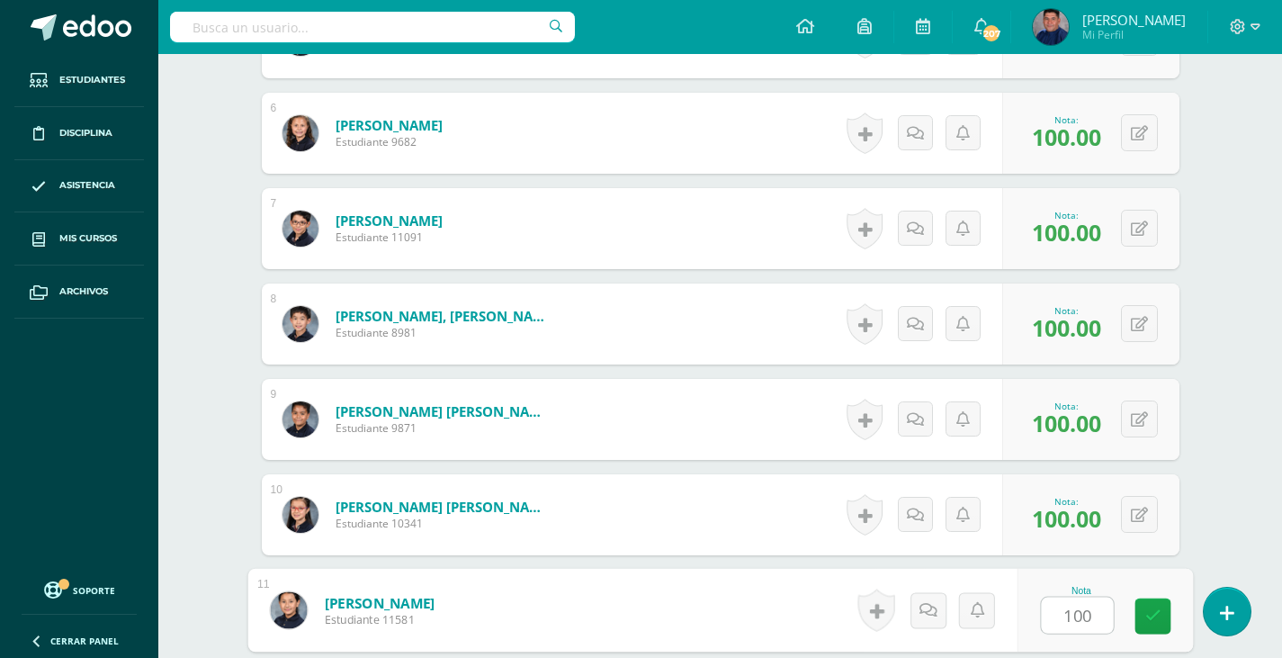
type input "100"
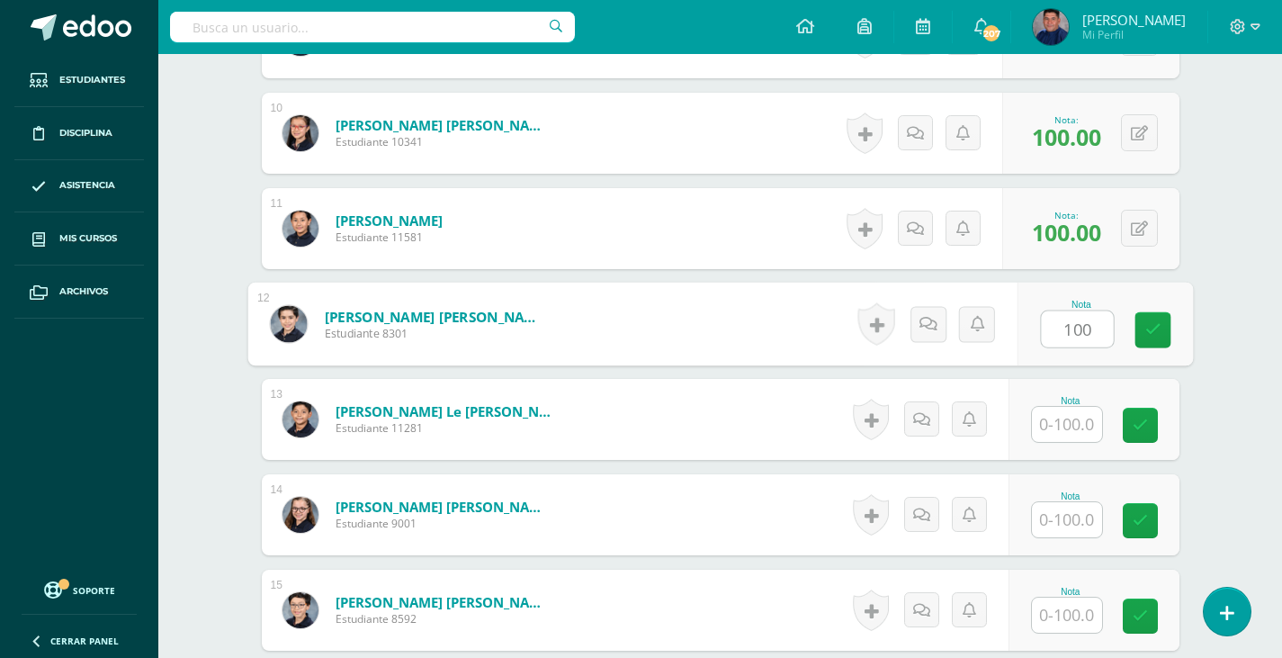
type input "100"
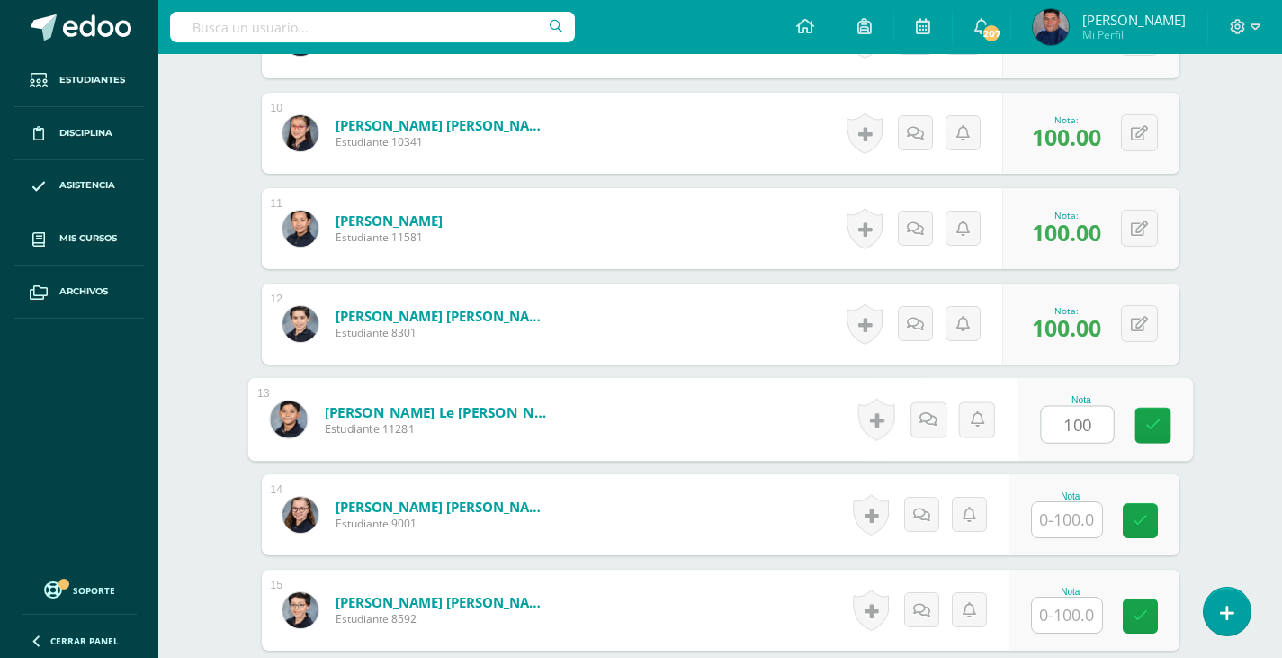
type input "100"
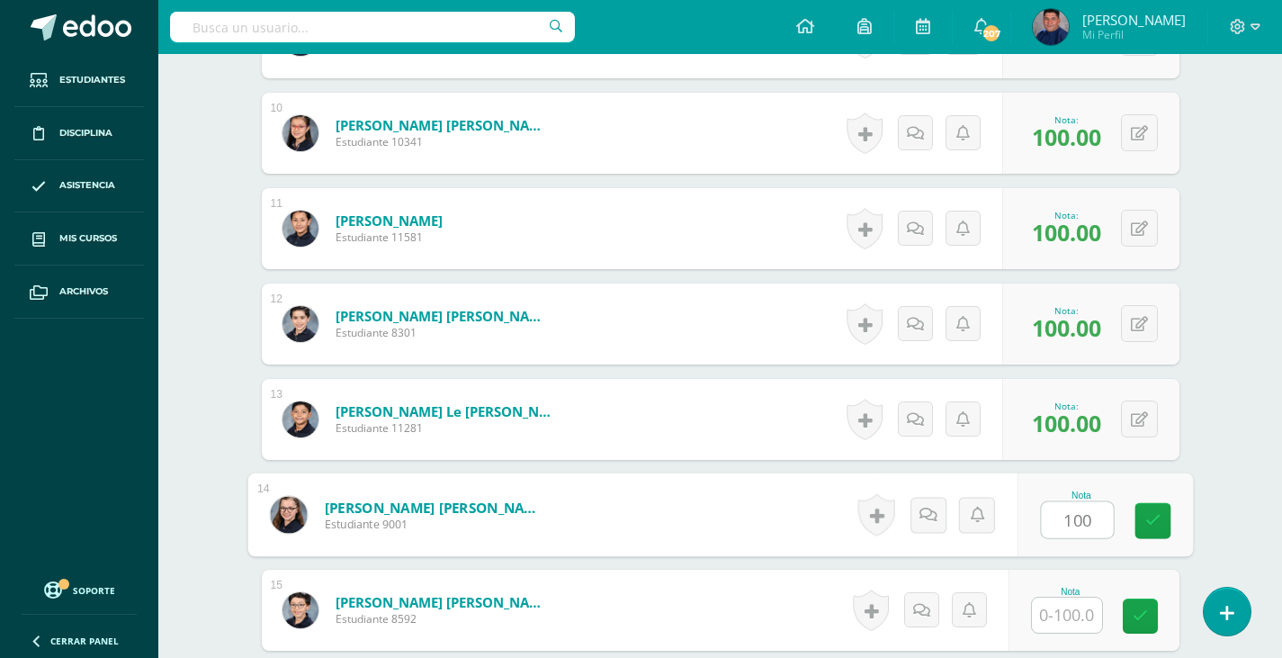
type input "100"
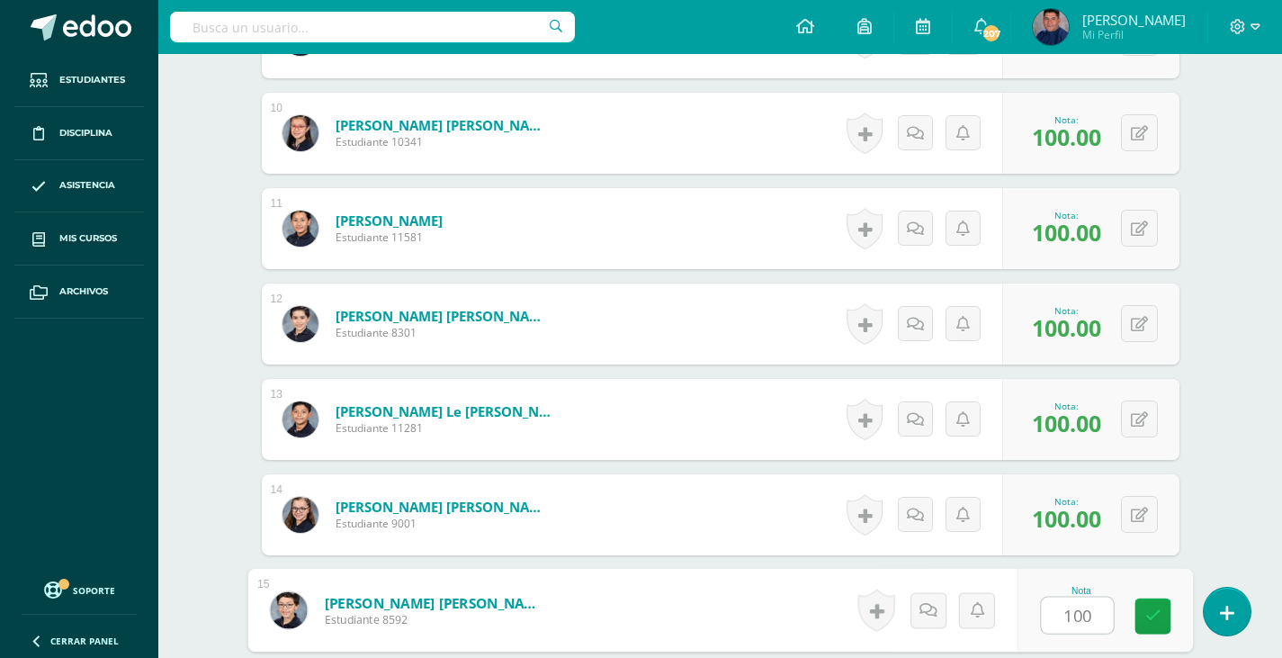
type input "100"
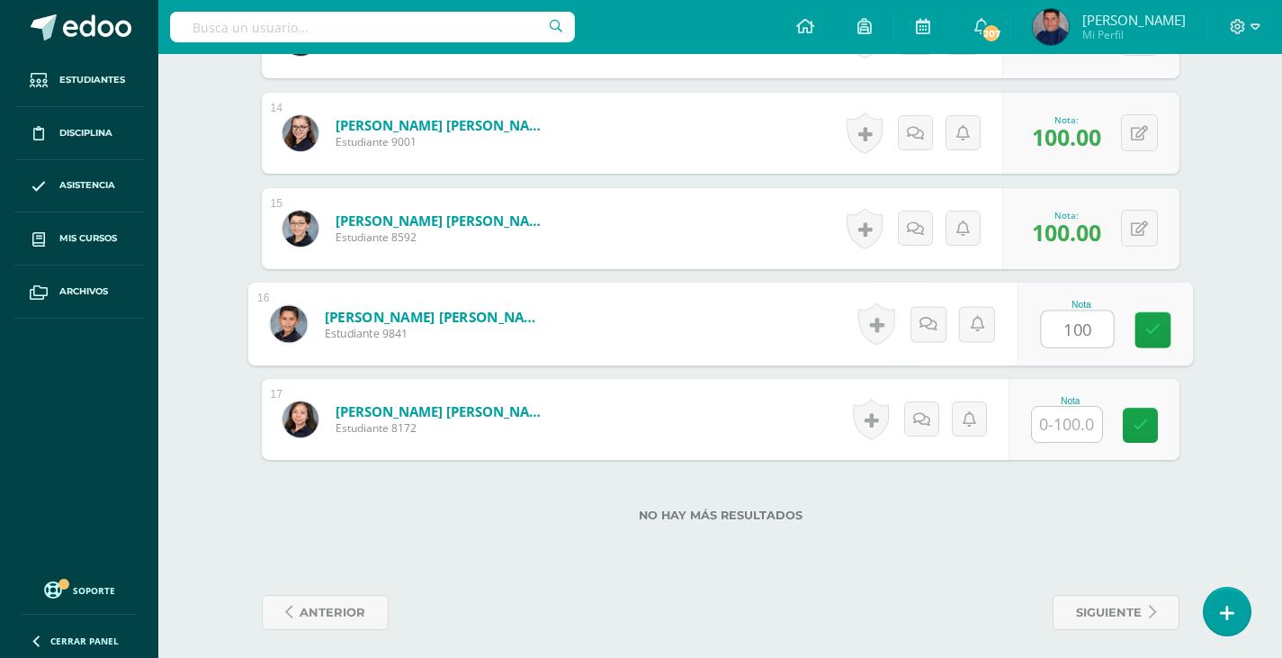
type input "100"
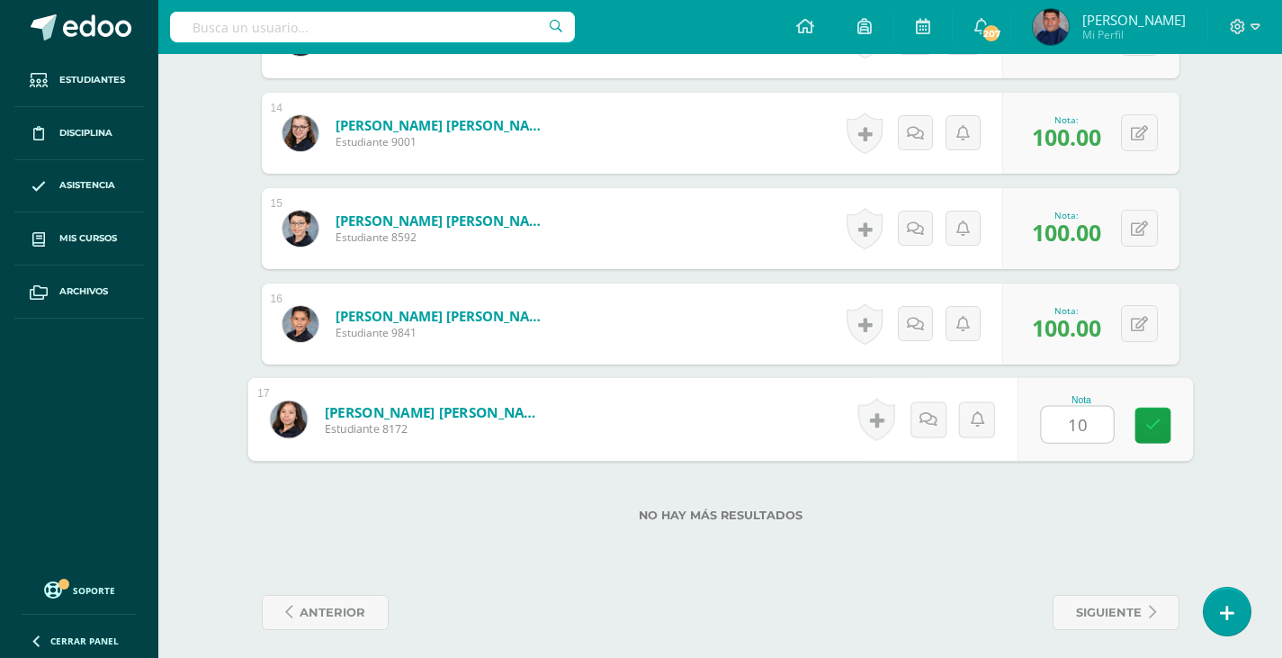
type input "100"
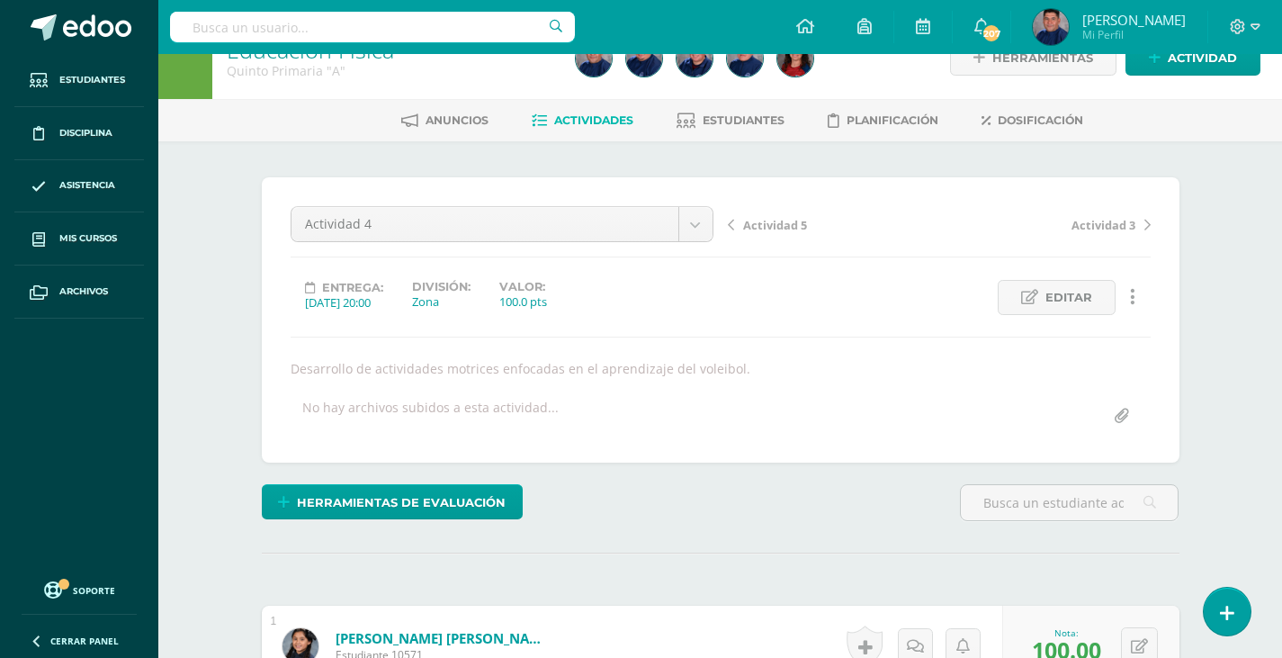
scroll to position [0, 0]
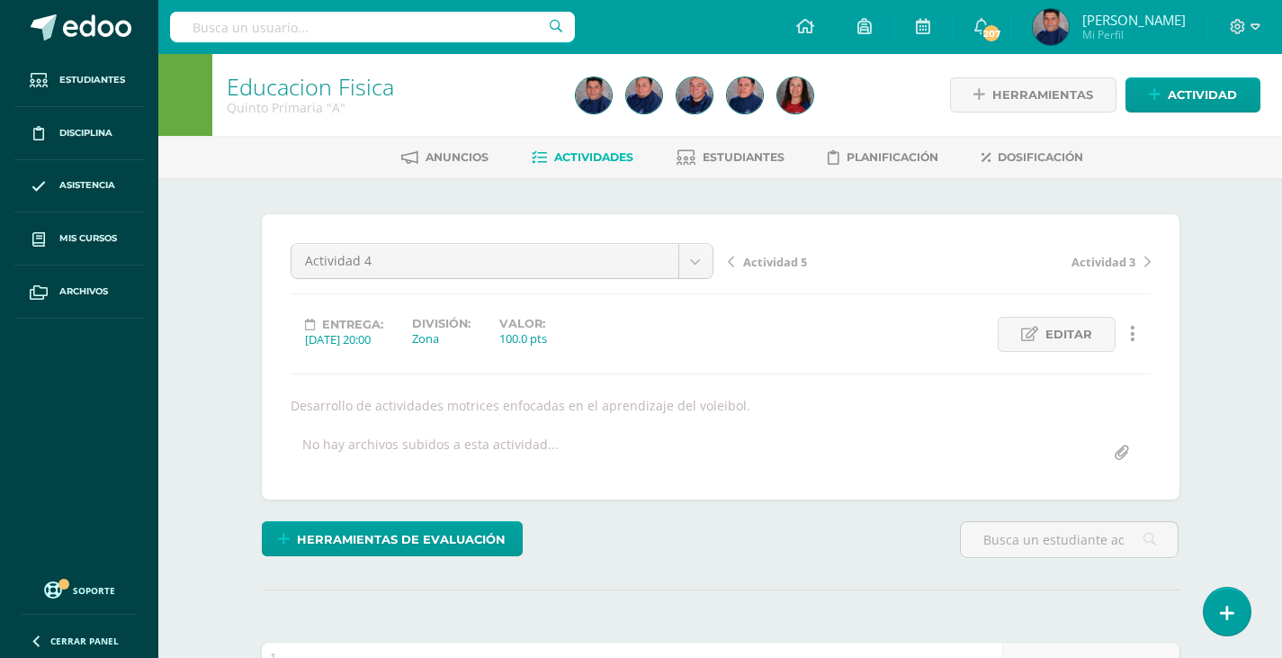
click at [792, 260] on span "Actividad 5" at bounding box center [775, 262] width 64 height 16
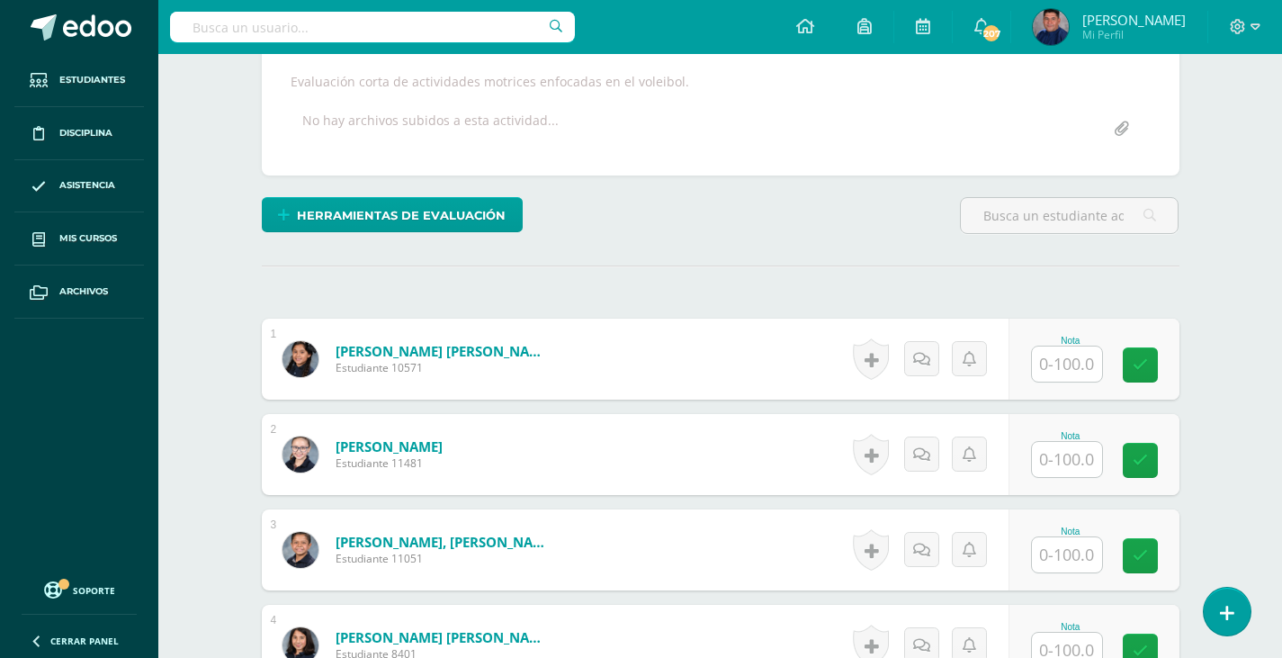
scroll to position [362, 0]
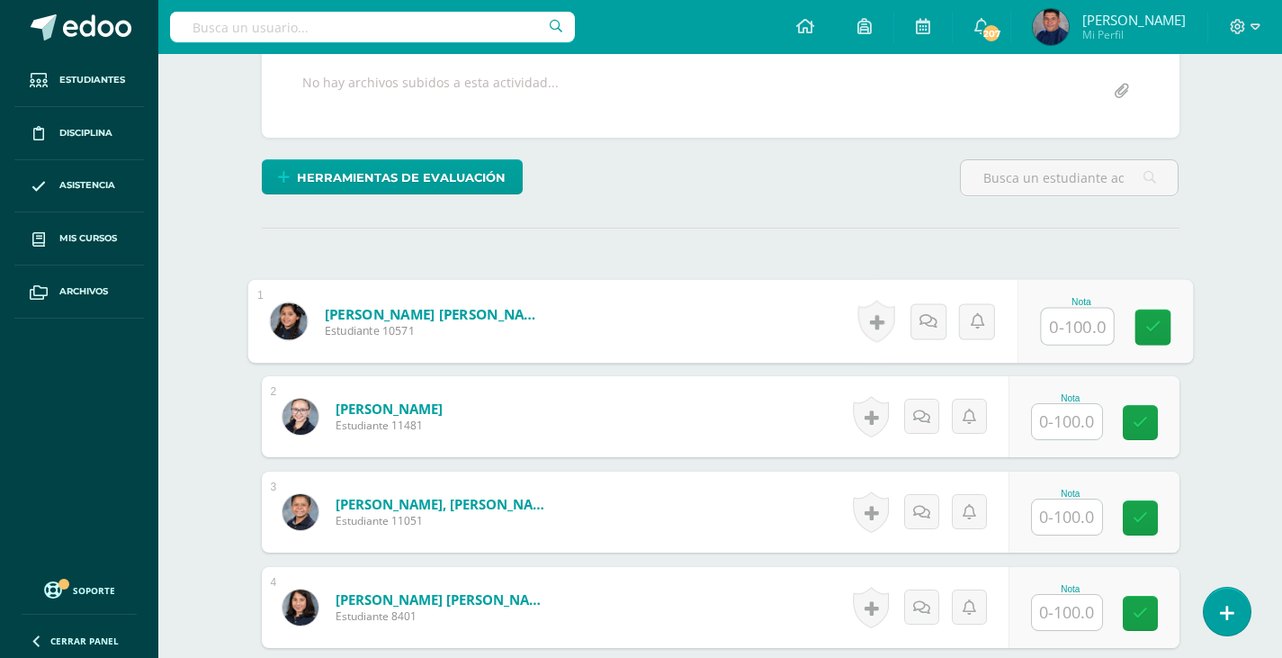
click at [1087, 327] on input "text" at bounding box center [1077, 327] width 72 height 36
type input "100"
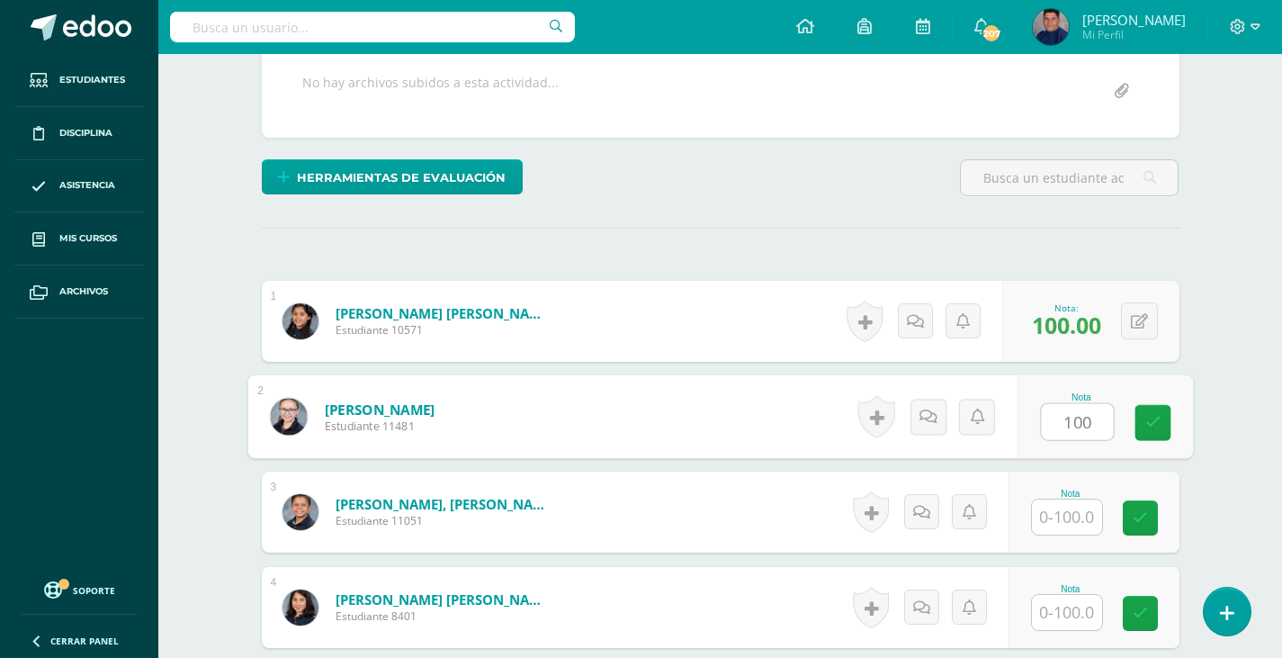
type input "100"
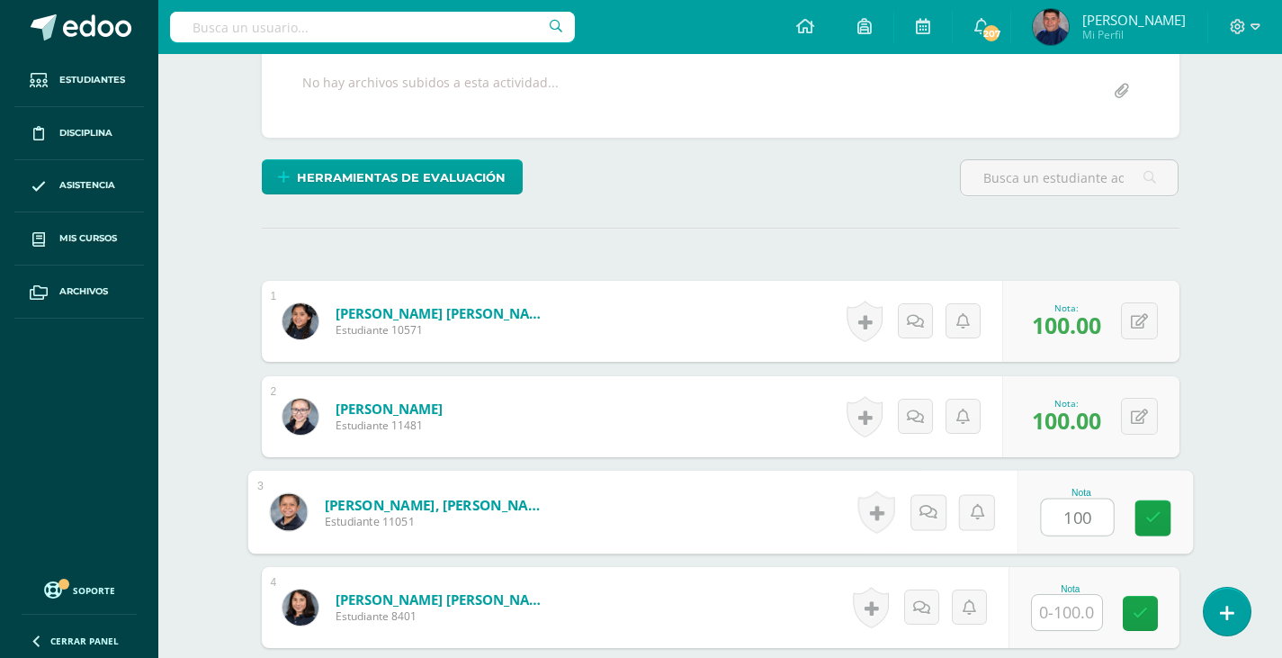
type input "100"
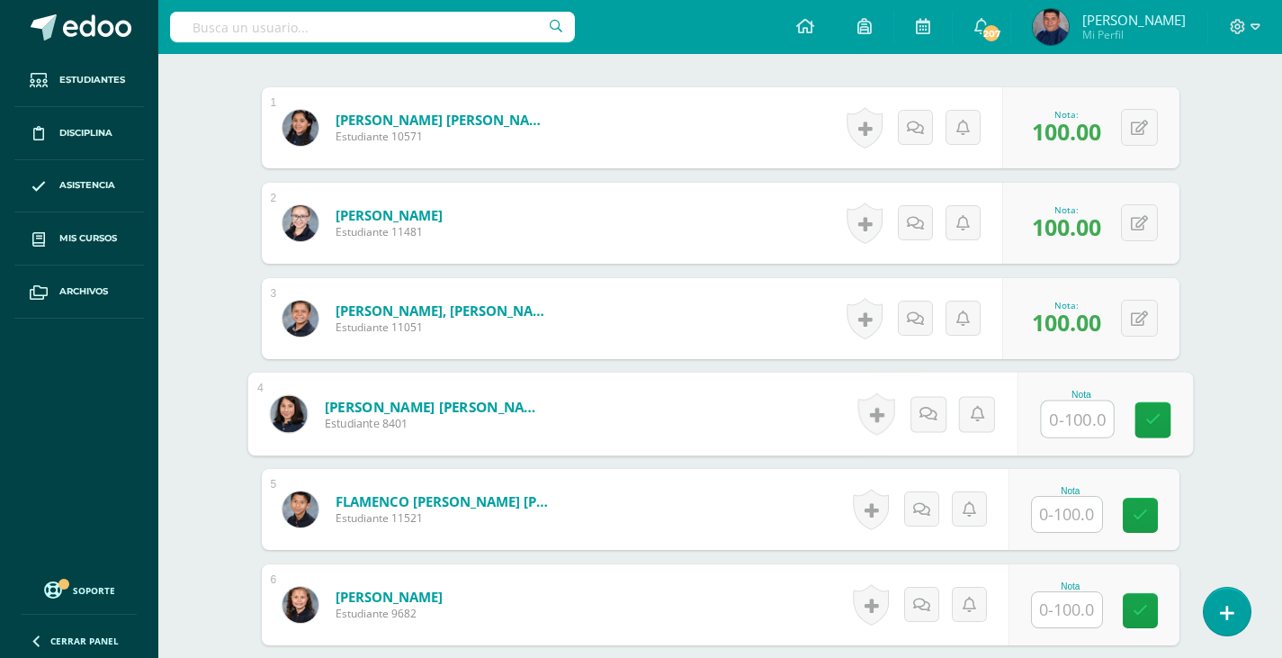
scroll to position [630, 0]
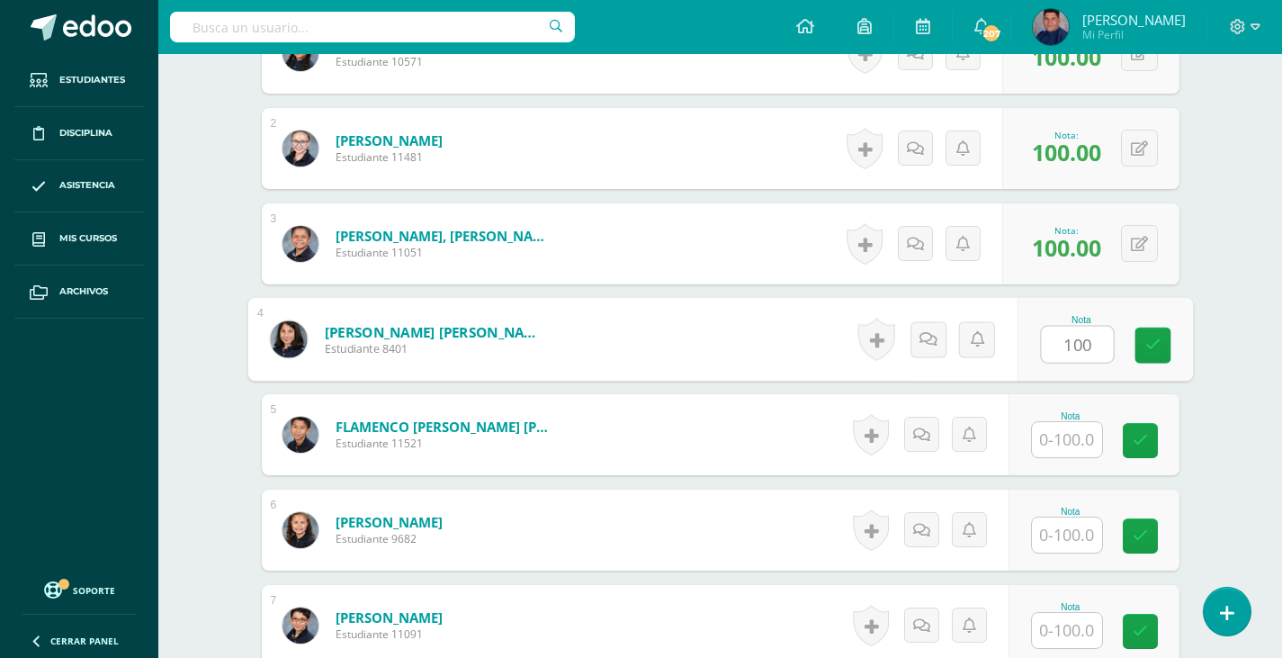
type input "100"
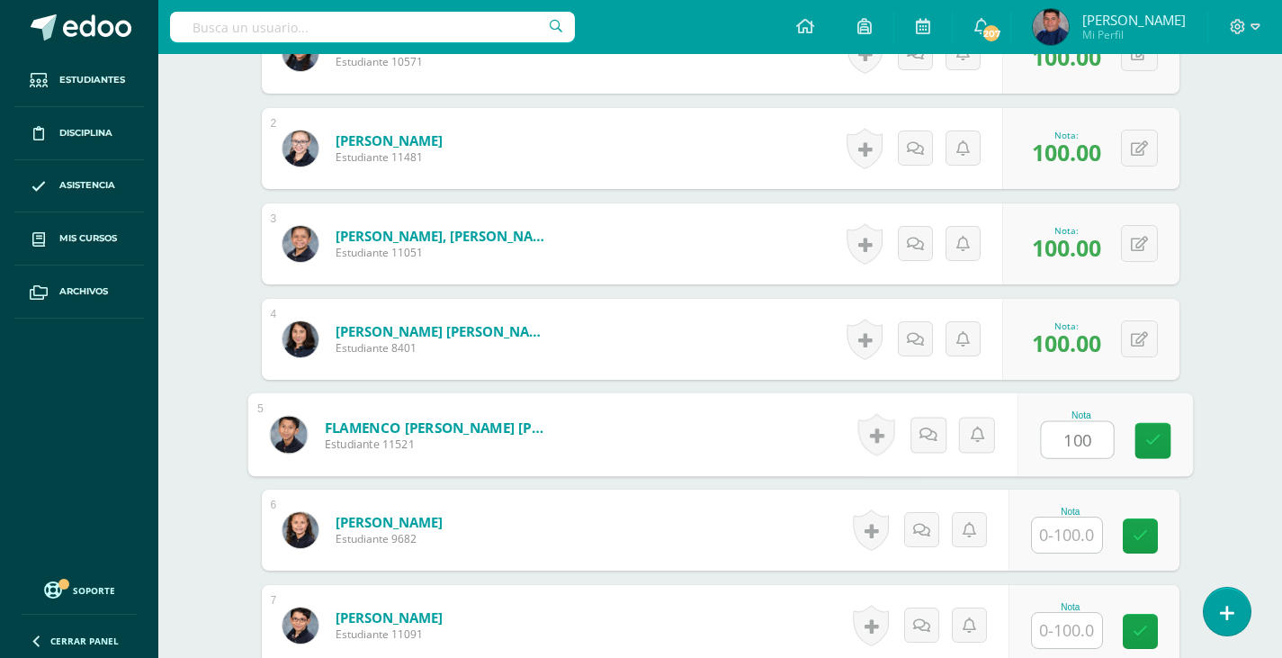
type input "100"
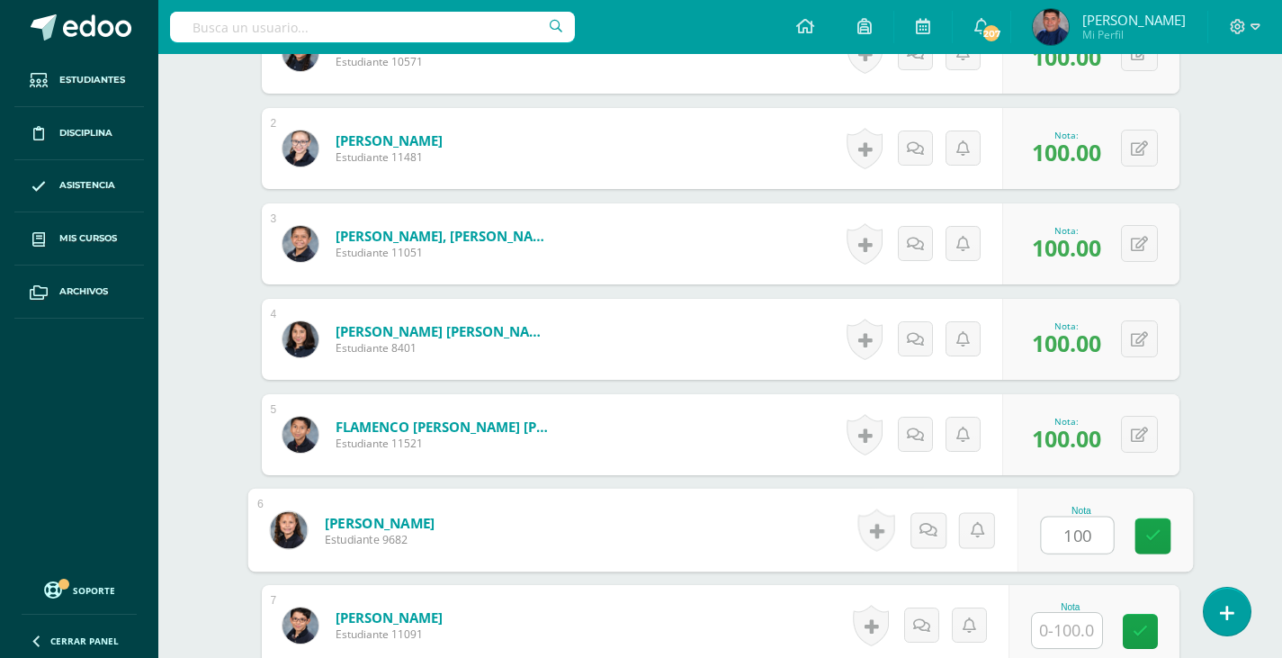
type input "100"
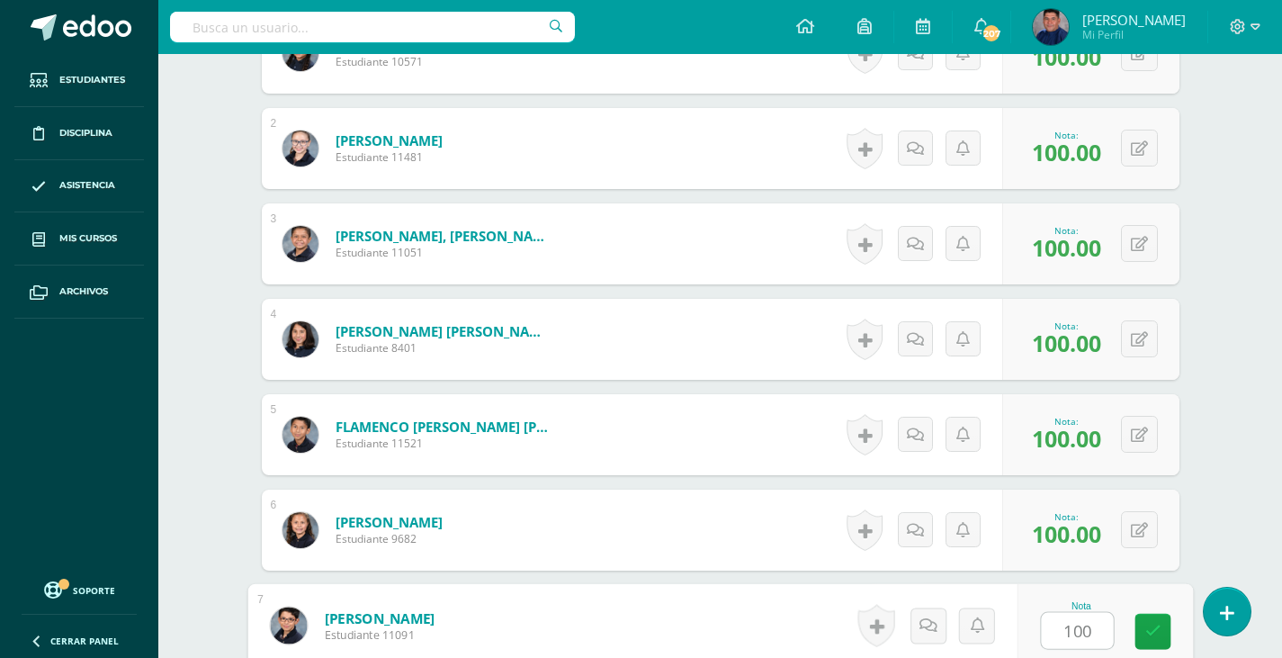
type input "100"
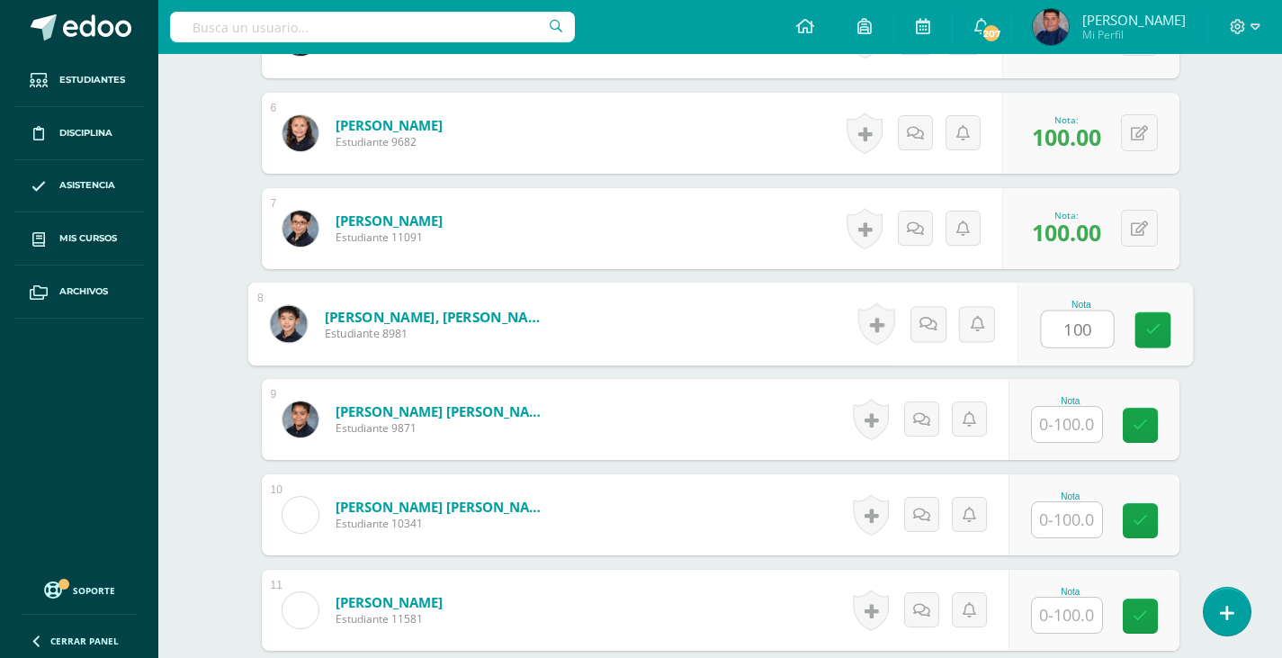
type input "100"
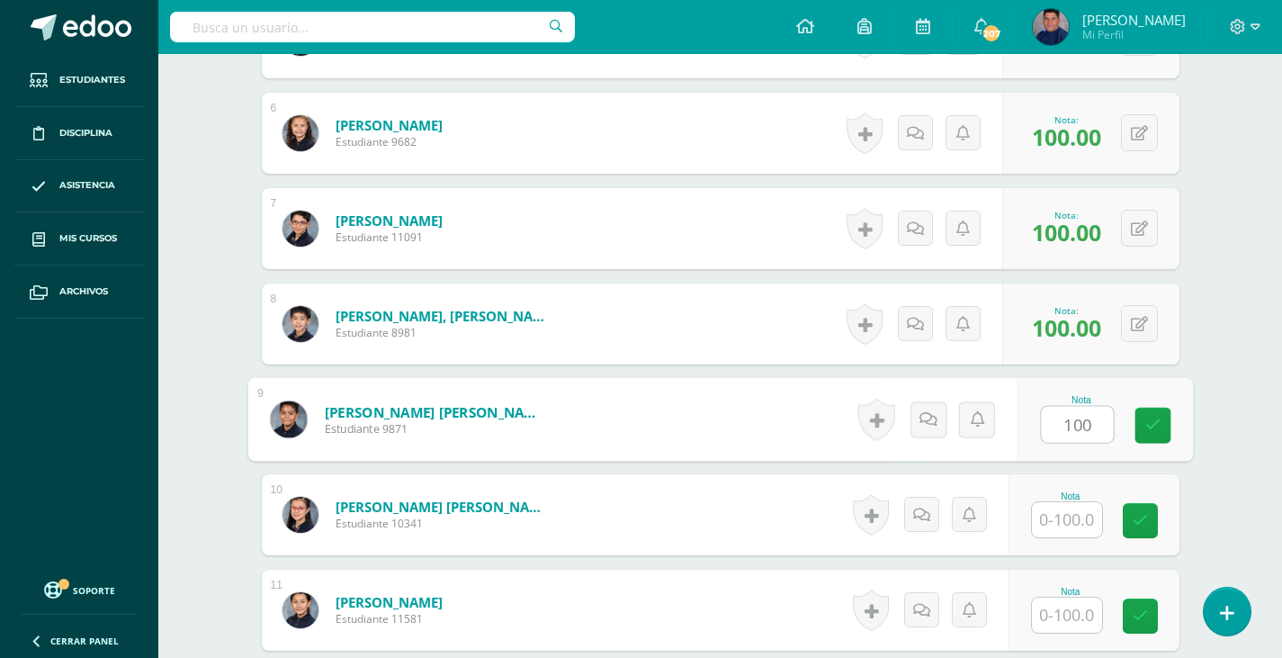
type input "100"
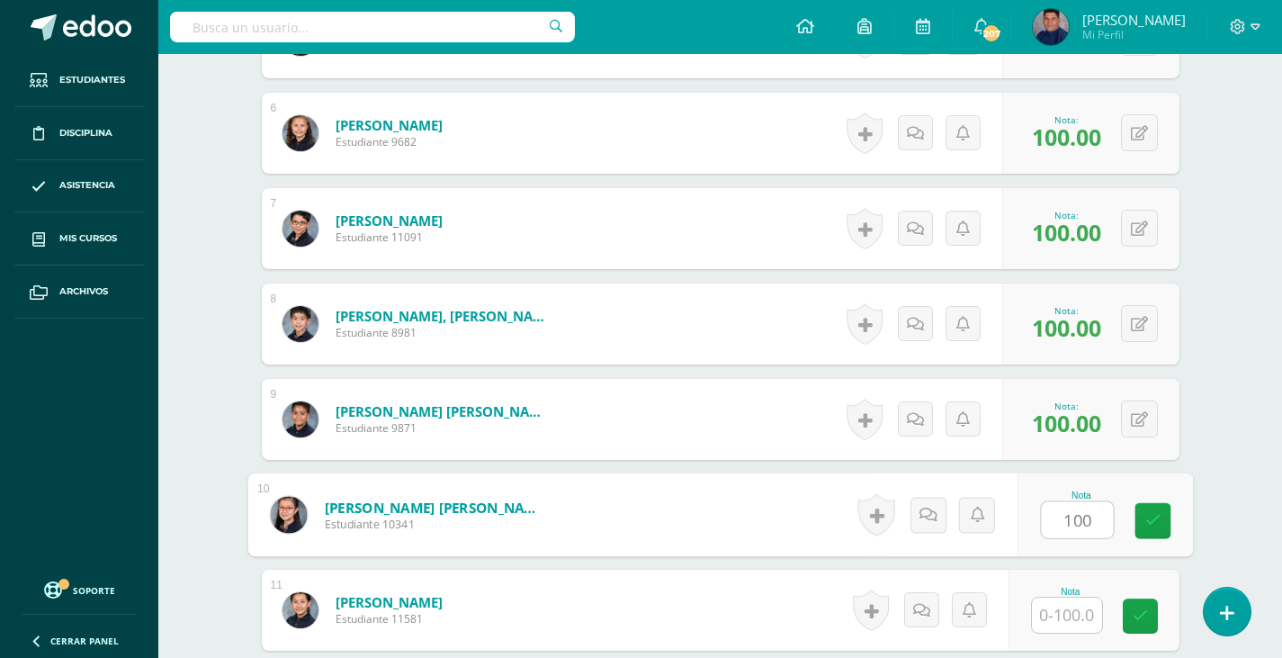
type input "100"
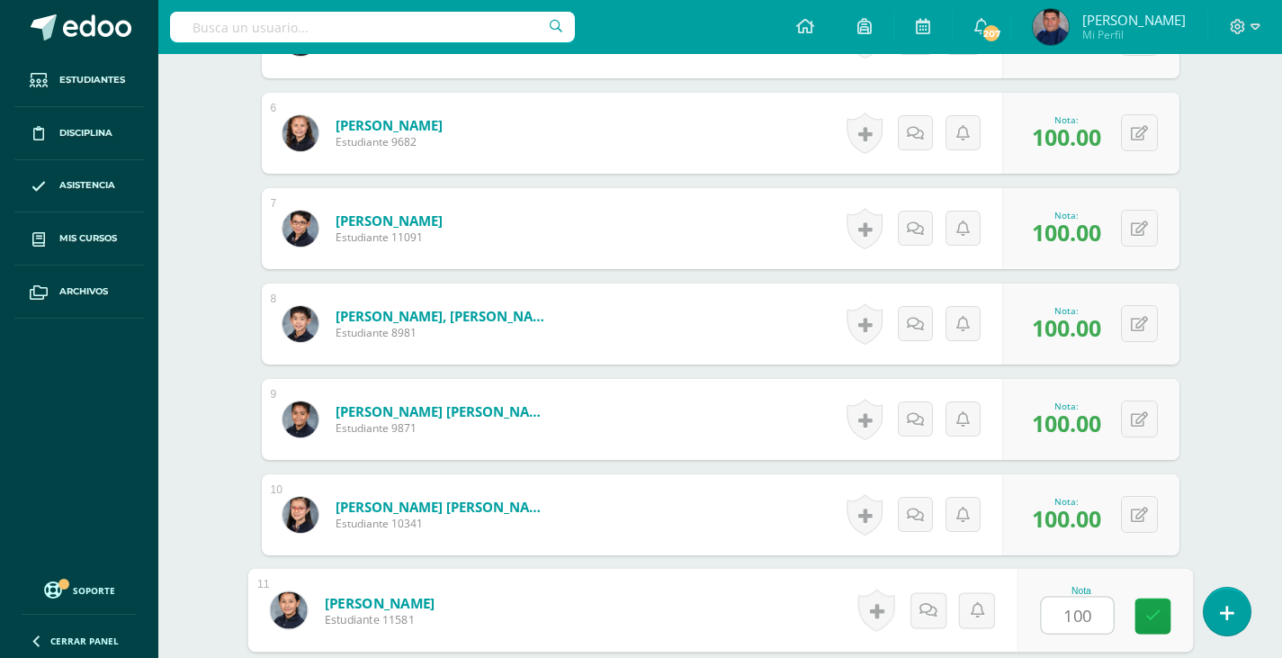
type input "100"
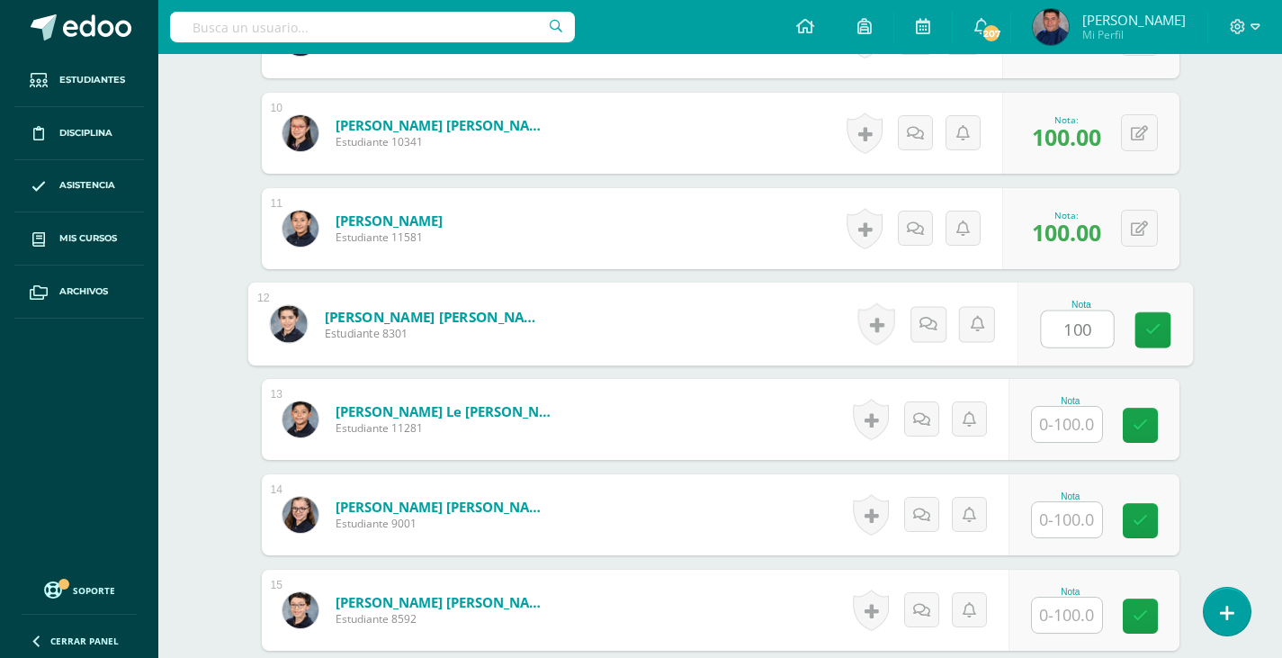
type input "100"
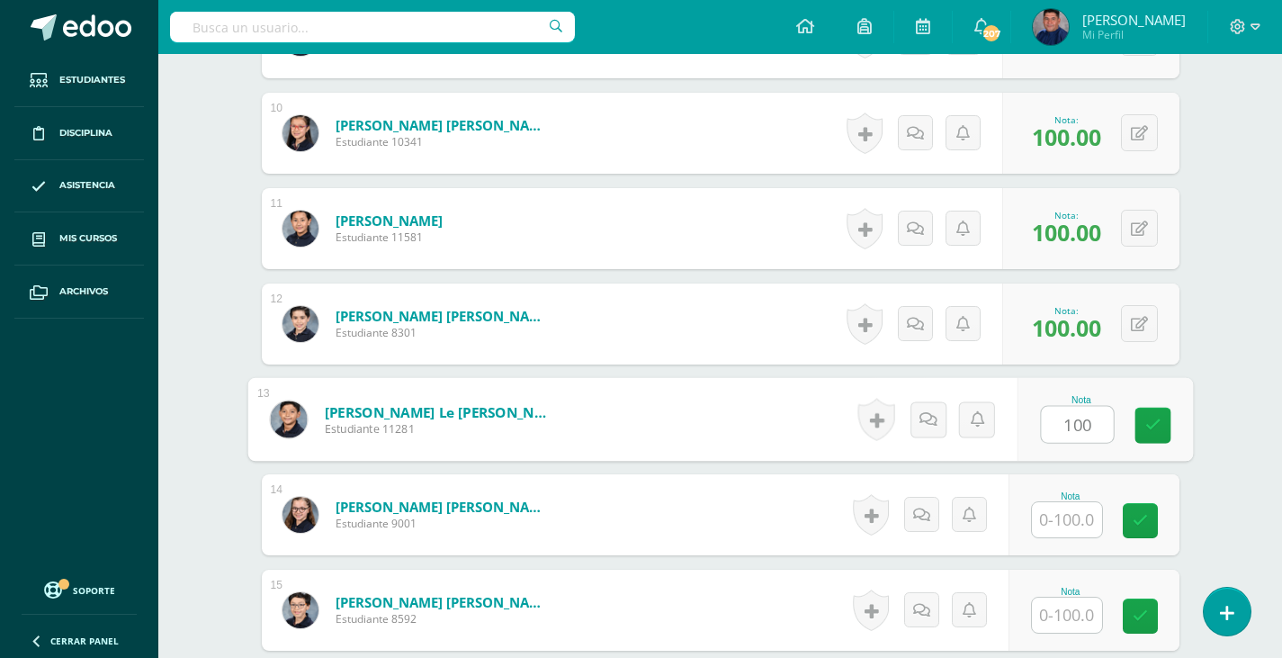
type input "100"
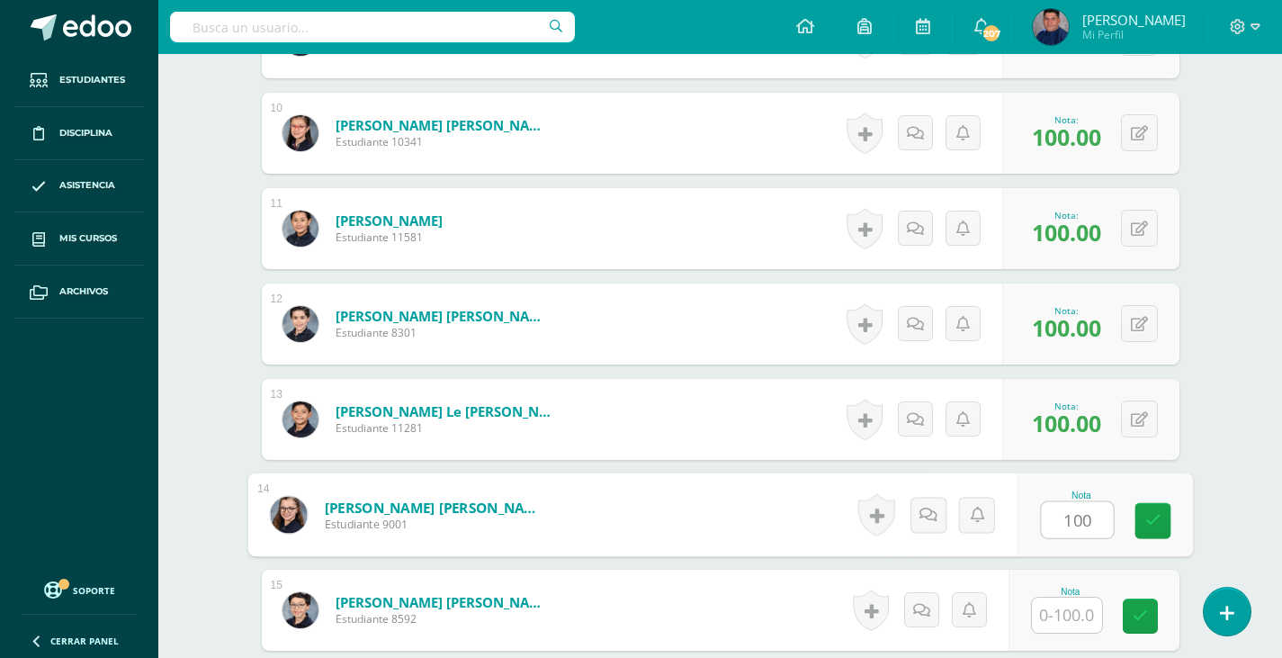
type input "100"
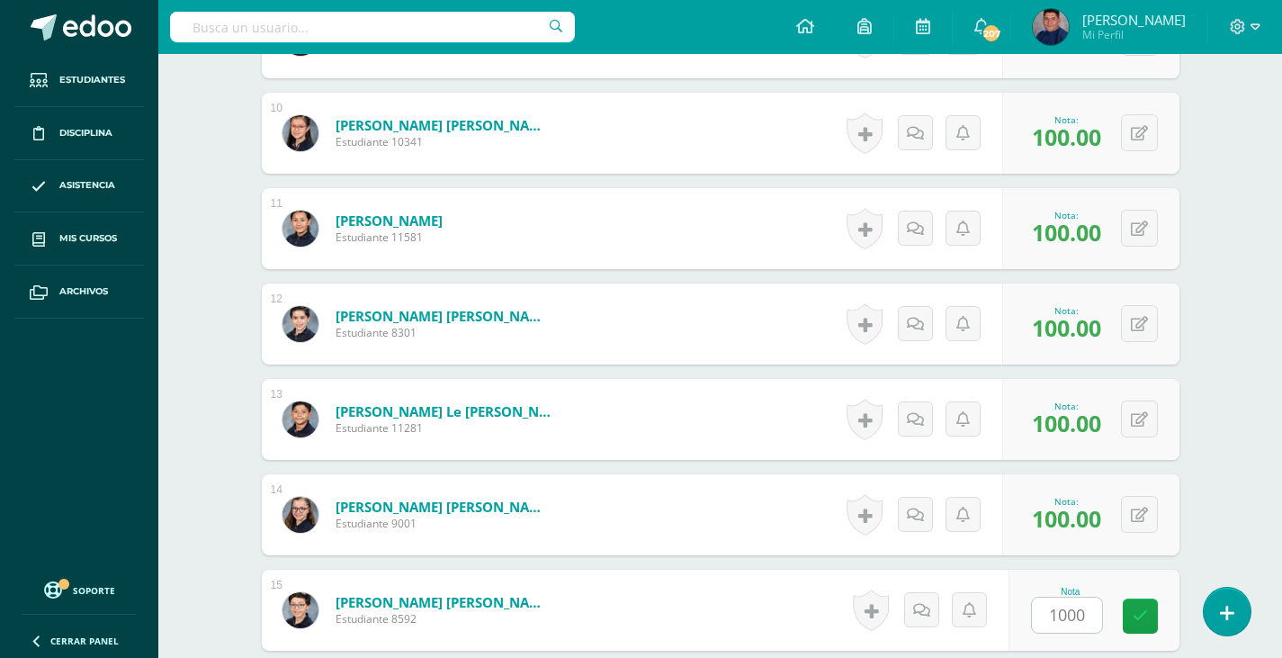
scroll to position [1789, 0]
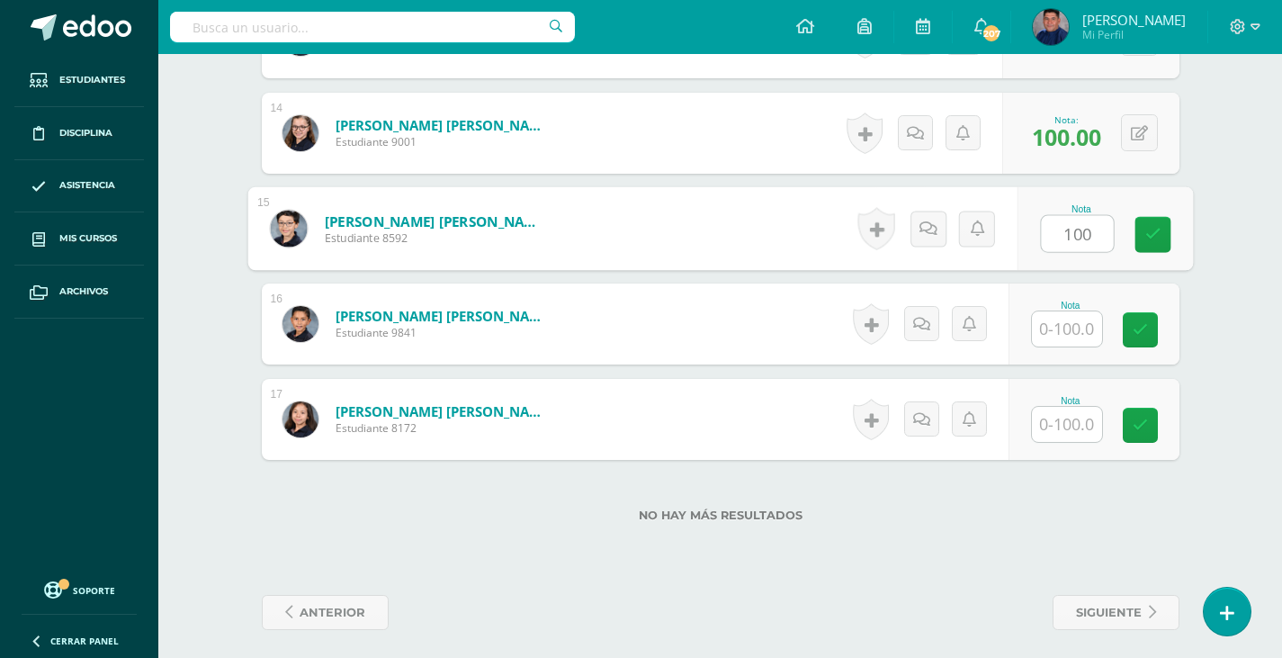
type input "100"
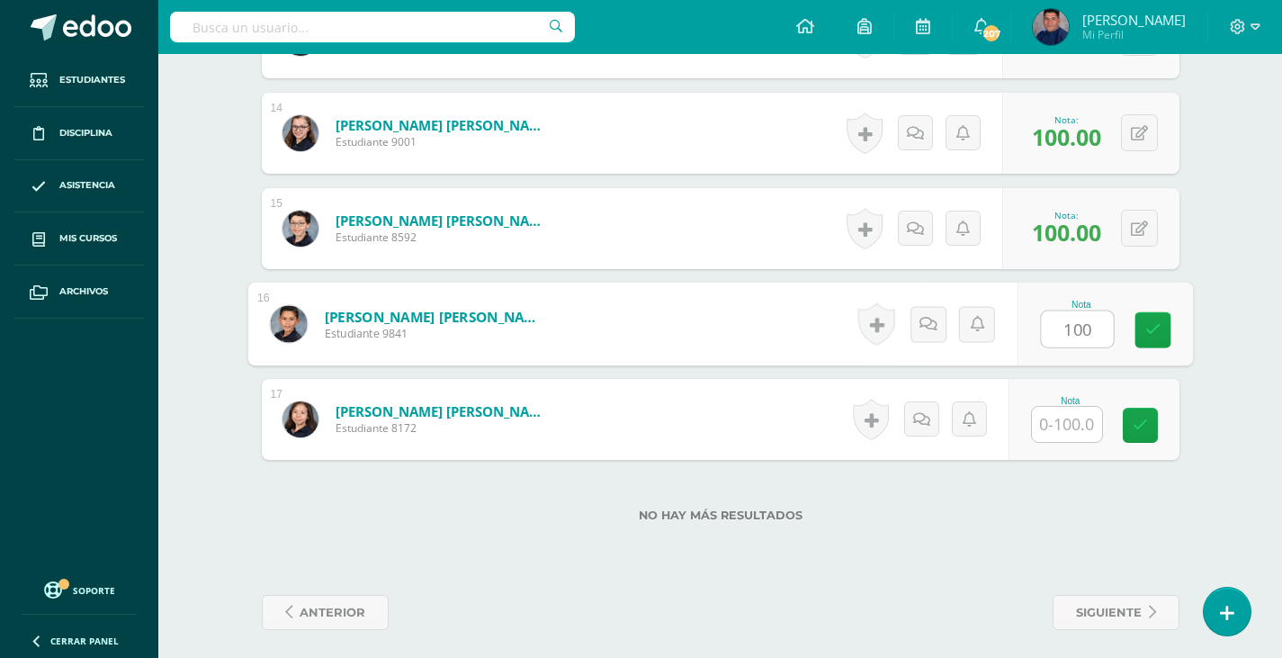
type input "100"
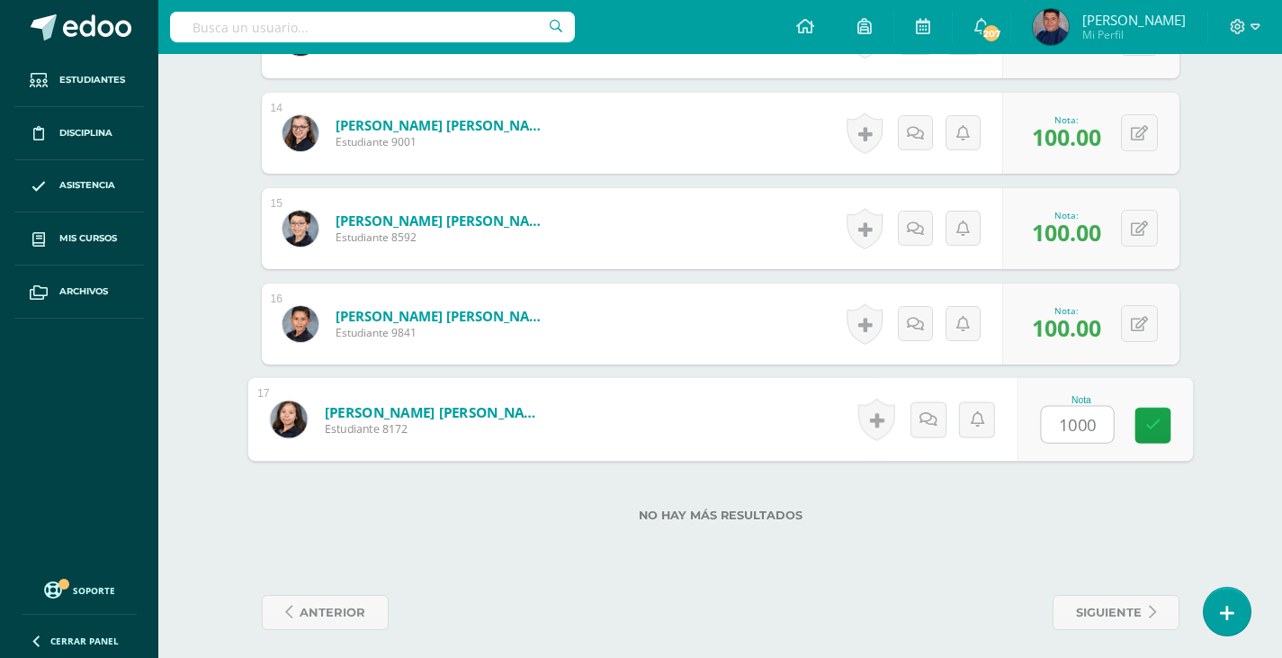
type input "100"
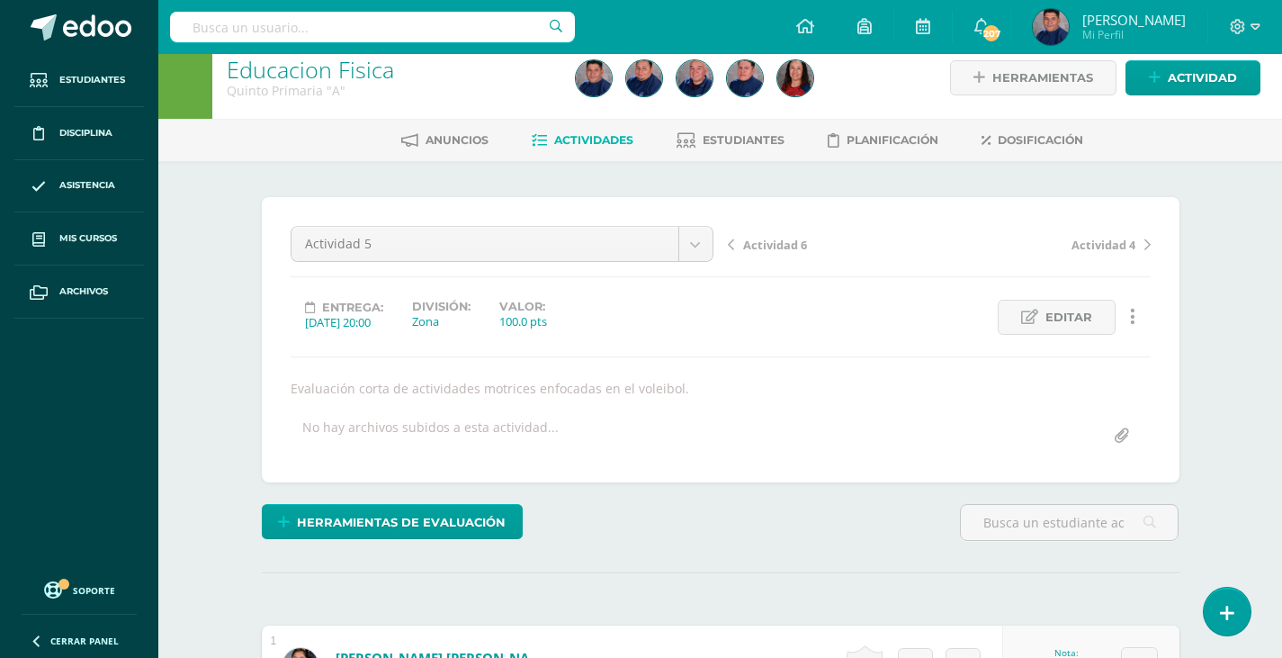
scroll to position [0, 0]
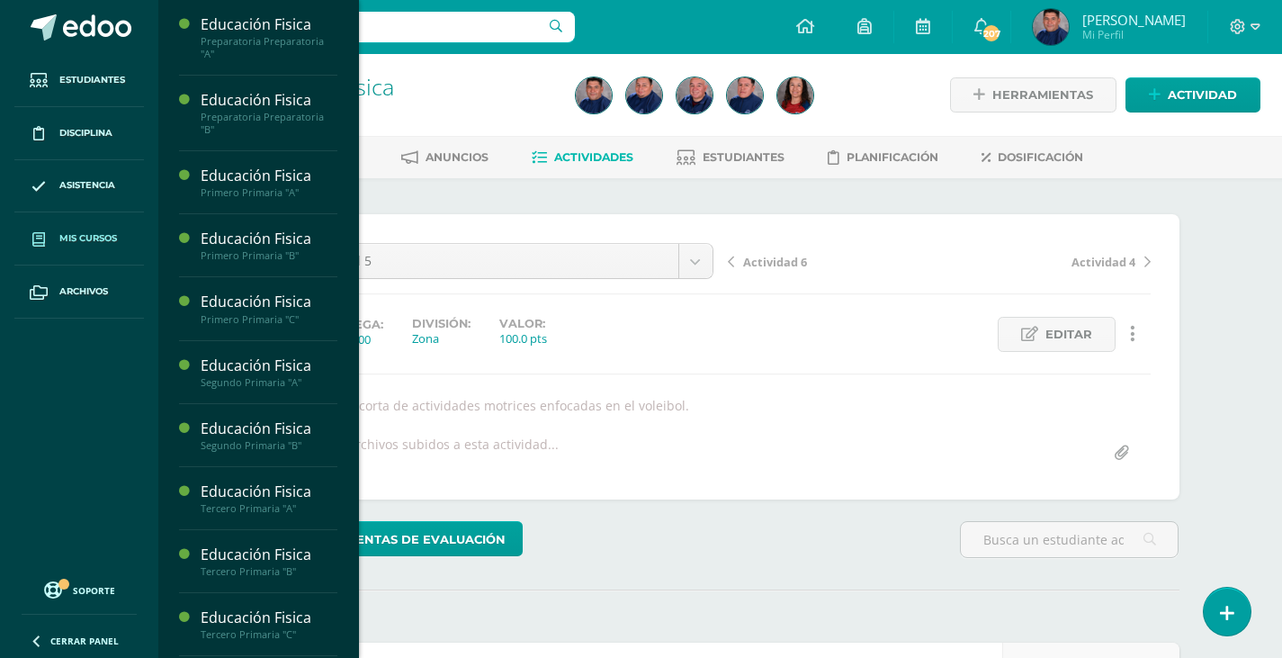
click at [109, 242] on span "Mis cursos" at bounding box center [88, 238] width 58 height 14
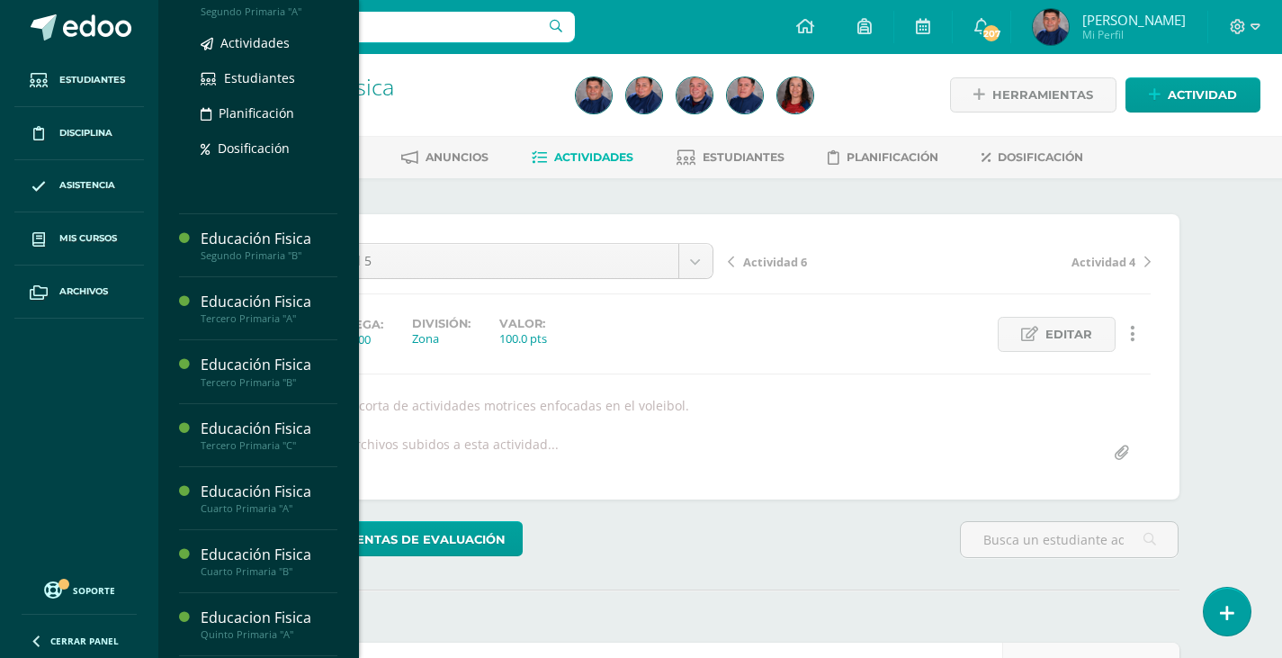
scroll to position [350, 0]
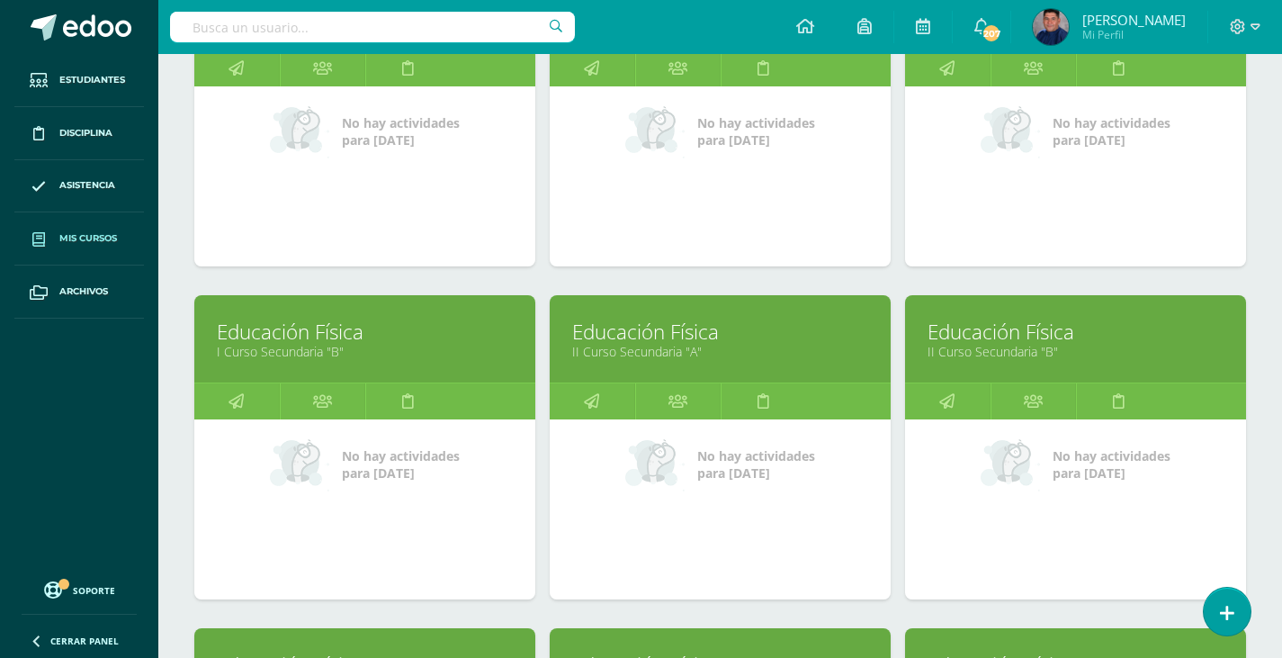
scroll to position [2048, 0]
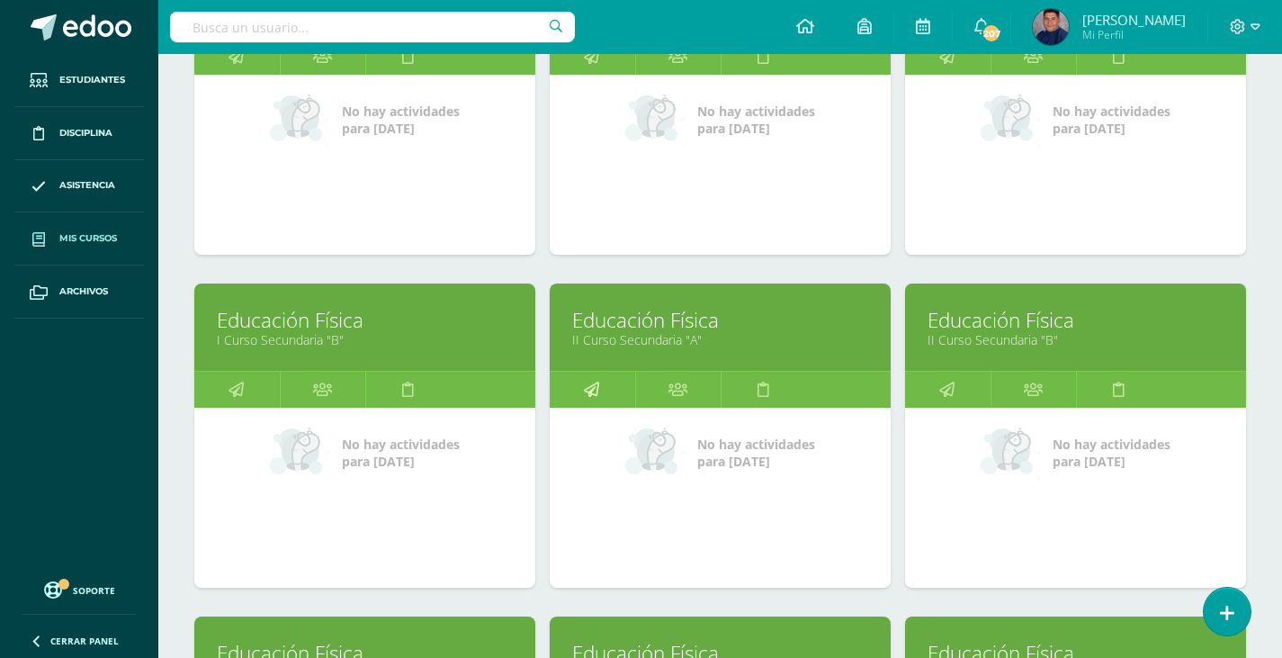
click at [593, 398] on icon at bounding box center [591, 389] width 15 height 35
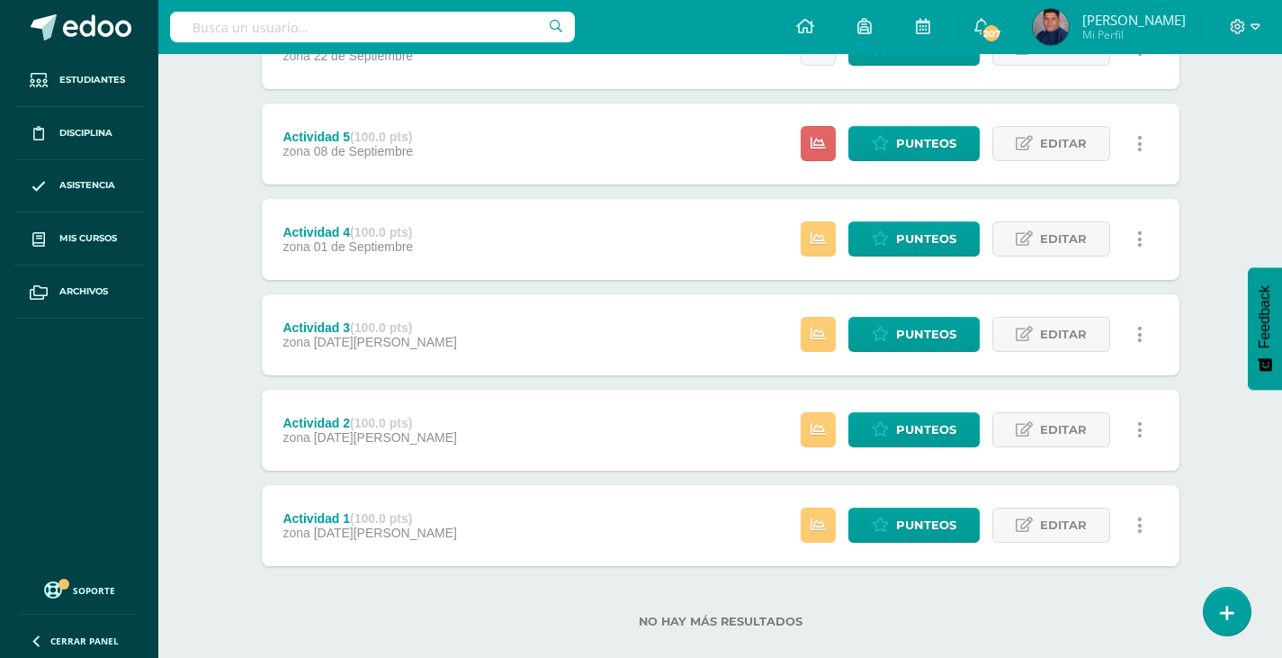
scroll to position [510, 0]
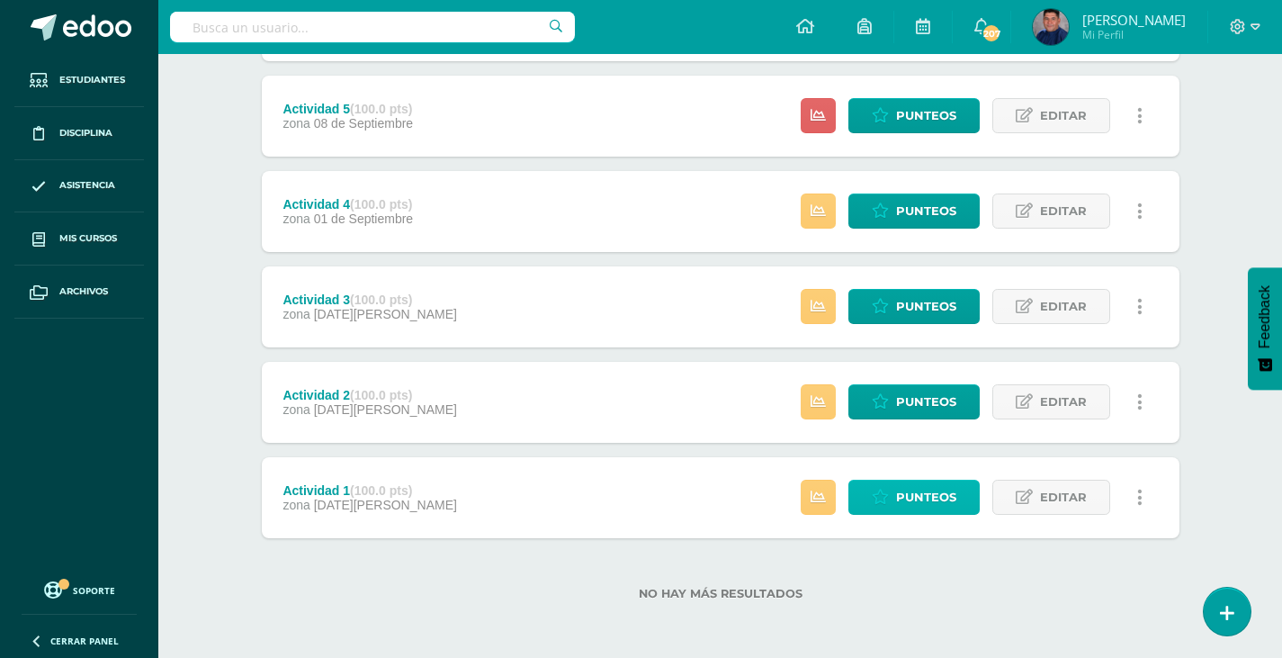
click at [898, 492] on span "Punteos" at bounding box center [926, 496] width 60 height 33
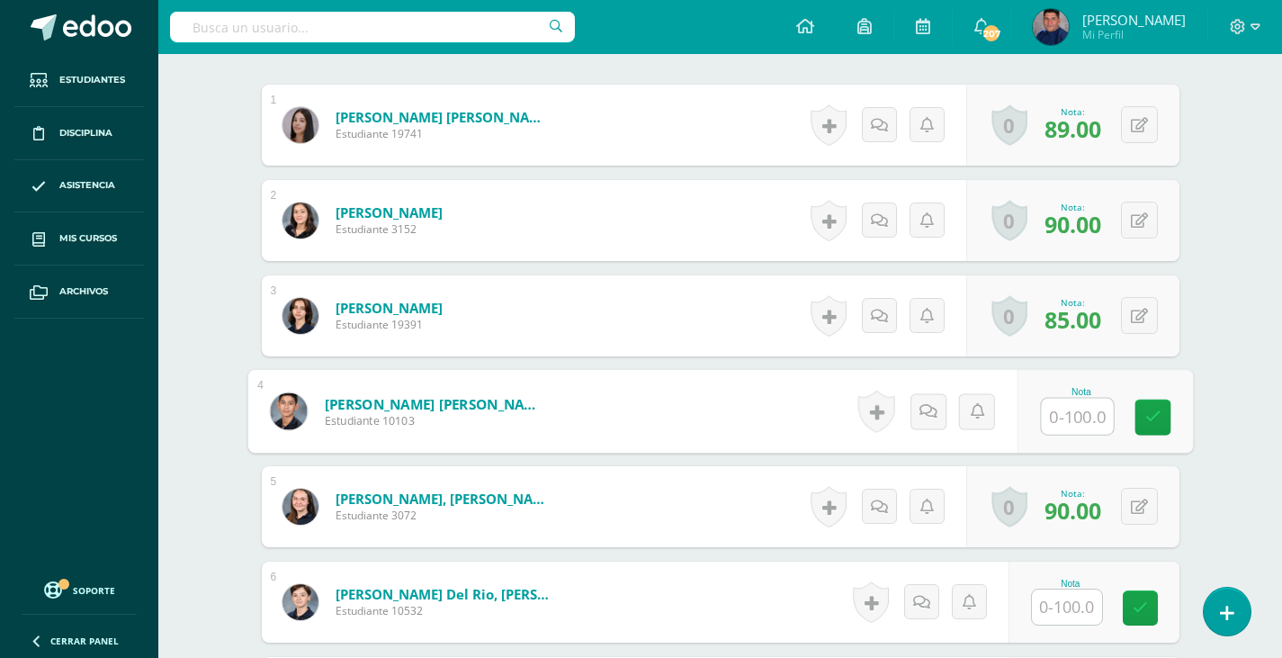
scroll to position [559, 0]
click at [1054, 417] on input "text" at bounding box center [1077, 416] width 72 height 36
type input "95"
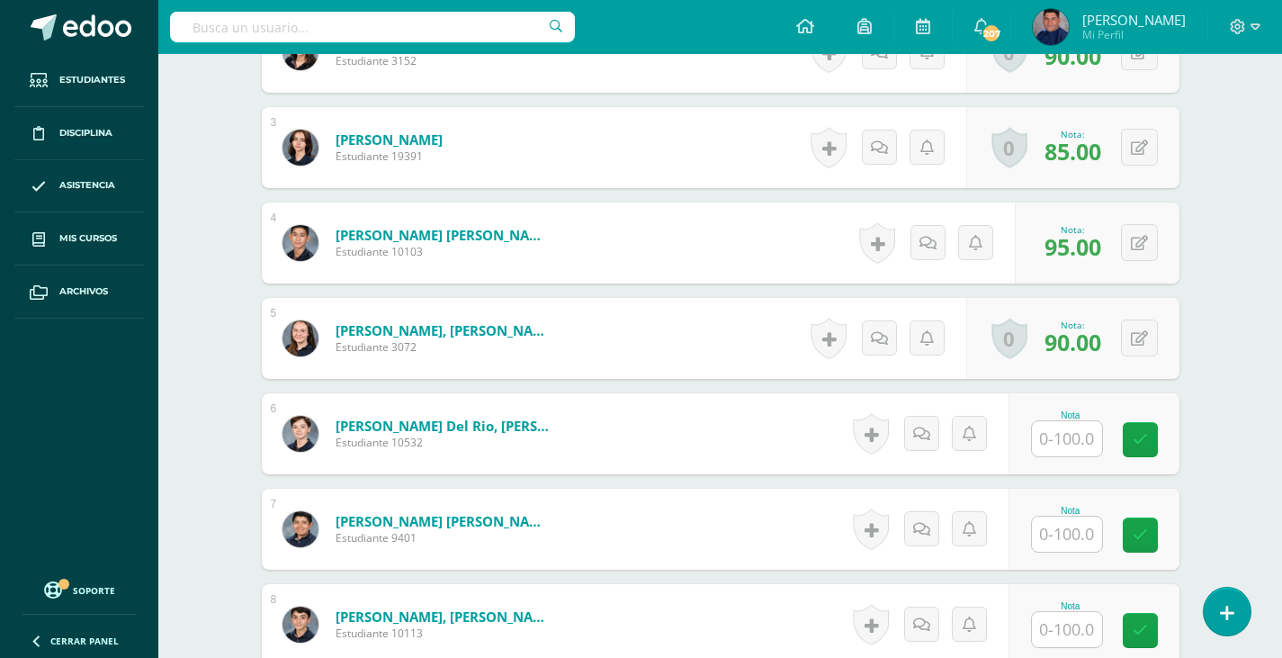
scroll to position [739, 0]
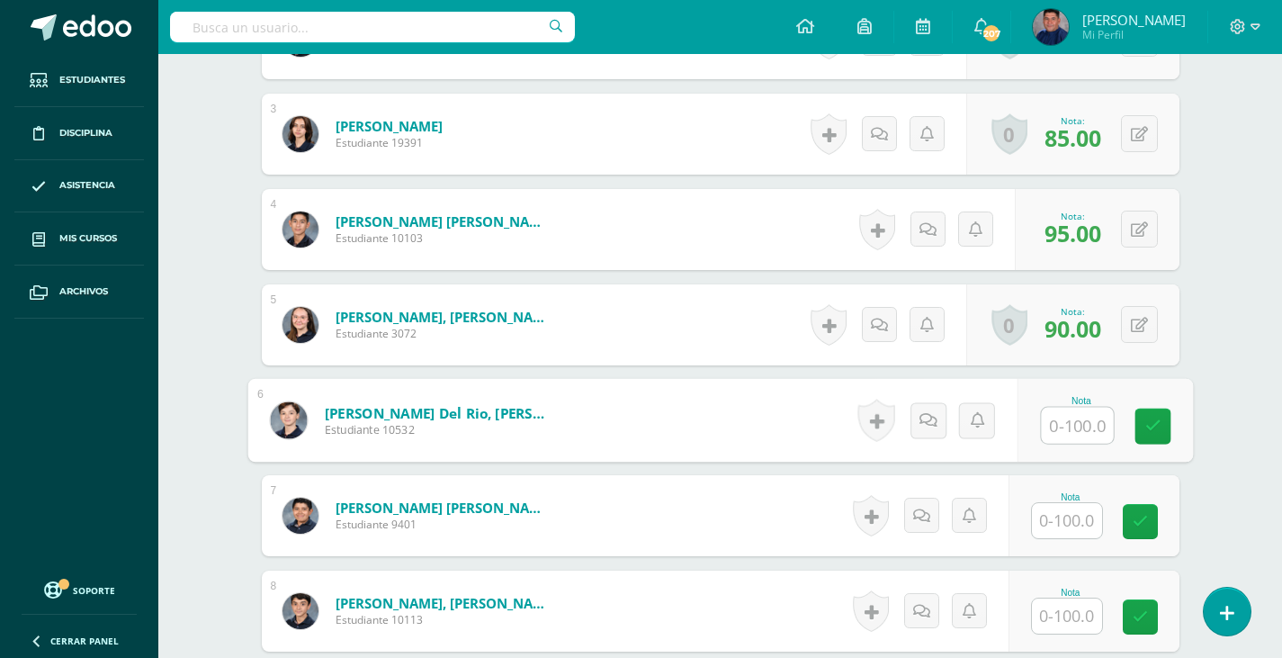
click at [1053, 422] on input "text" at bounding box center [1077, 425] width 72 height 36
type input "95"
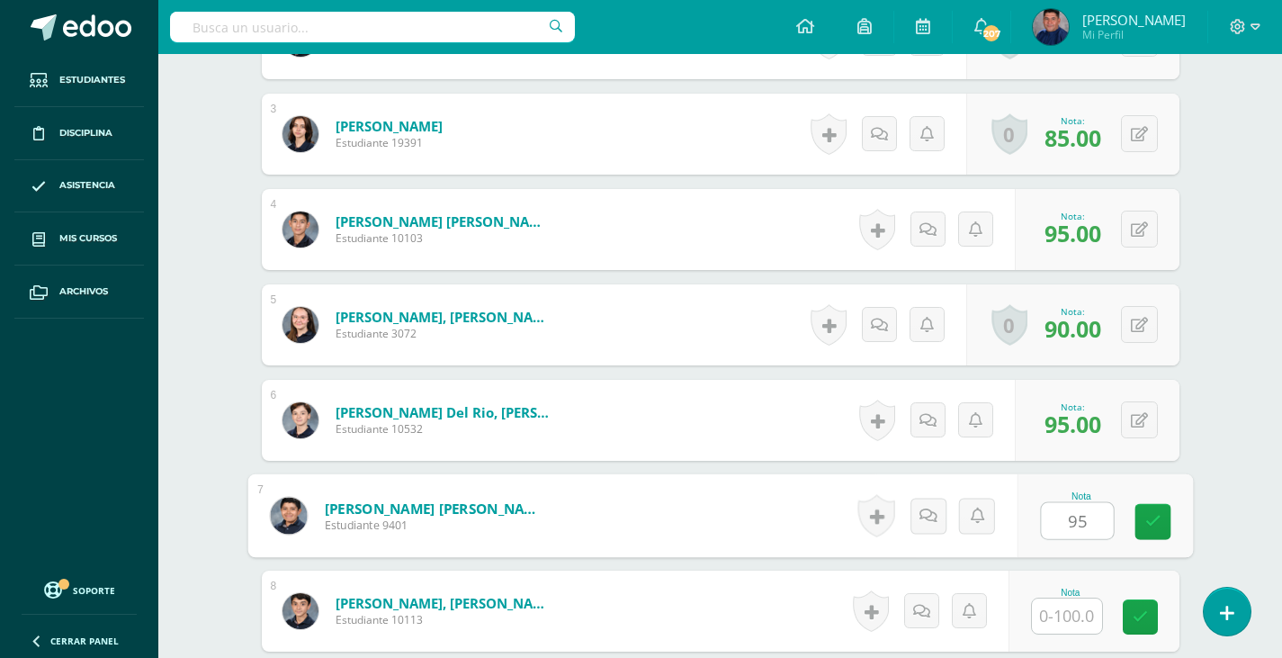
type input "95"
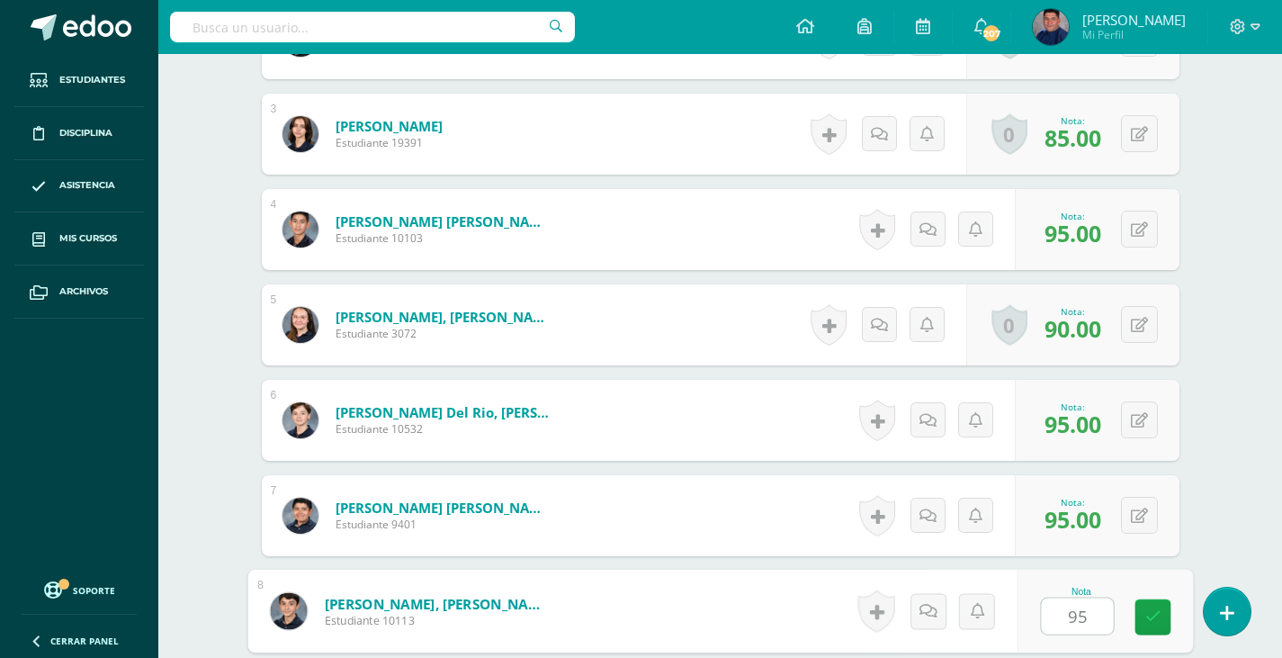
type input "95"
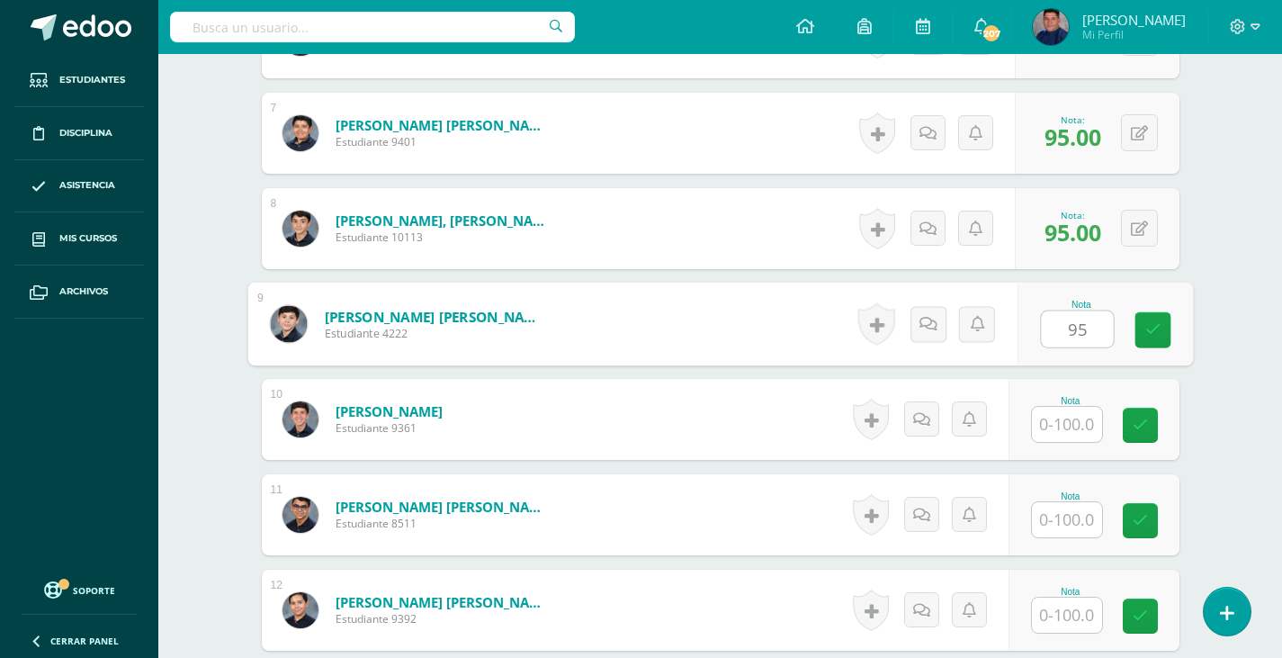
type input "95"
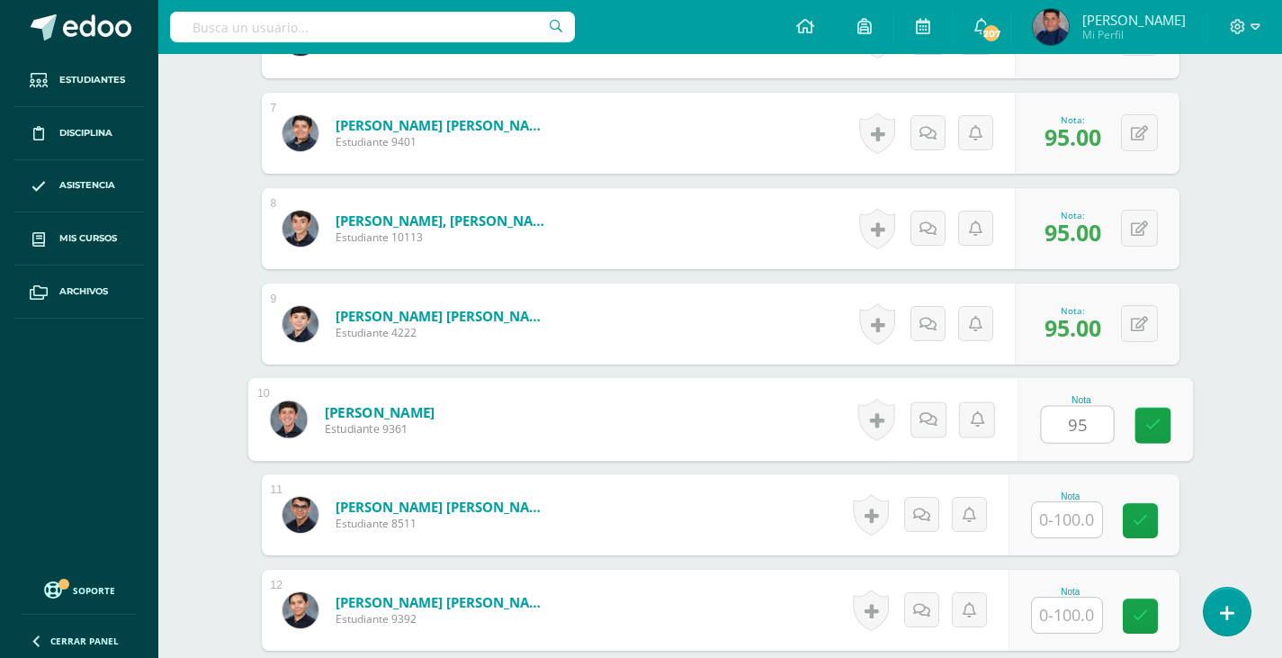
type input "95"
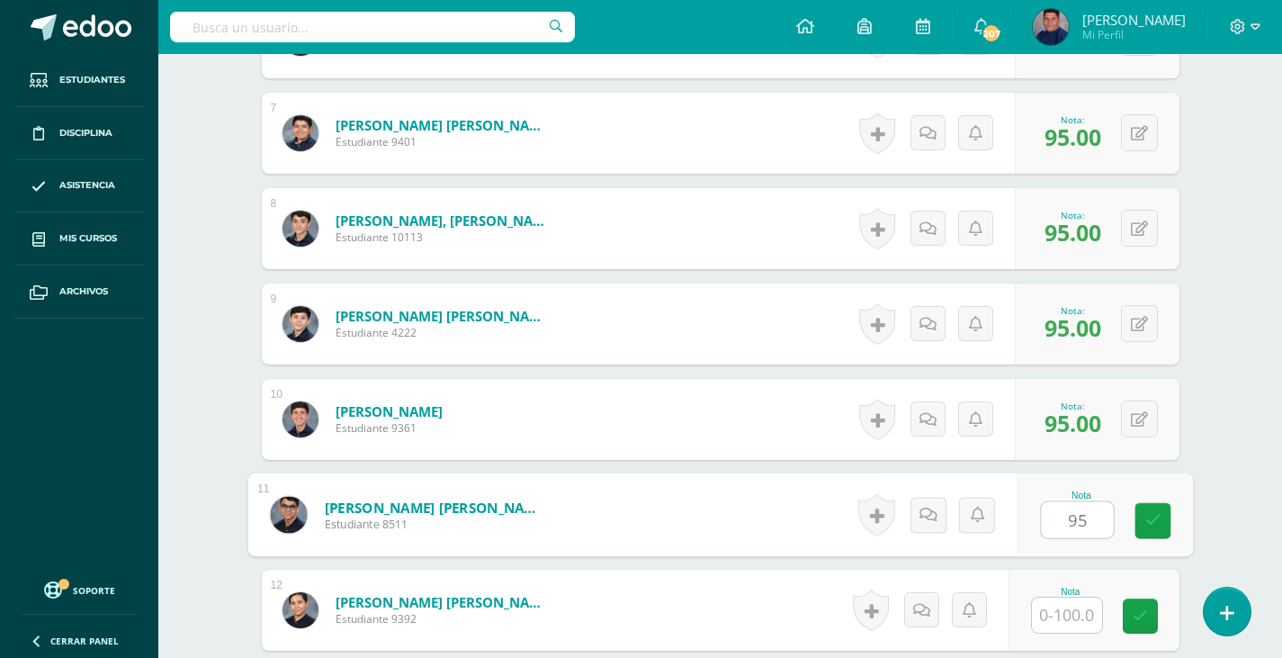
type input "95"
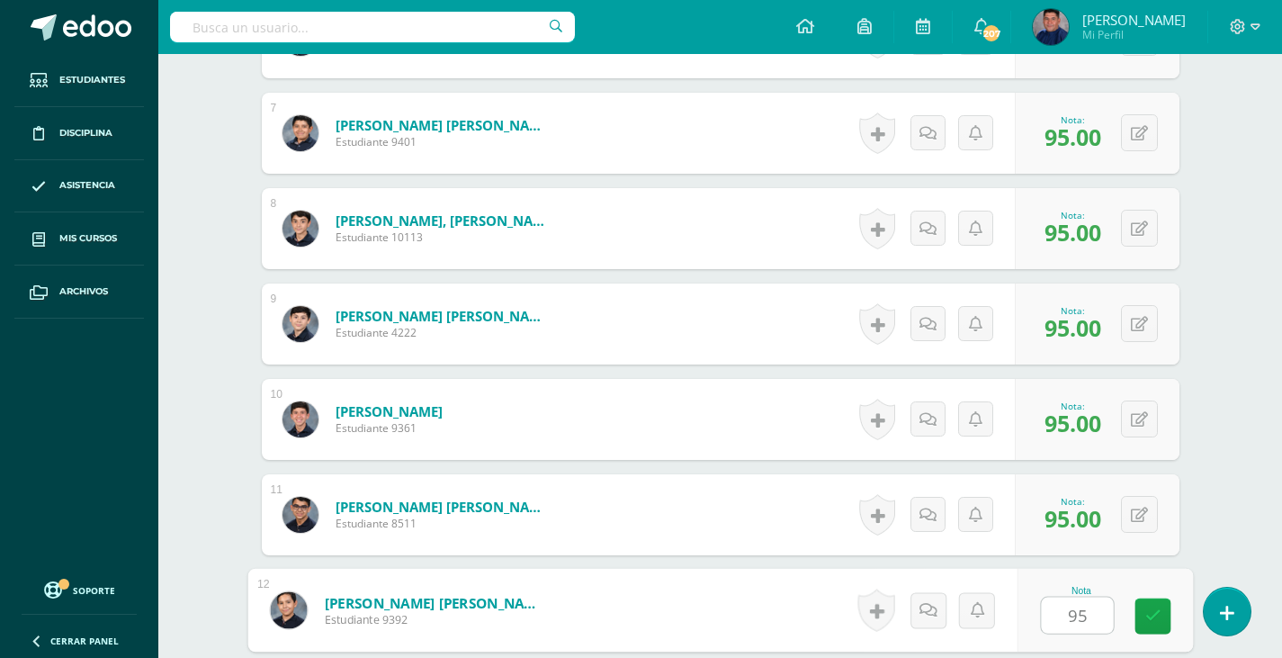
type input "95"
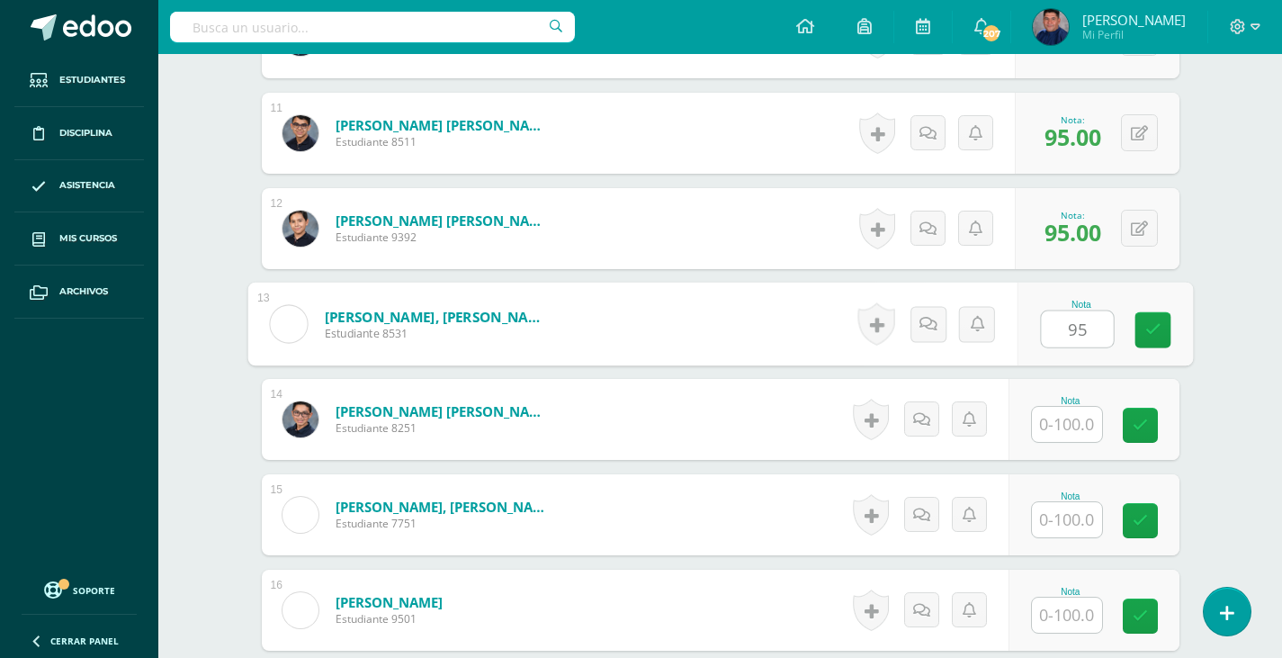
type input "95"
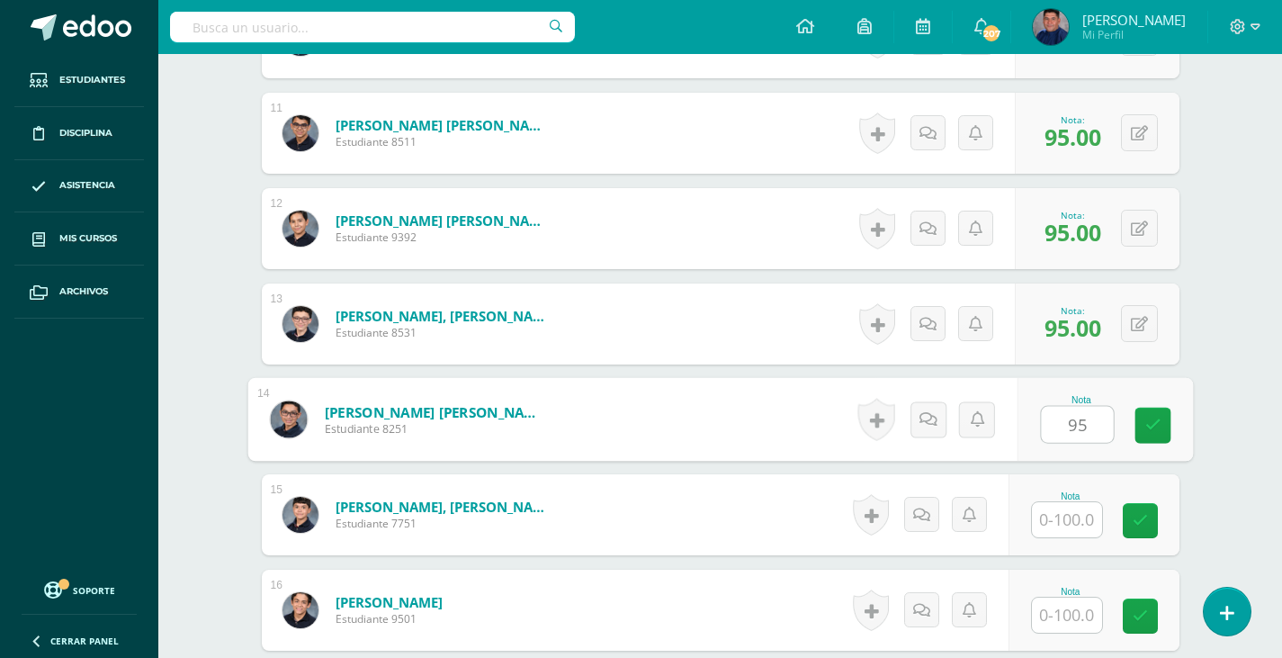
type input "95"
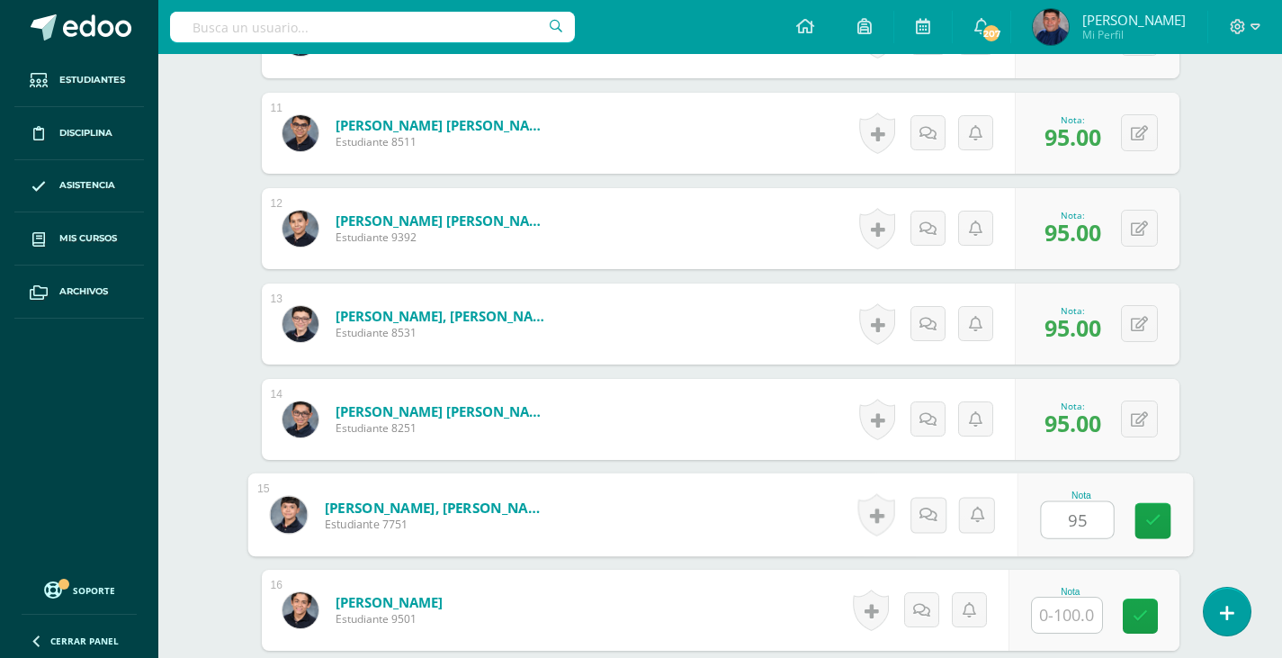
type input "95"
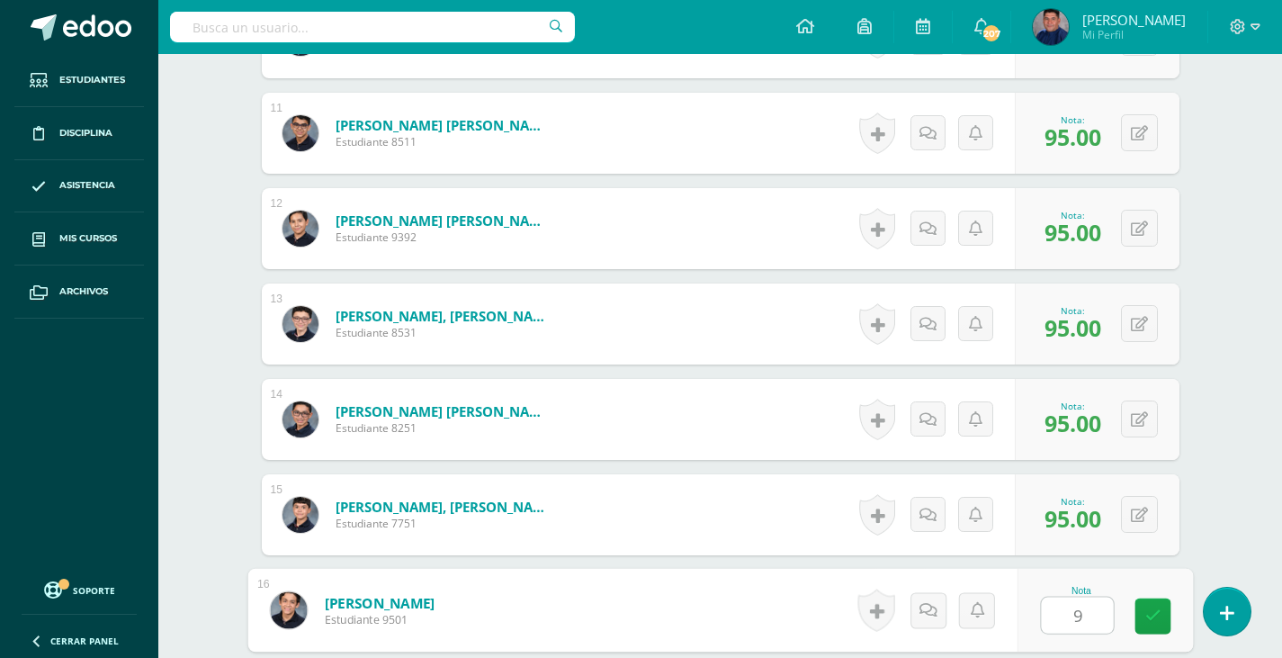
type input "95"
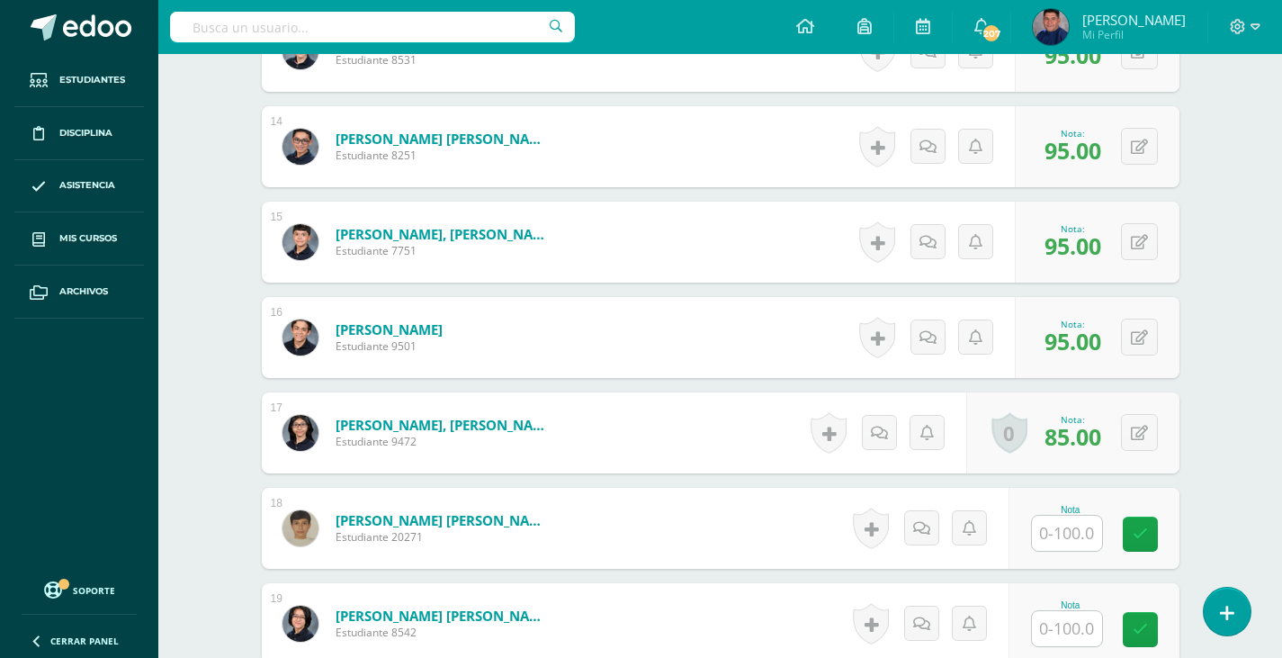
scroll to position [1773, 0]
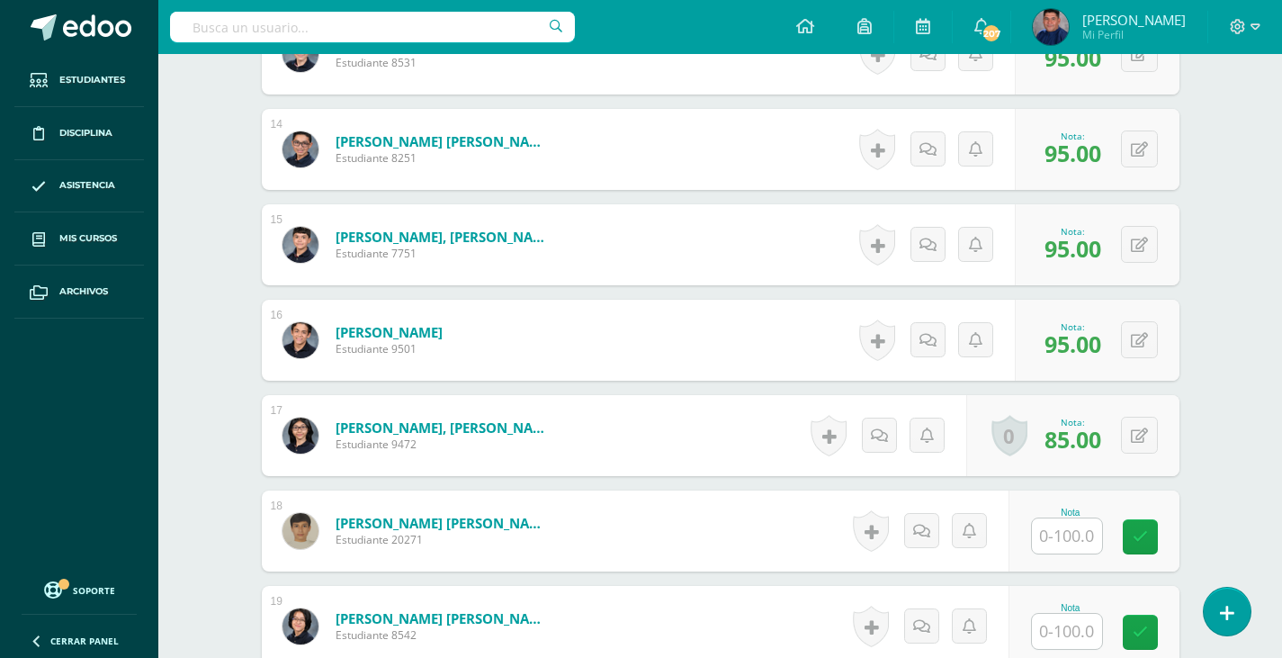
click at [1079, 542] on input "text" at bounding box center [1067, 535] width 70 height 35
type input "95"
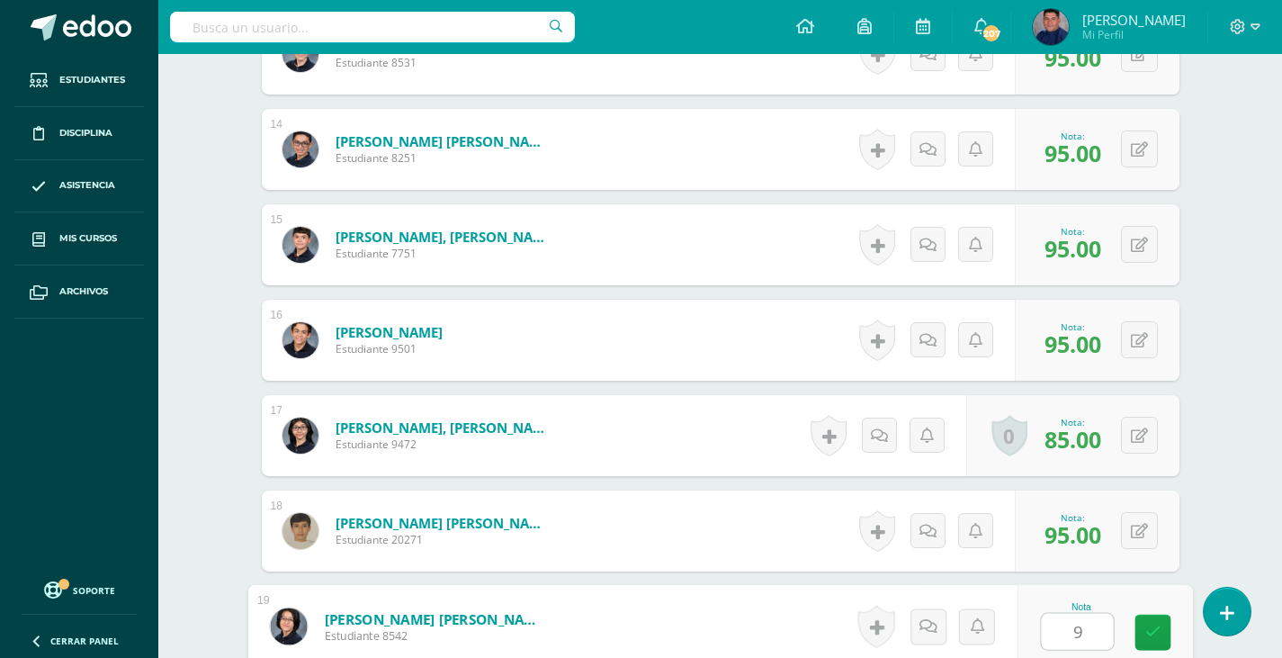
type input "95"
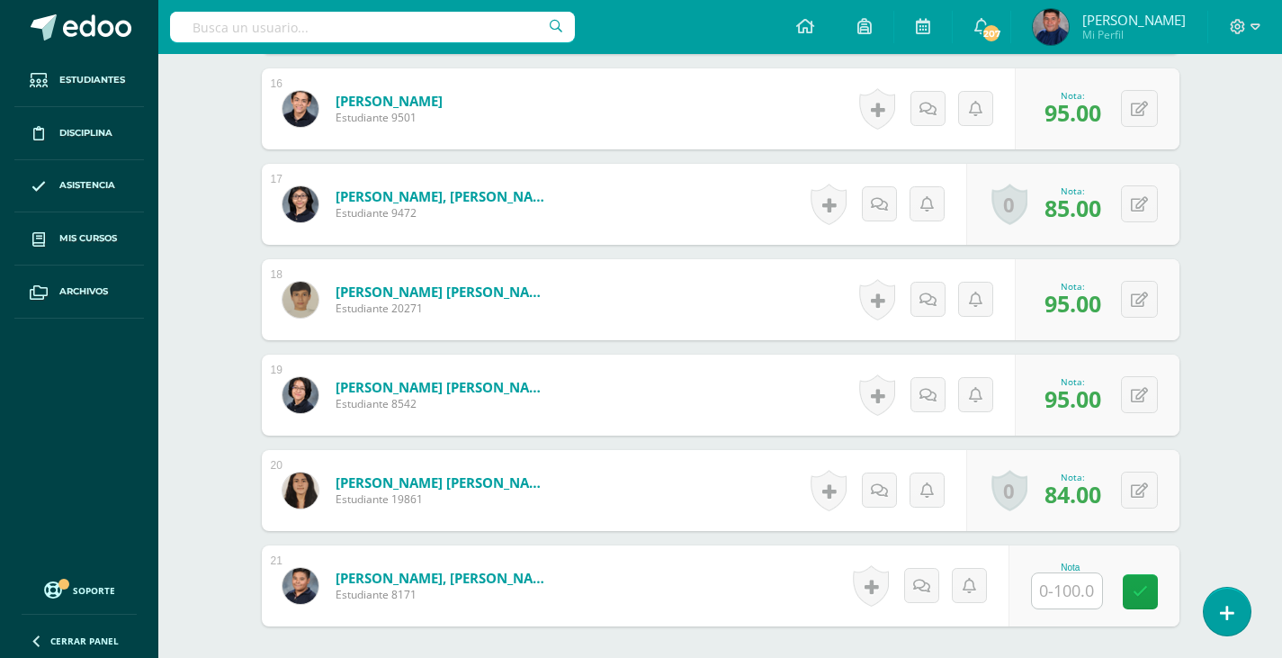
scroll to position [2043, 0]
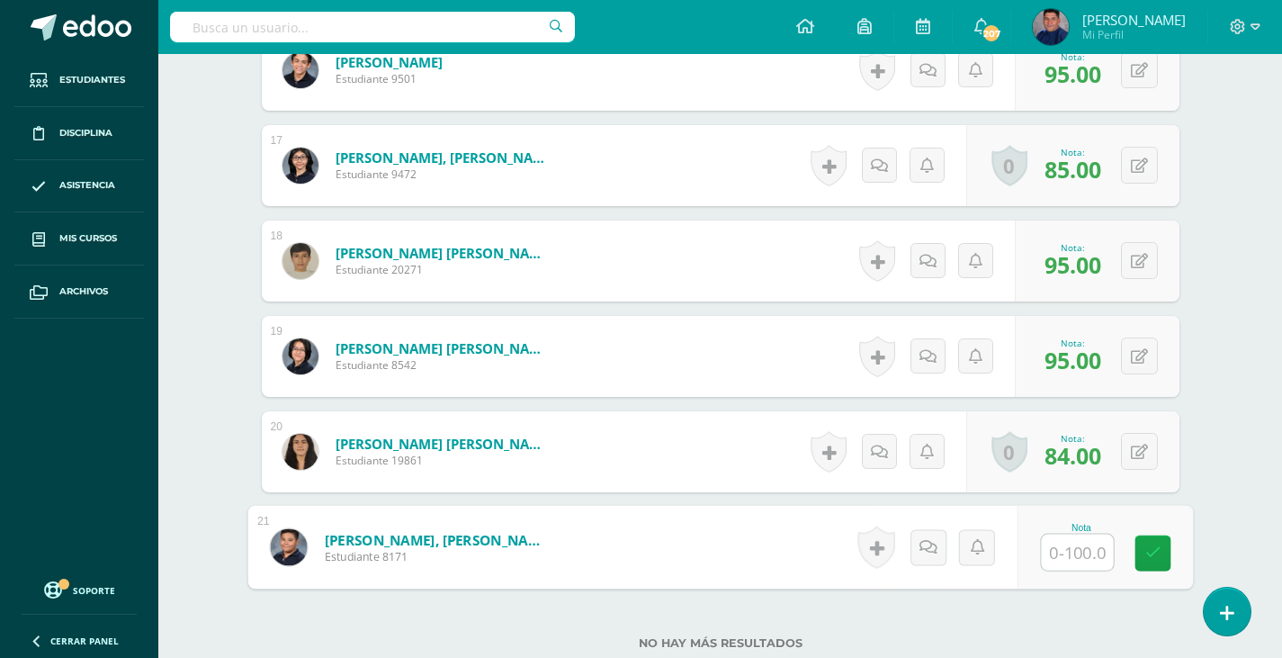
click at [1070, 546] on input "text" at bounding box center [1077, 552] width 72 height 36
type input "95"
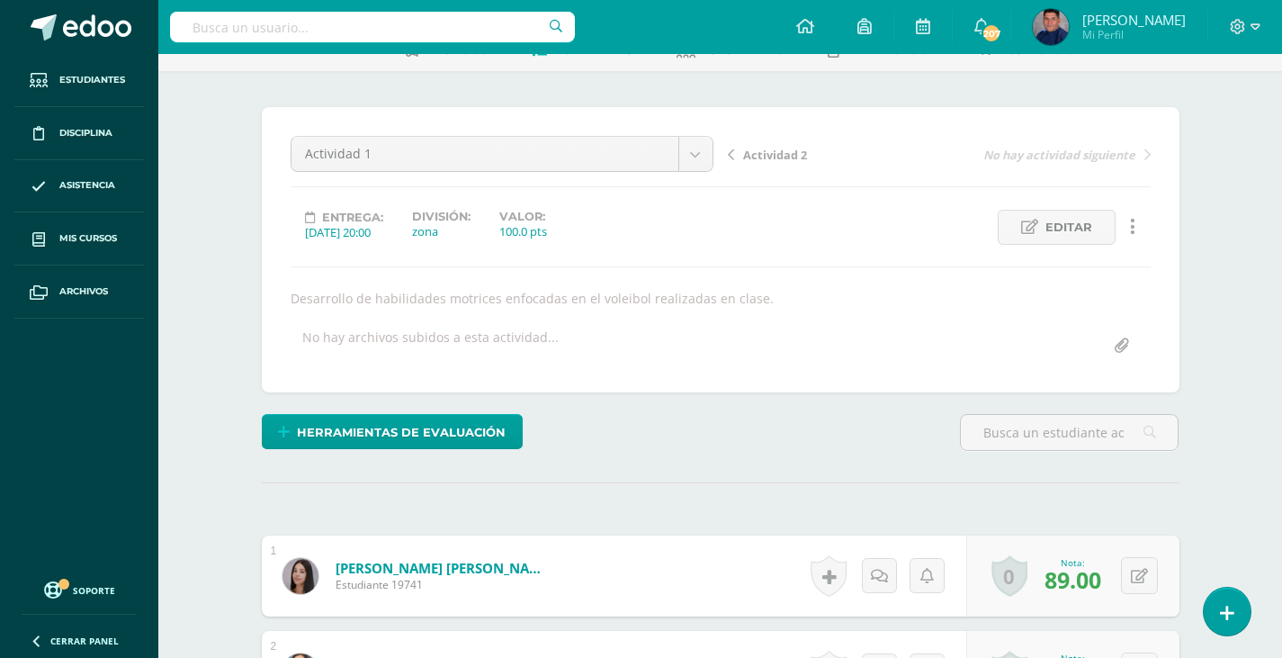
scroll to position [0, 0]
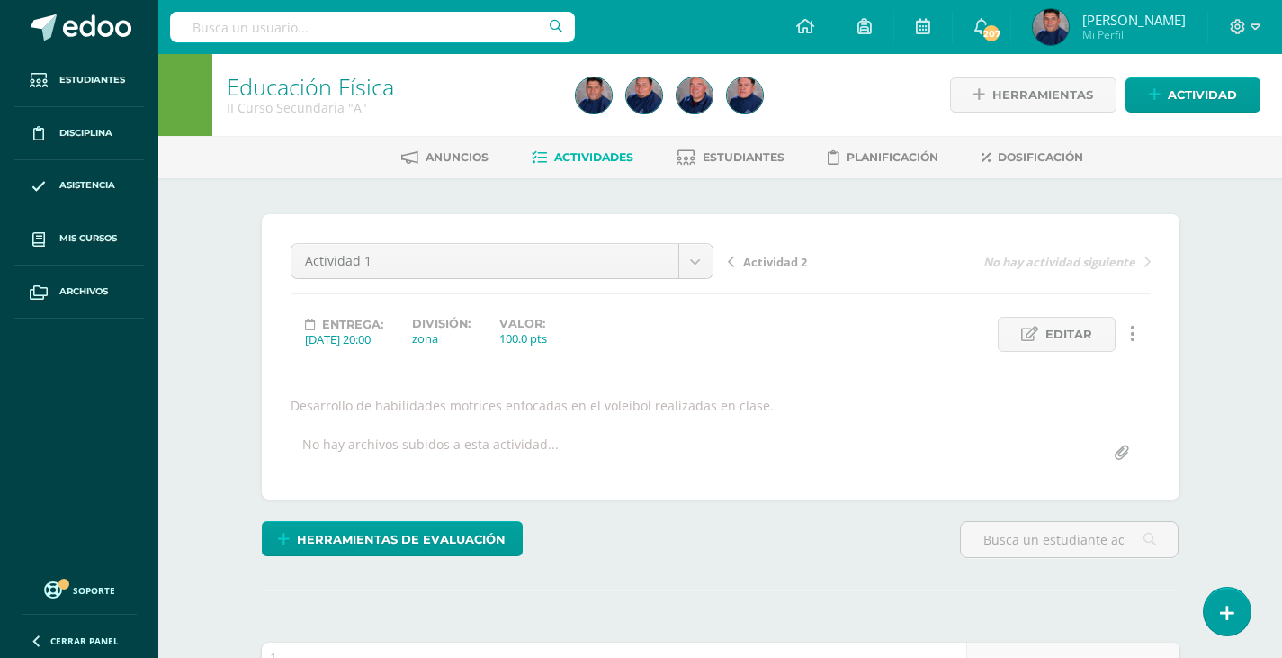
click at [797, 264] on span "Actividad 2" at bounding box center [775, 262] width 64 height 16
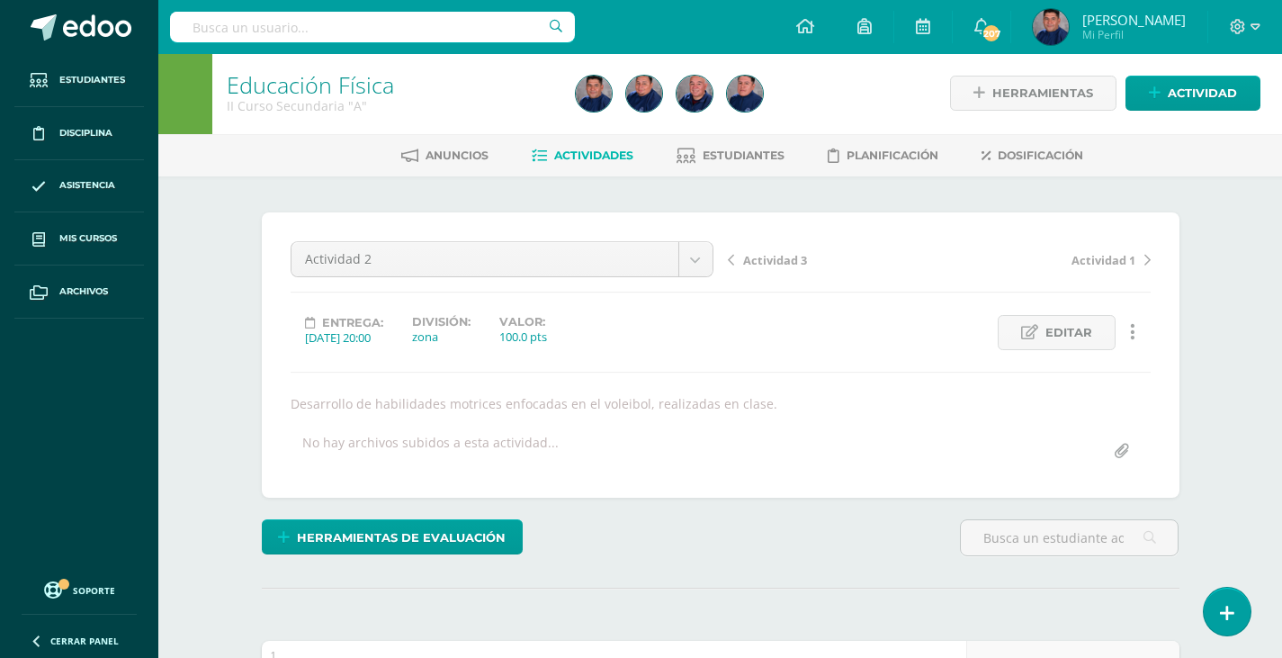
scroll to position [3, 0]
